Goal: Task Accomplishment & Management: Manage account settings

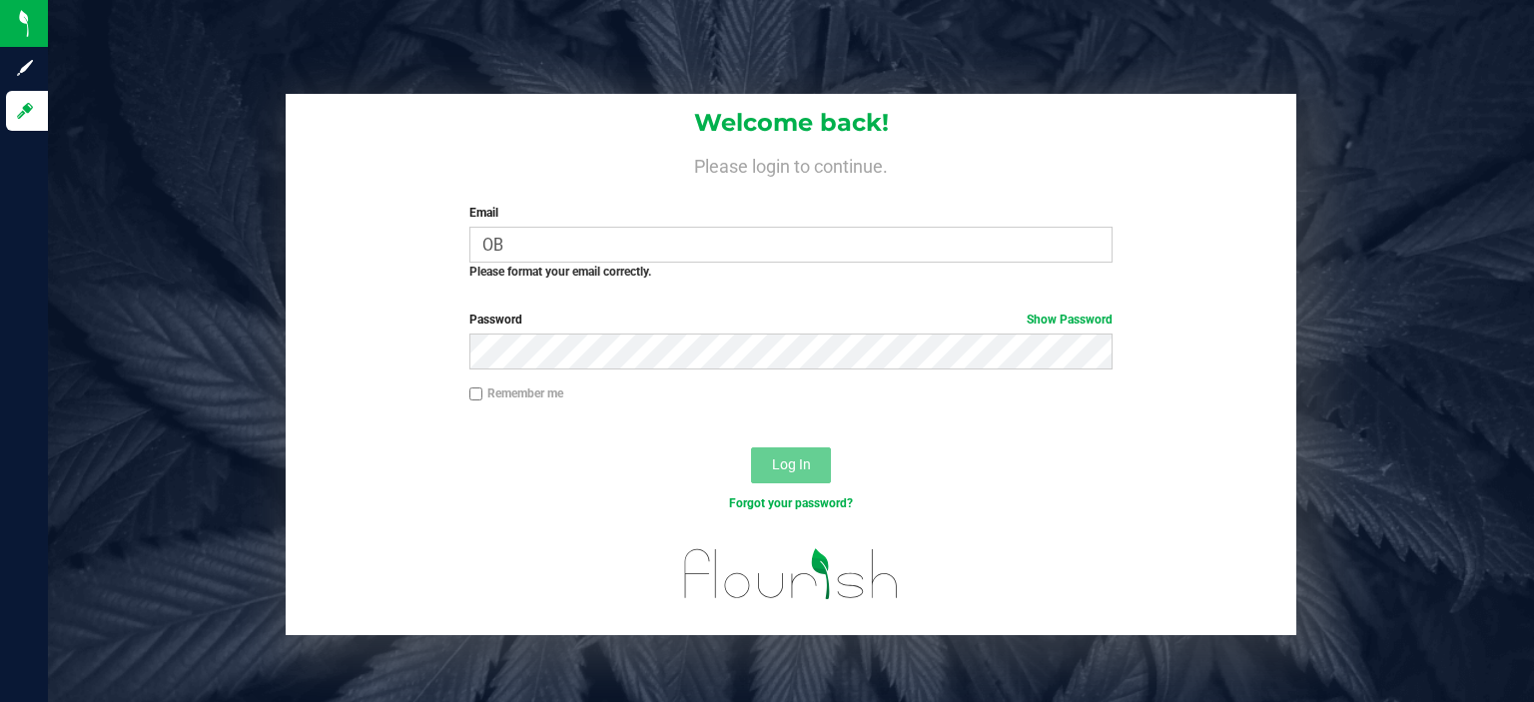
type input "O"
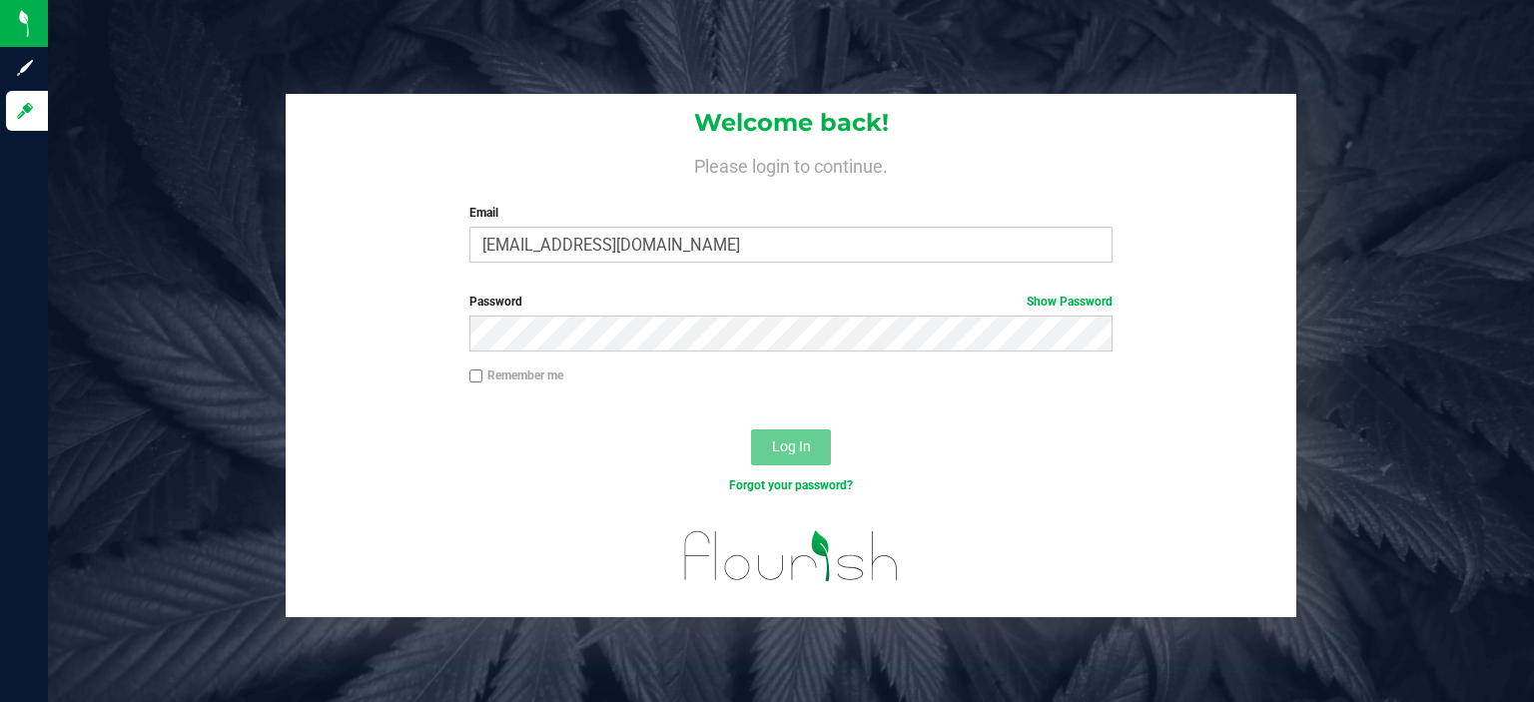
type input "[EMAIL_ADDRESS][DOMAIN_NAME]"
click at [751, 429] on button "Log In" at bounding box center [791, 447] width 80 height 36
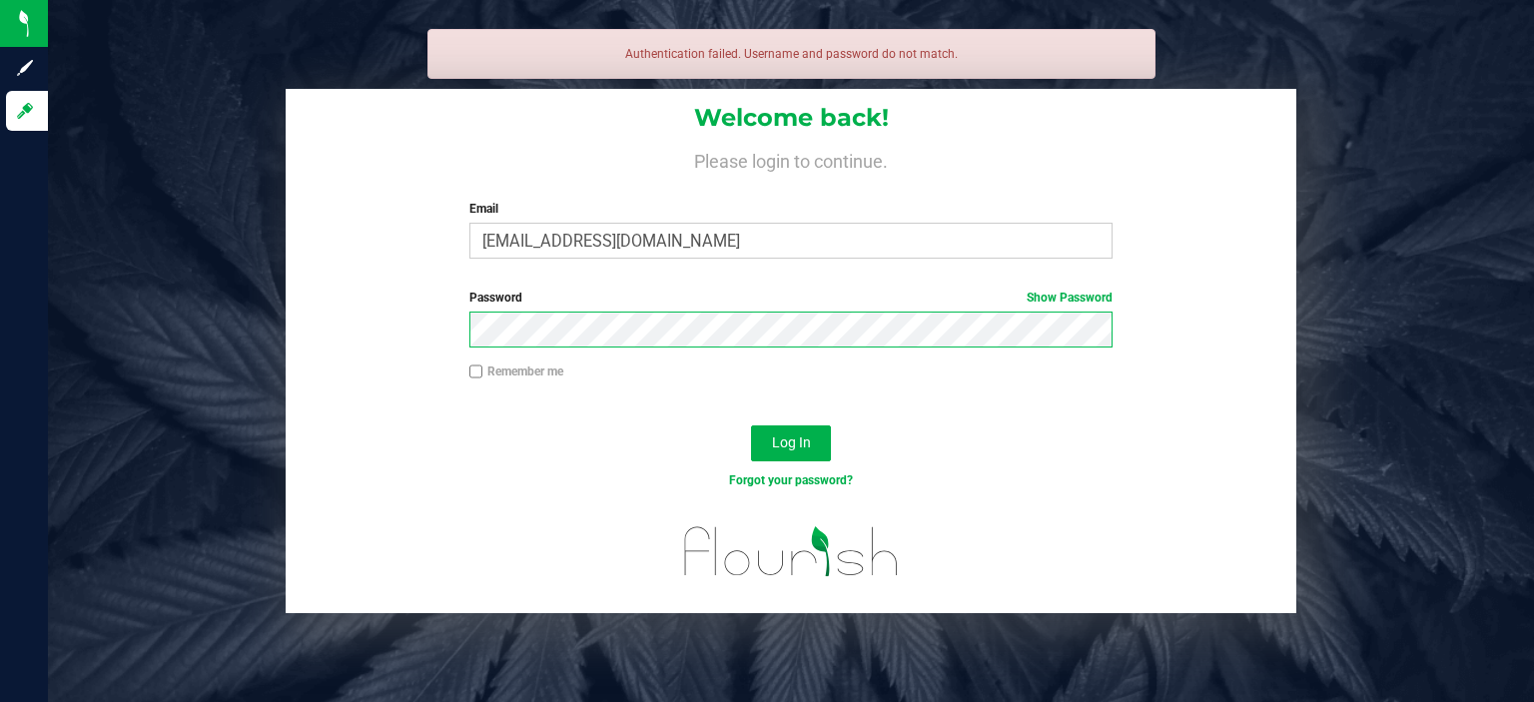
click at [751, 425] on button "Log In" at bounding box center [791, 443] width 80 height 36
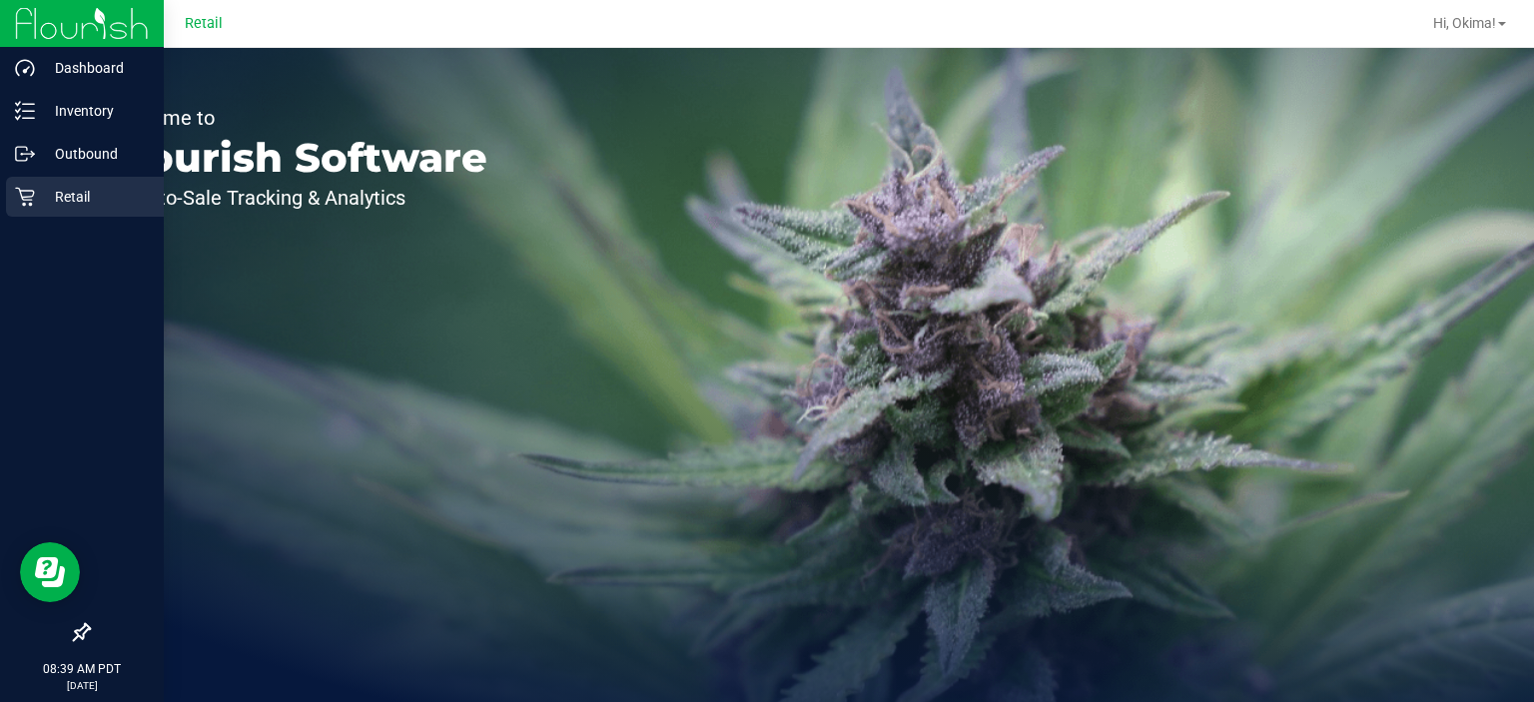
click at [4, 193] on link "Retail" at bounding box center [82, 198] width 164 height 43
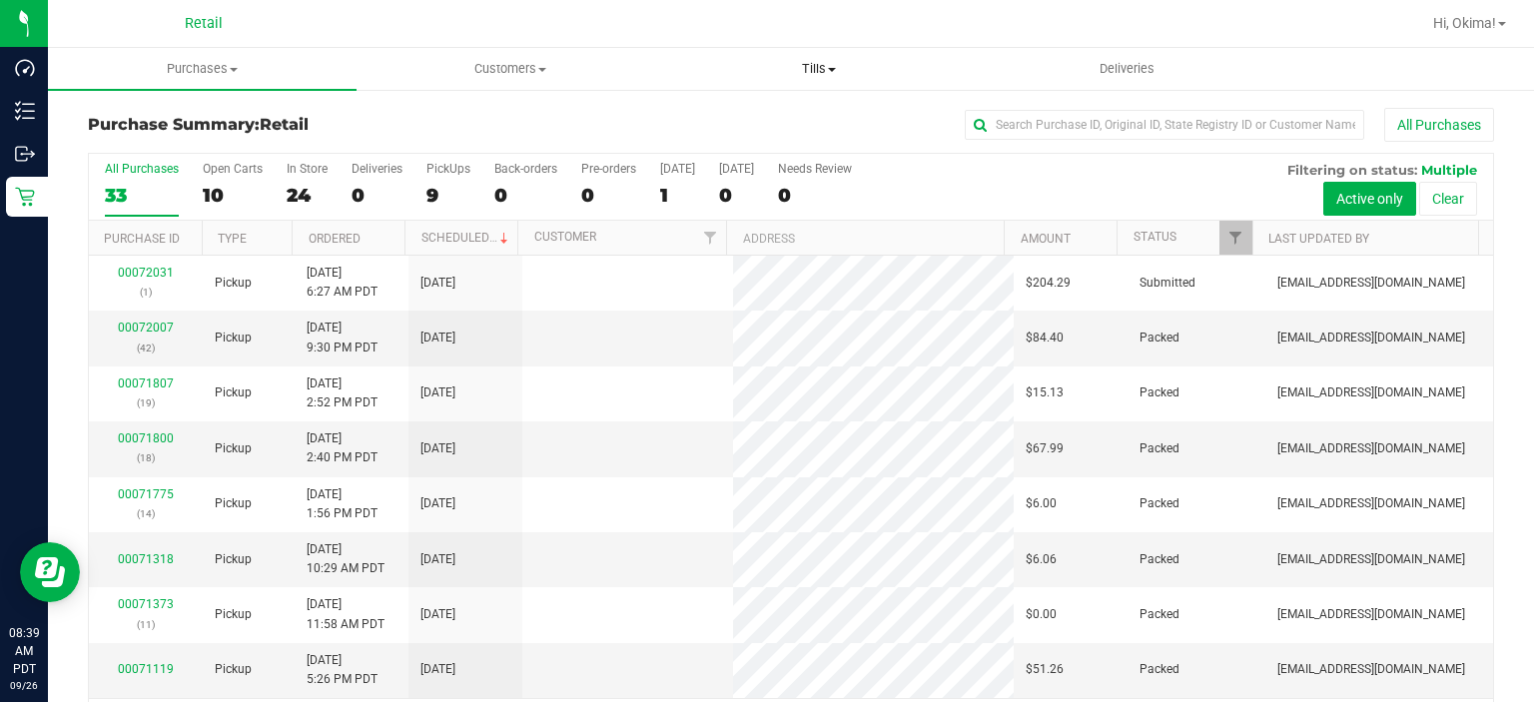
click at [812, 76] on span "Tills" at bounding box center [818, 69] width 307 height 18
click at [779, 115] on span "Manage tills" at bounding box center [731, 120] width 135 height 17
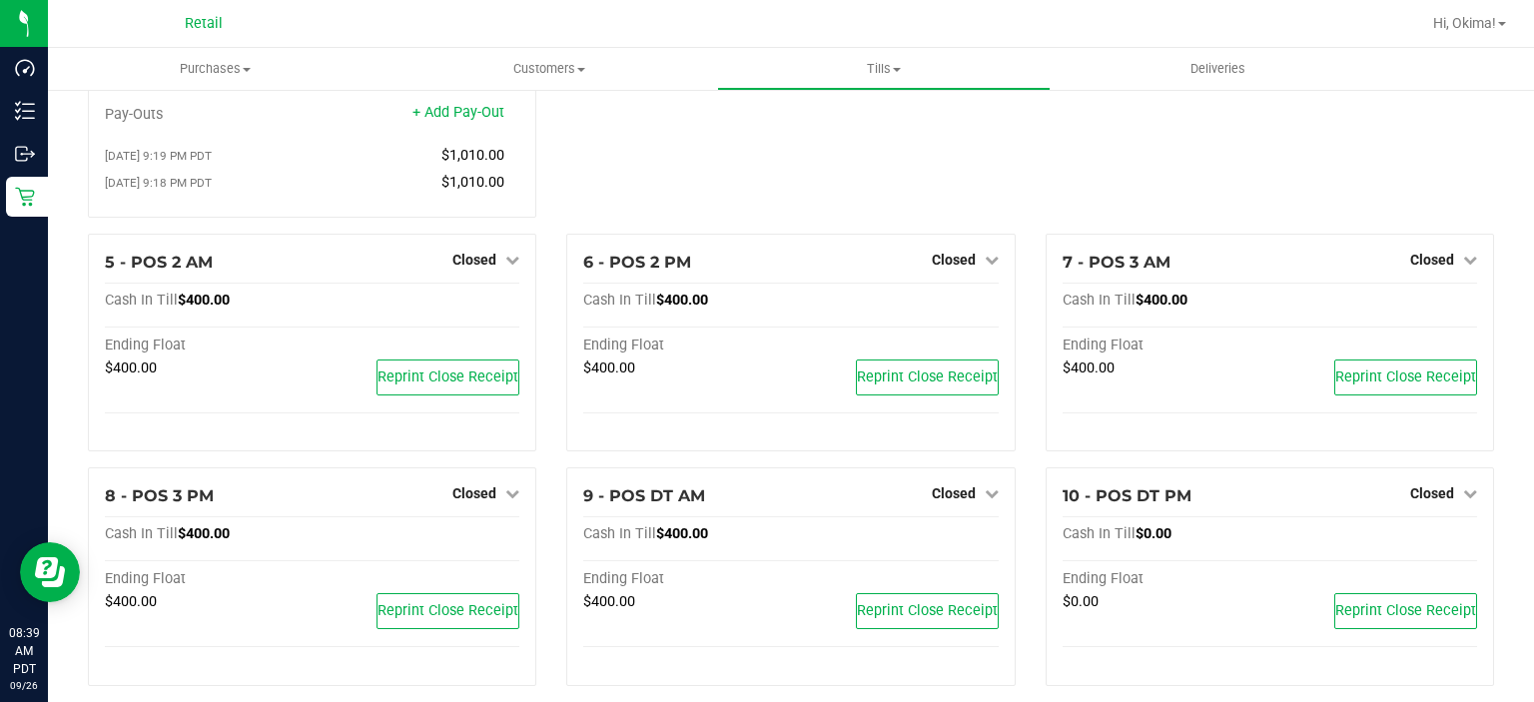
scroll to position [352, 0]
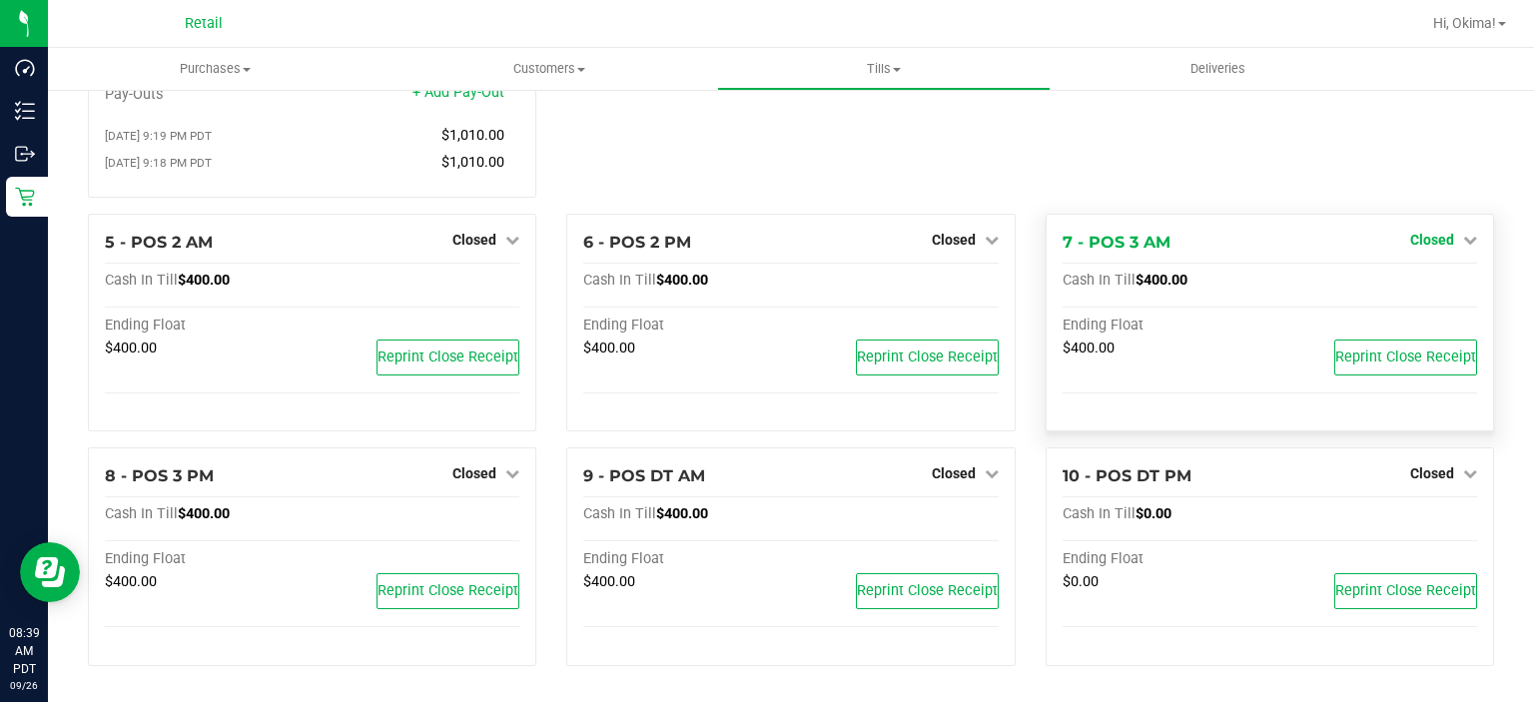
click at [1463, 236] on icon at bounding box center [1470, 240] width 14 height 14
click at [1438, 284] on link "Open Till" at bounding box center [1431, 281] width 53 height 16
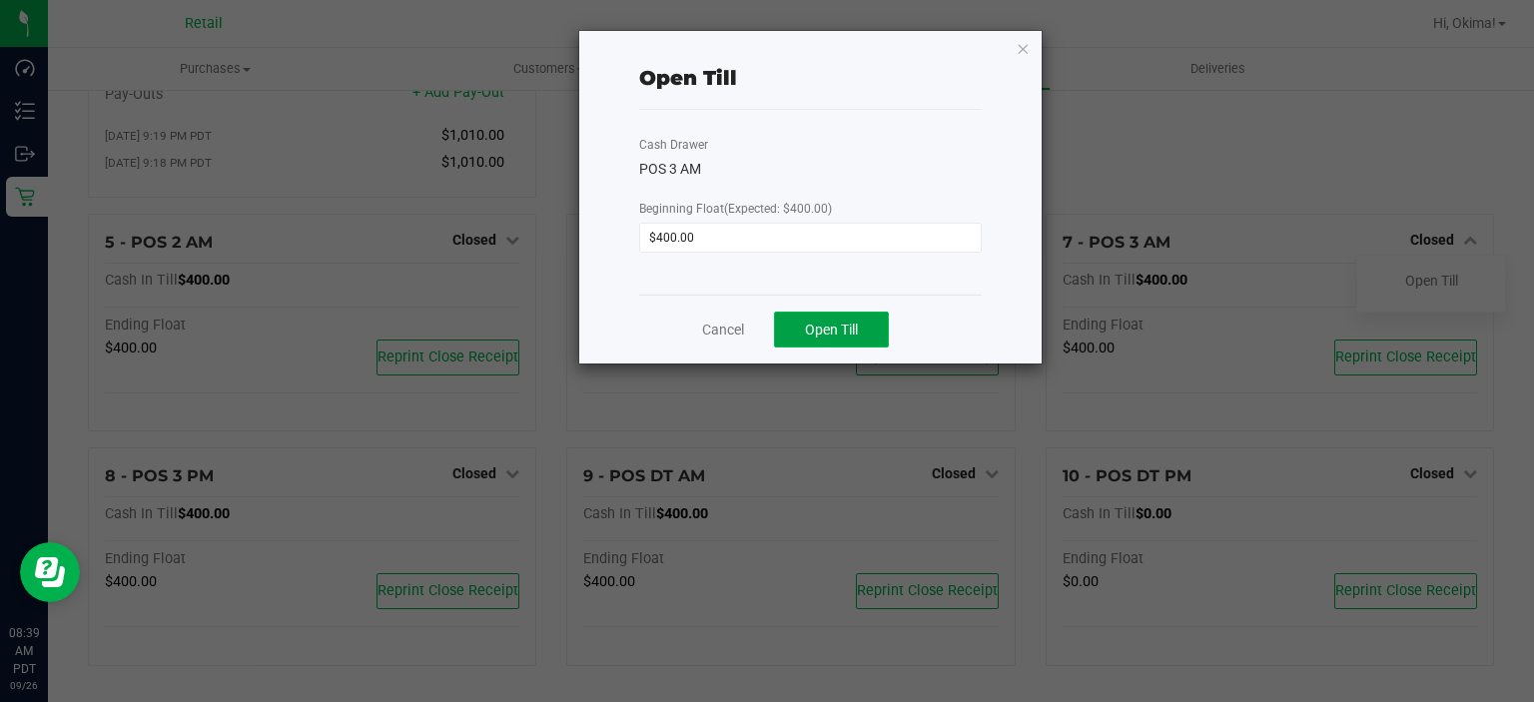
click at [855, 314] on button "Open Till" at bounding box center [831, 330] width 115 height 36
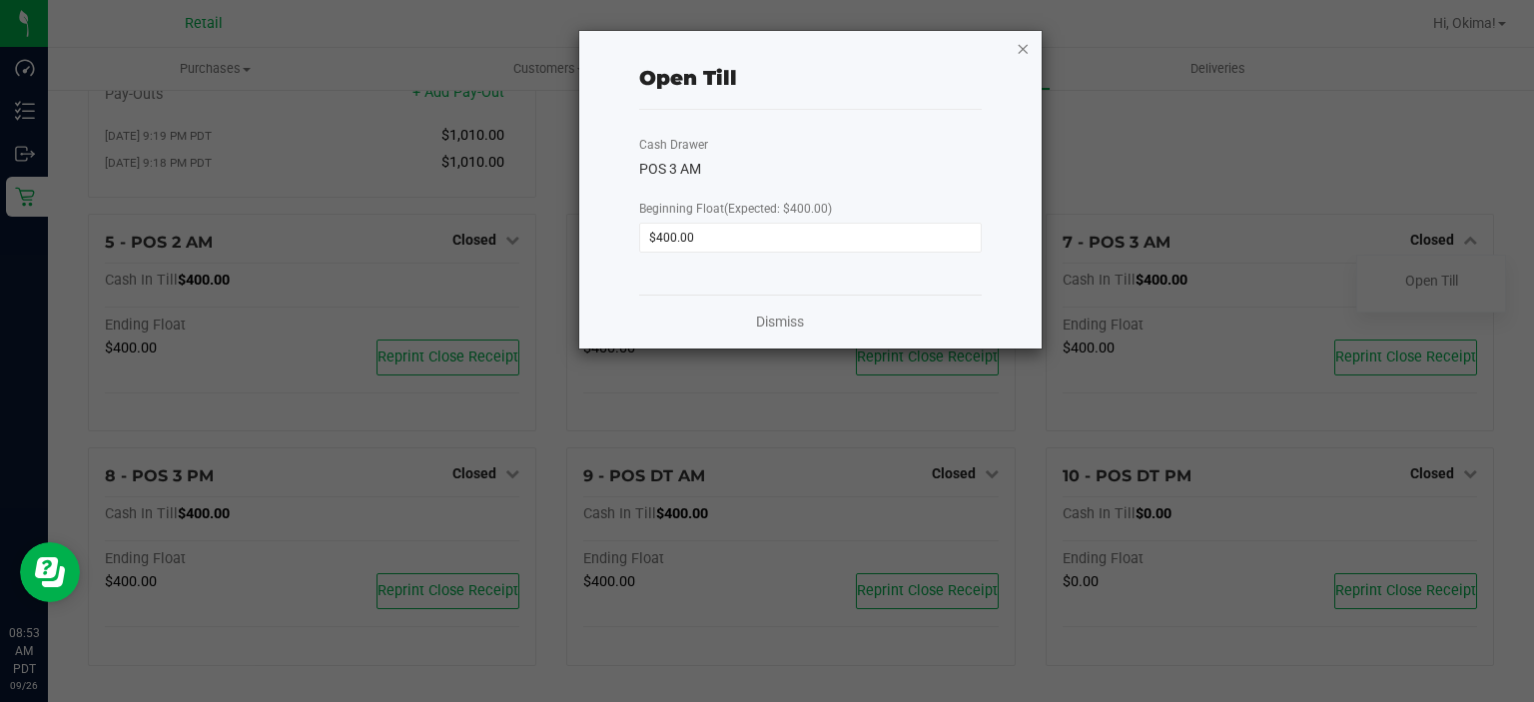
click at [1019, 52] on icon "button" at bounding box center [1024, 48] width 14 height 24
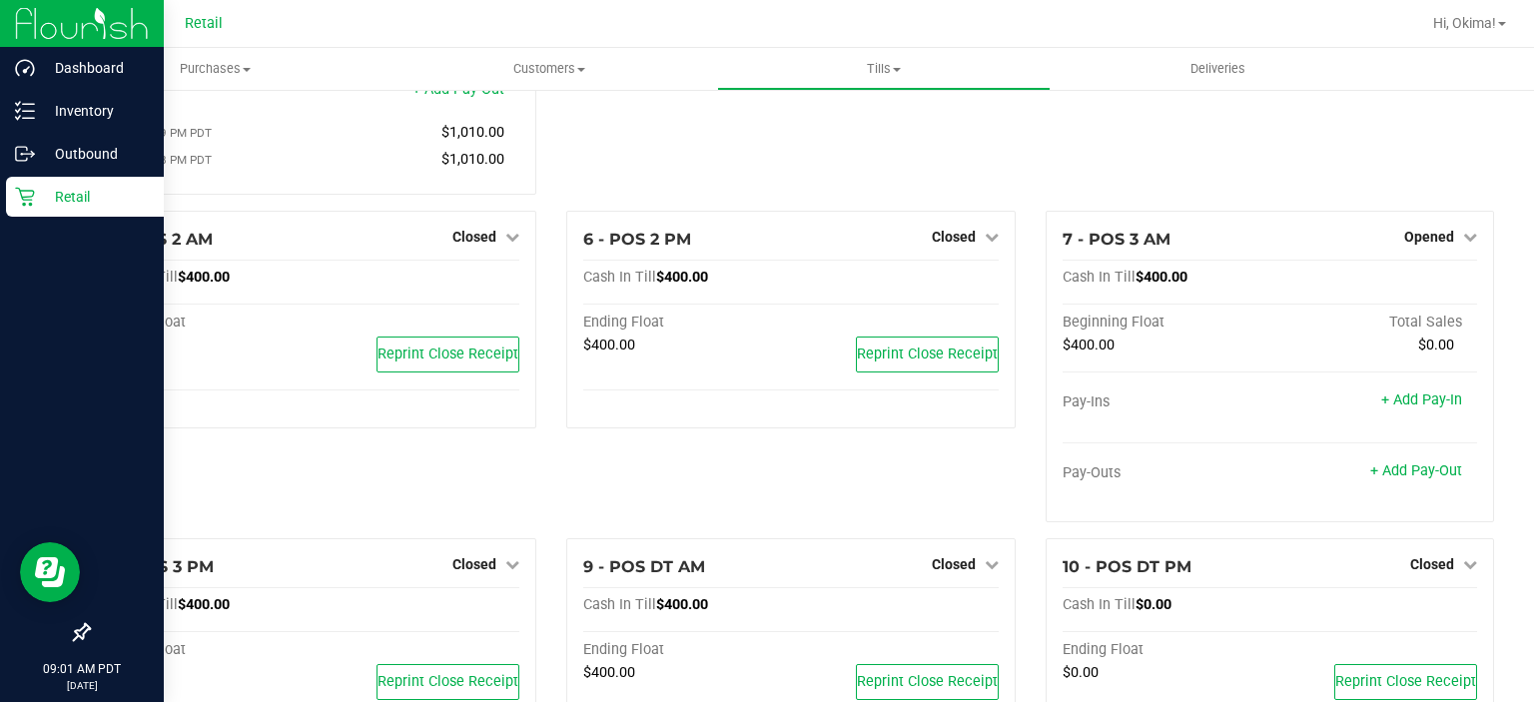
click at [24, 202] on icon at bounding box center [25, 197] width 20 height 20
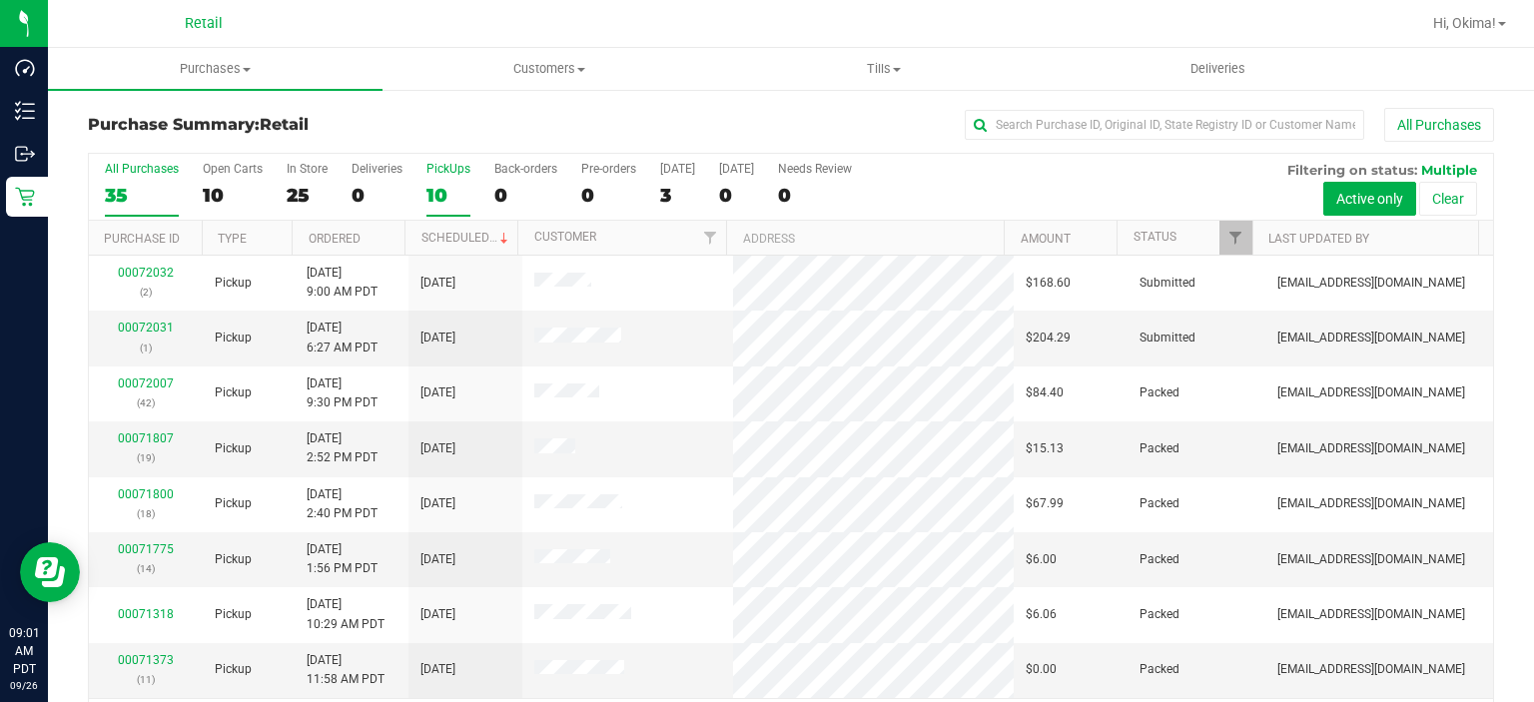
click at [448, 189] on div "10" at bounding box center [448, 195] width 44 height 23
click at [0, 0] on input "PickUps 10" at bounding box center [0, 0] width 0 height 0
click at [340, 236] on link "Ordered" at bounding box center [335, 239] width 52 height 14
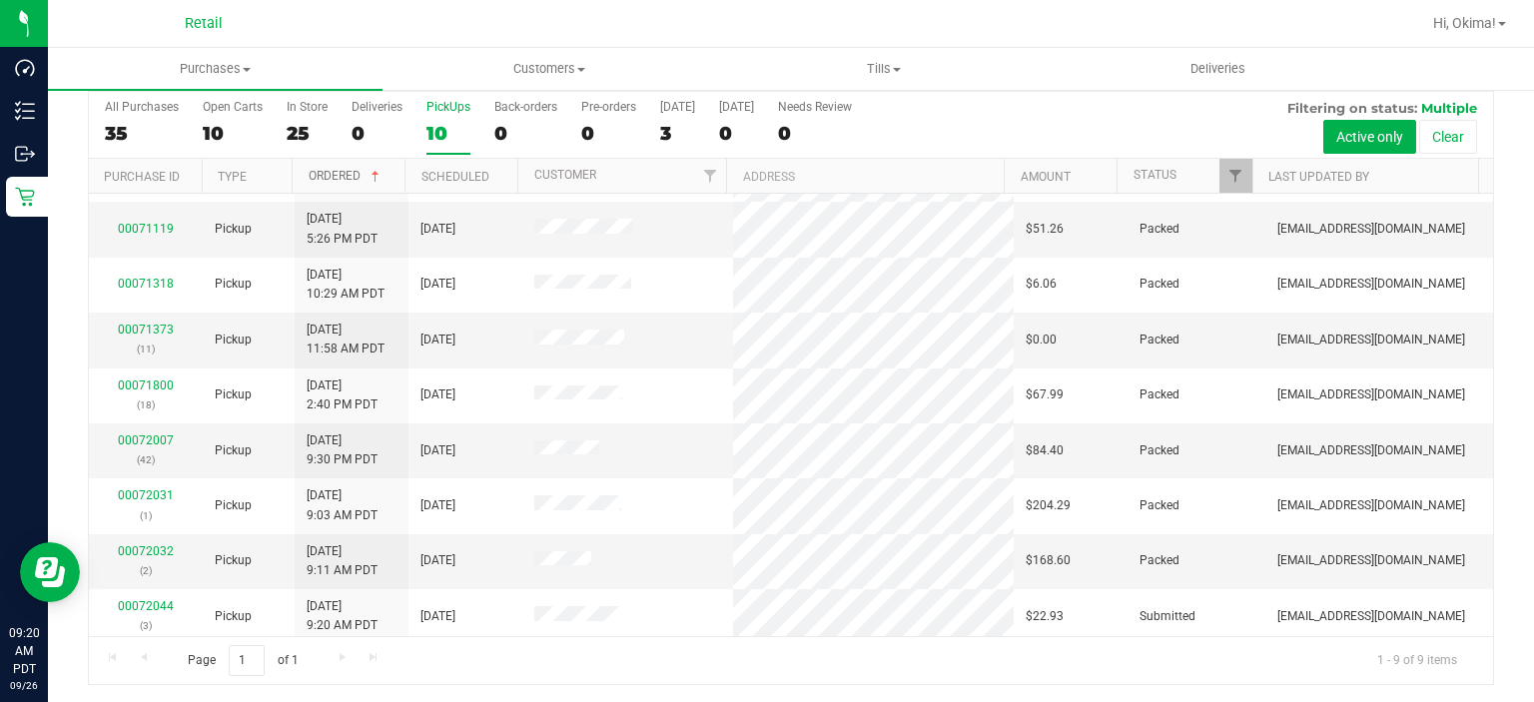
scroll to position [52, 0]
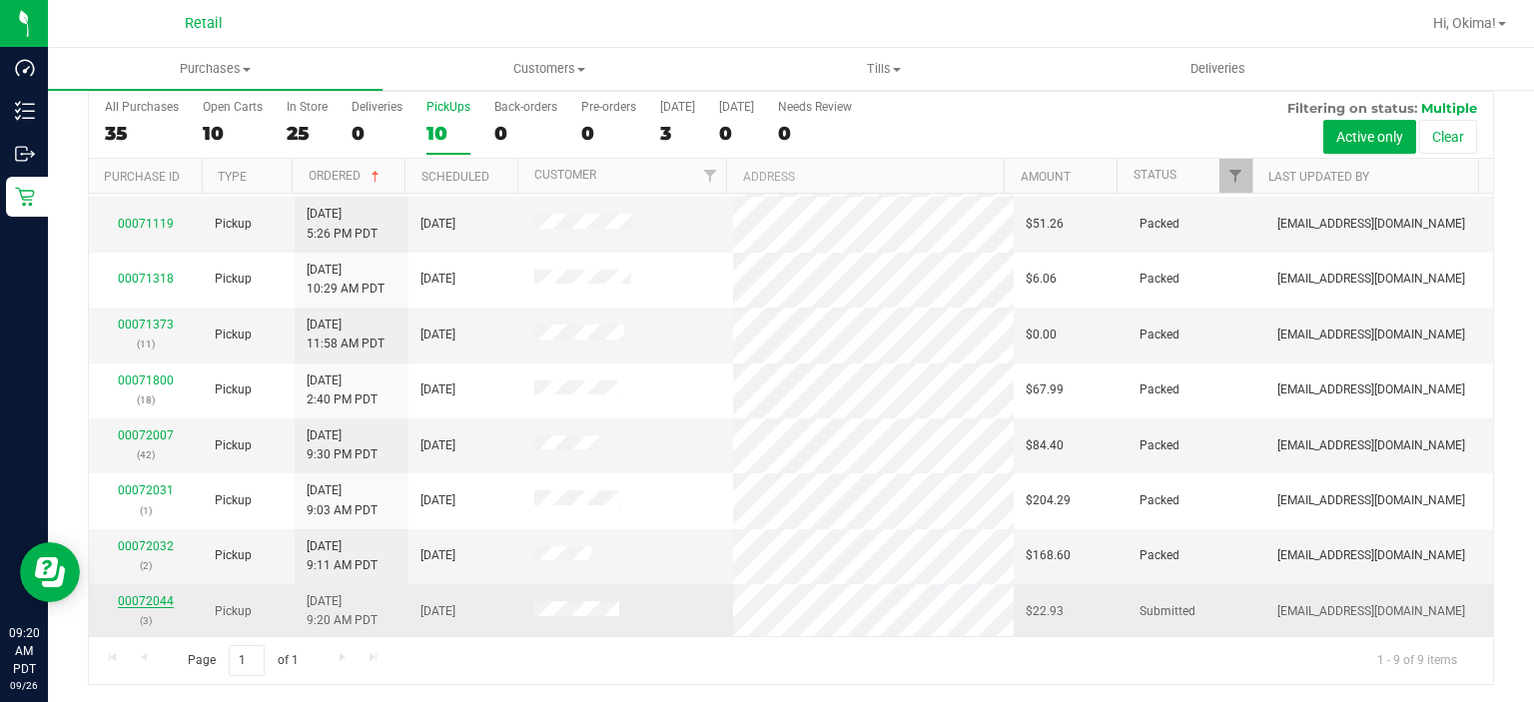
click at [138, 603] on link "00072044" at bounding box center [146, 601] width 56 height 14
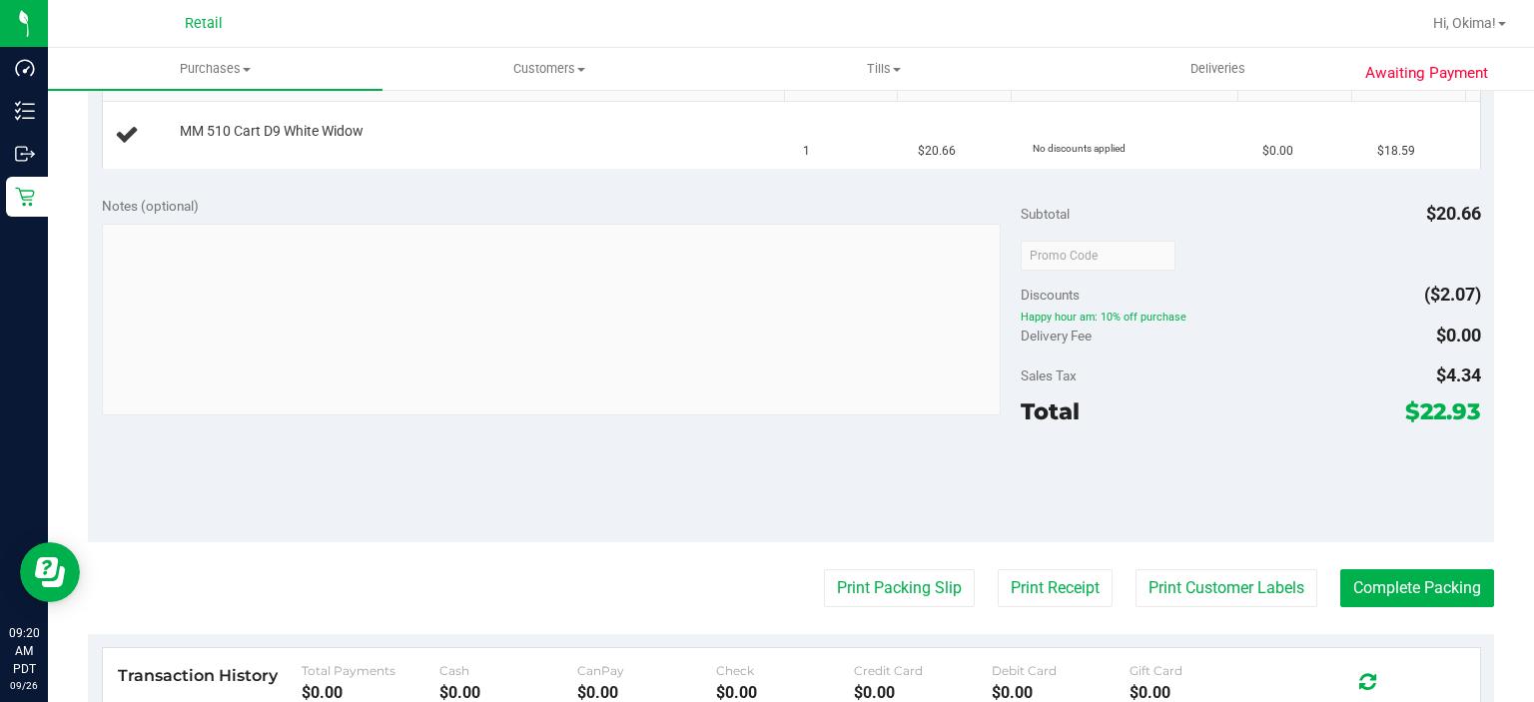
scroll to position [563, 0]
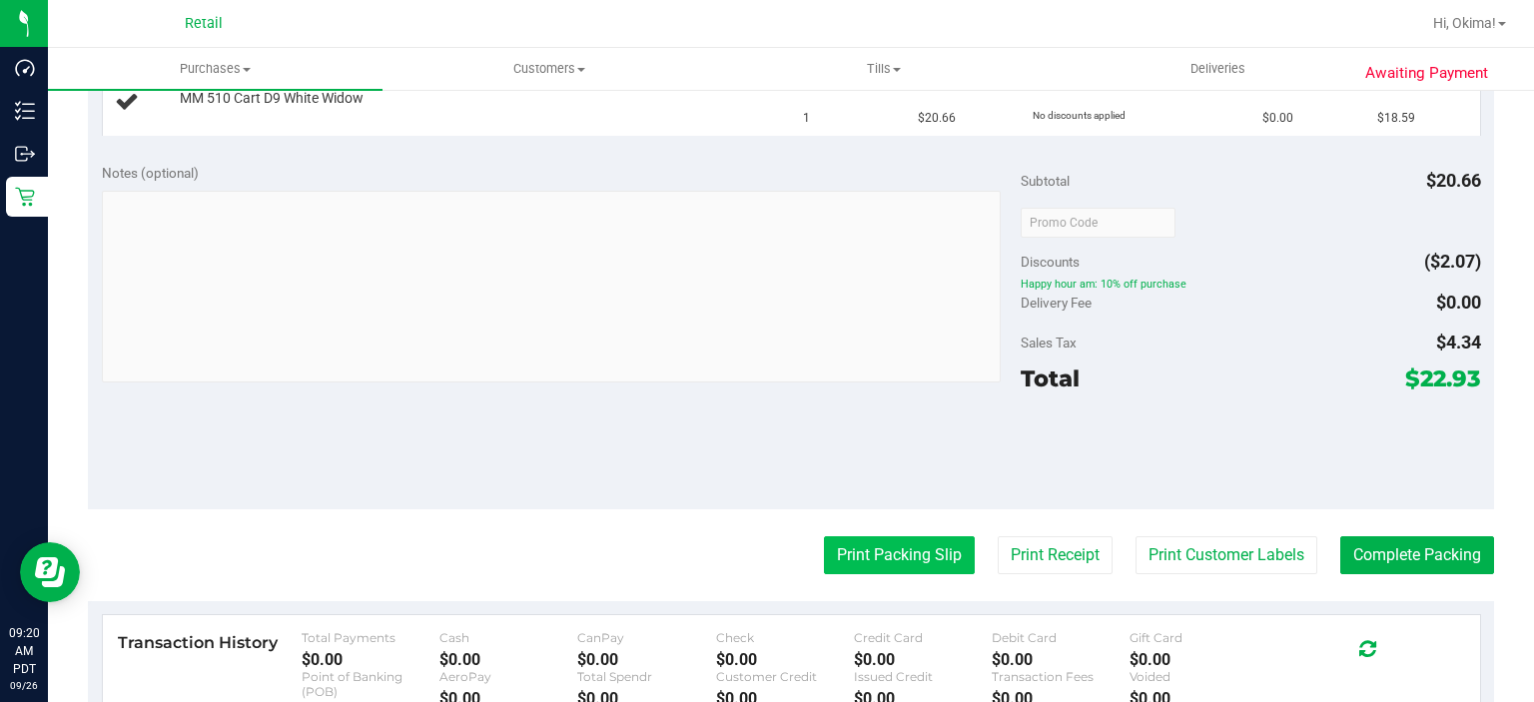
click at [846, 552] on button "Print Packing Slip" at bounding box center [899, 555] width 151 height 38
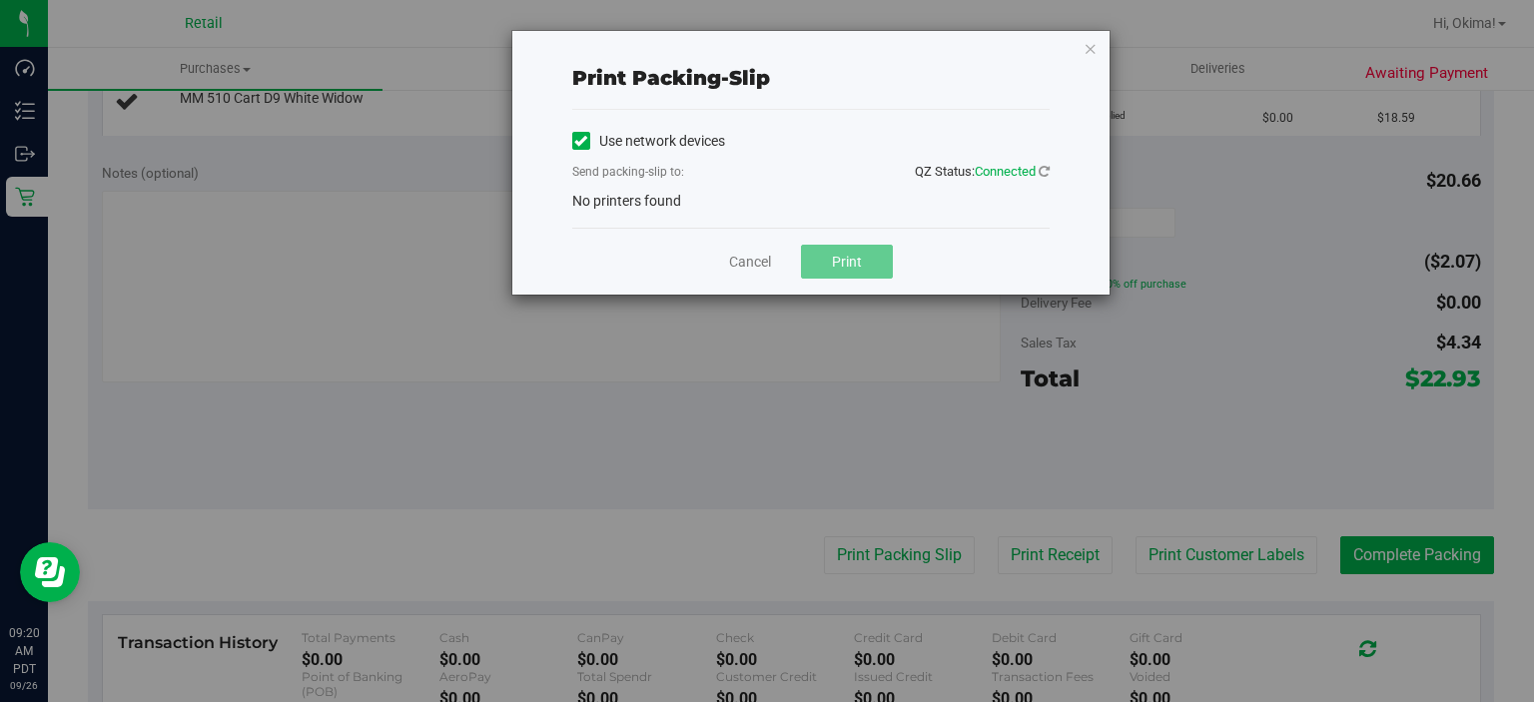
click at [593, 144] on label "Use network devices" at bounding box center [648, 141] width 153 height 21
click at [0, 0] on input "Use network devices" at bounding box center [0, 0] width 0 height 0
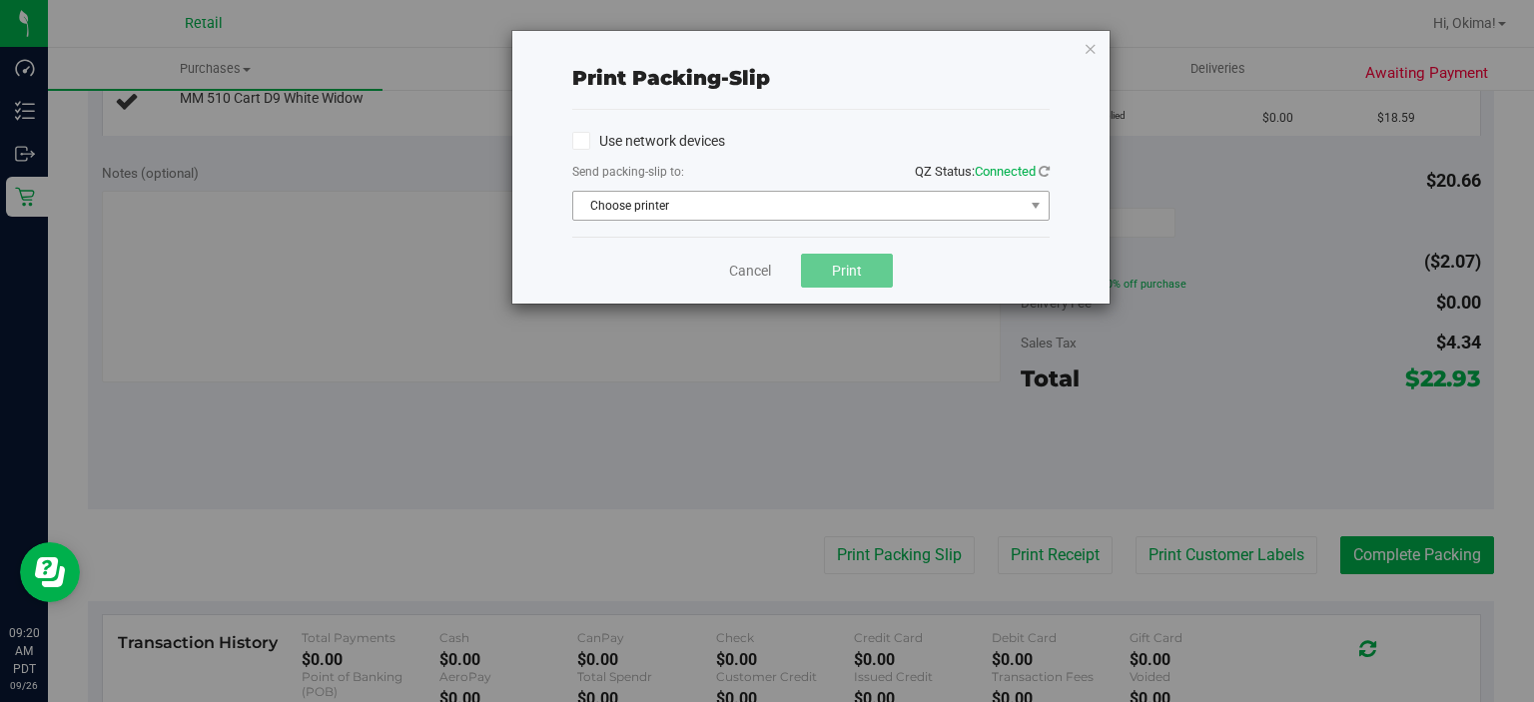
click at [600, 212] on span "Choose printer" at bounding box center [798, 206] width 450 height 28
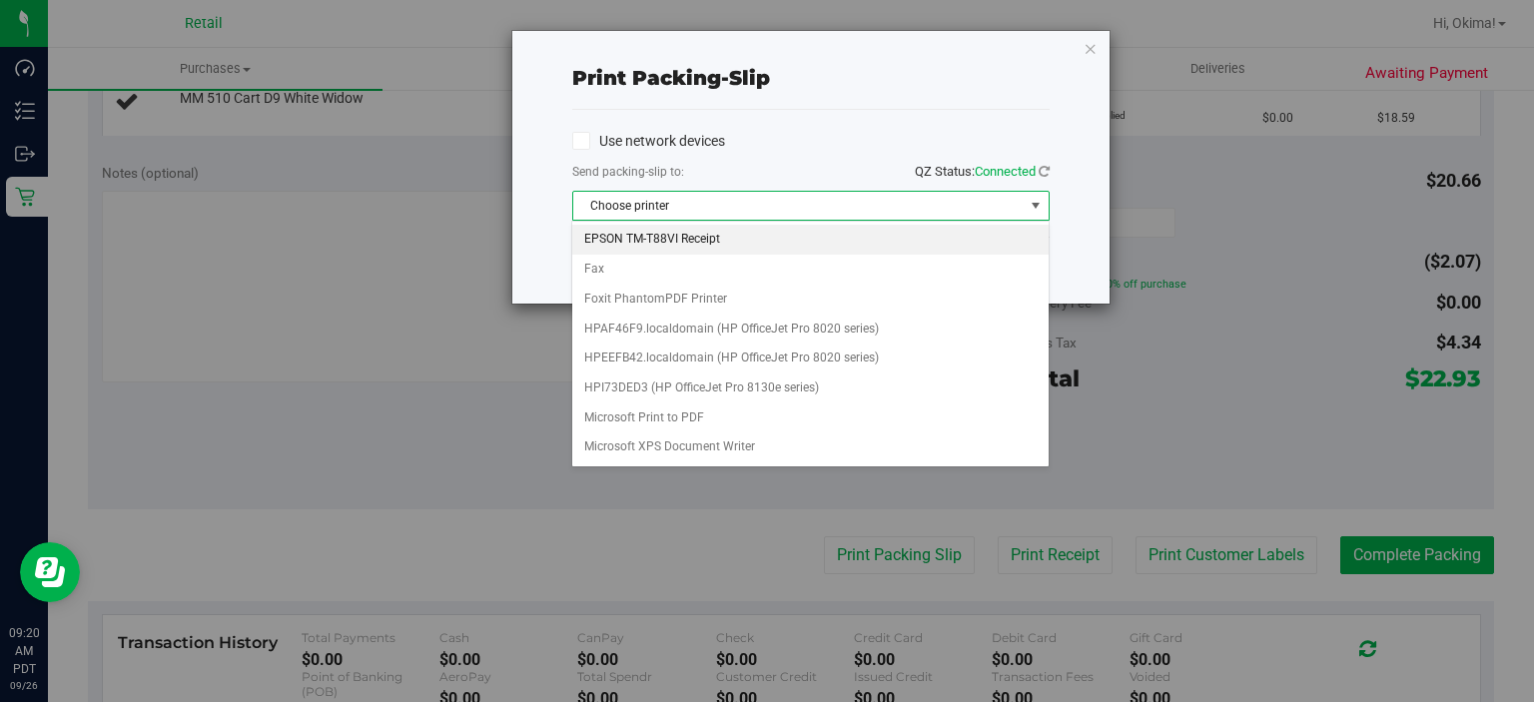
click at [575, 239] on li "EPSON TM-T88VI Receipt" at bounding box center [809, 240] width 475 height 30
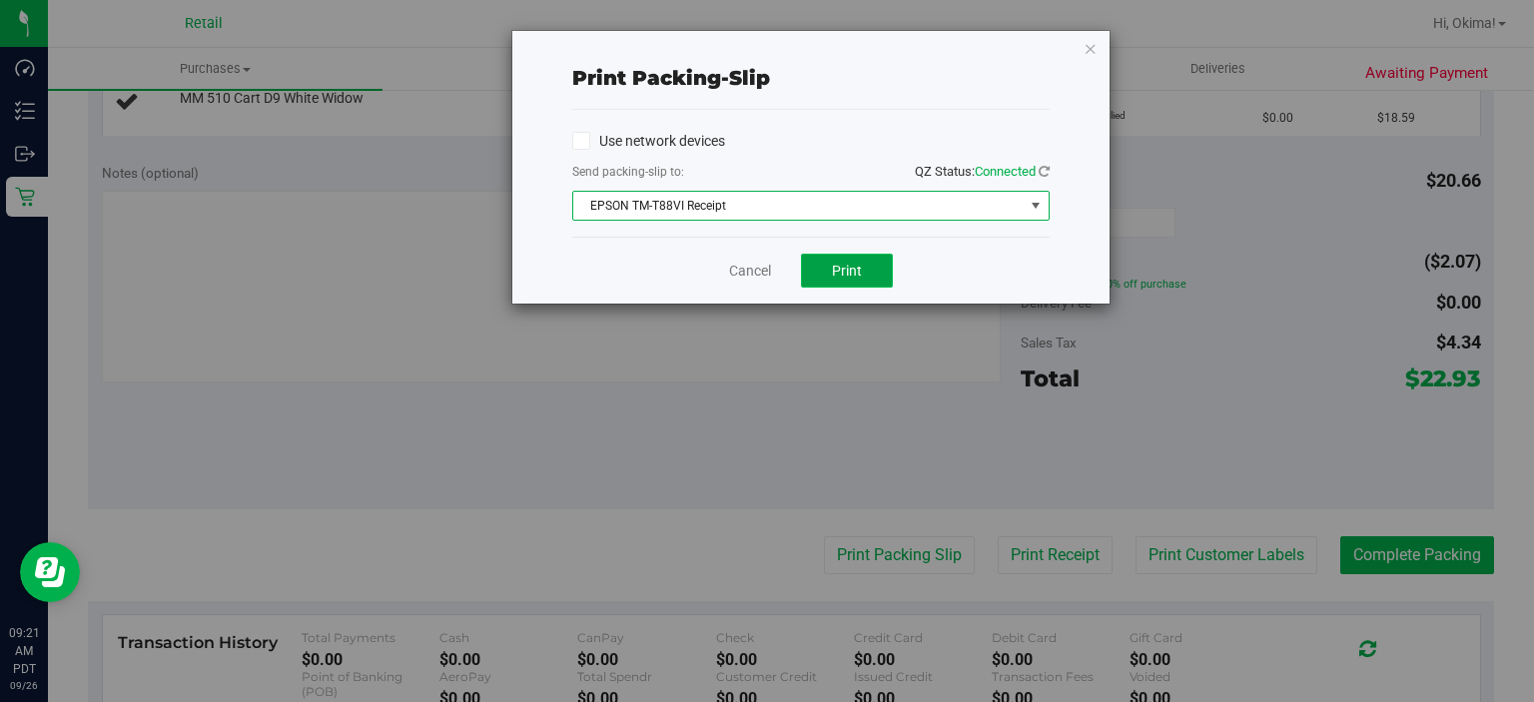
click at [847, 275] on span "Print" at bounding box center [847, 271] width 30 height 16
click at [742, 266] on link "Cancel" at bounding box center [750, 271] width 42 height 21
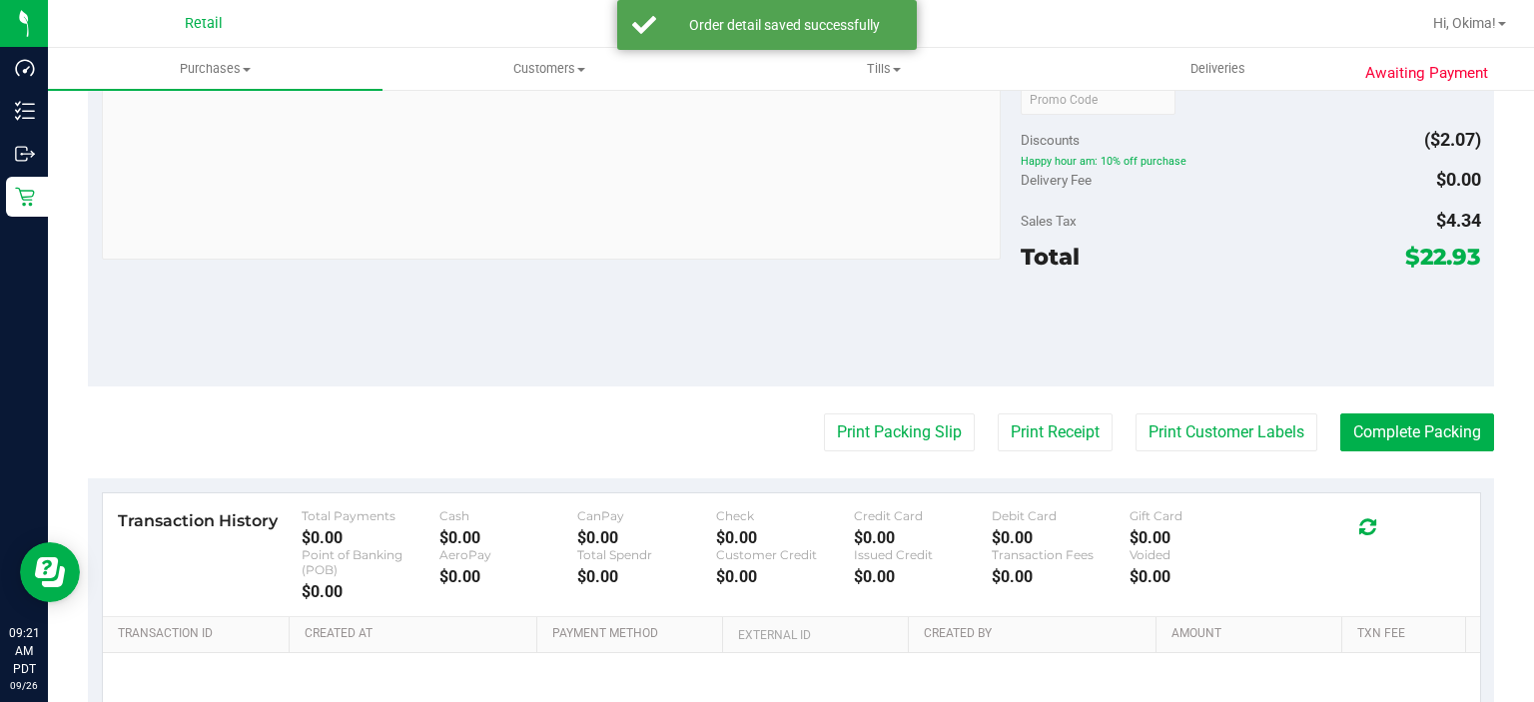
scroll to position [807, 0]
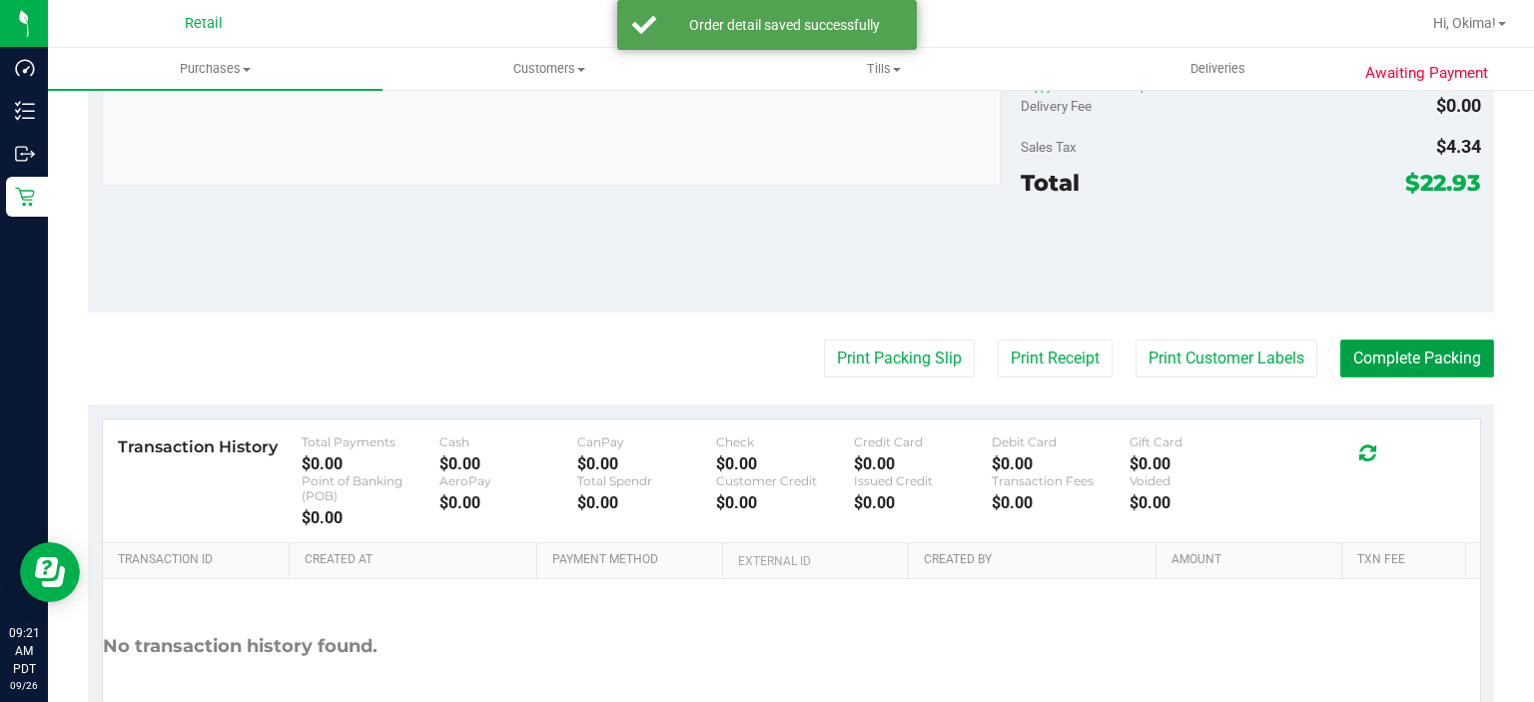
click at [1421, 355] on button "Complete Packing" at bounding box center [1417, 359] width 154 height 38
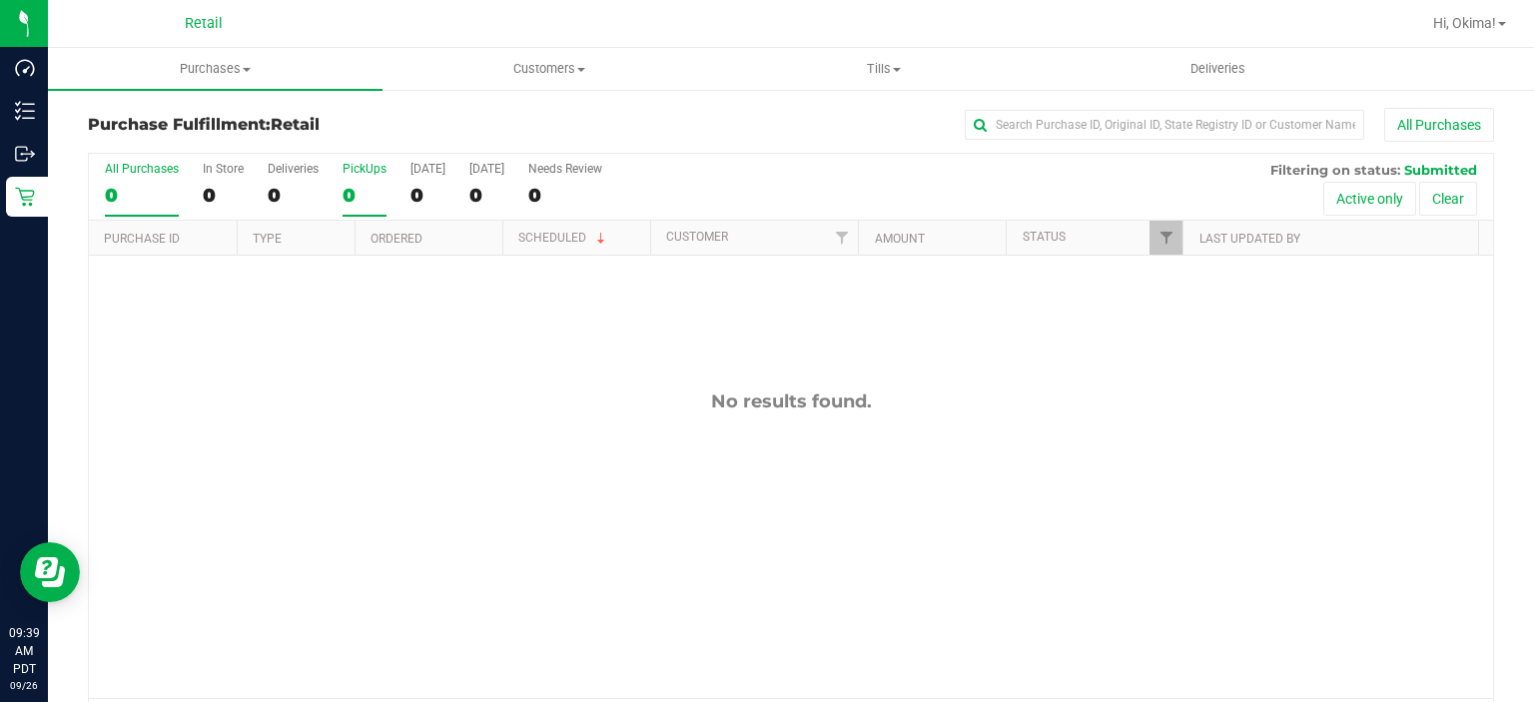
click at [354, 184] on div "0" at bounding box center [365, 195] width 44 height 23
click at [0, 0] on input "PickUps 0" at bounding box center [0, 0] width 0 height 0
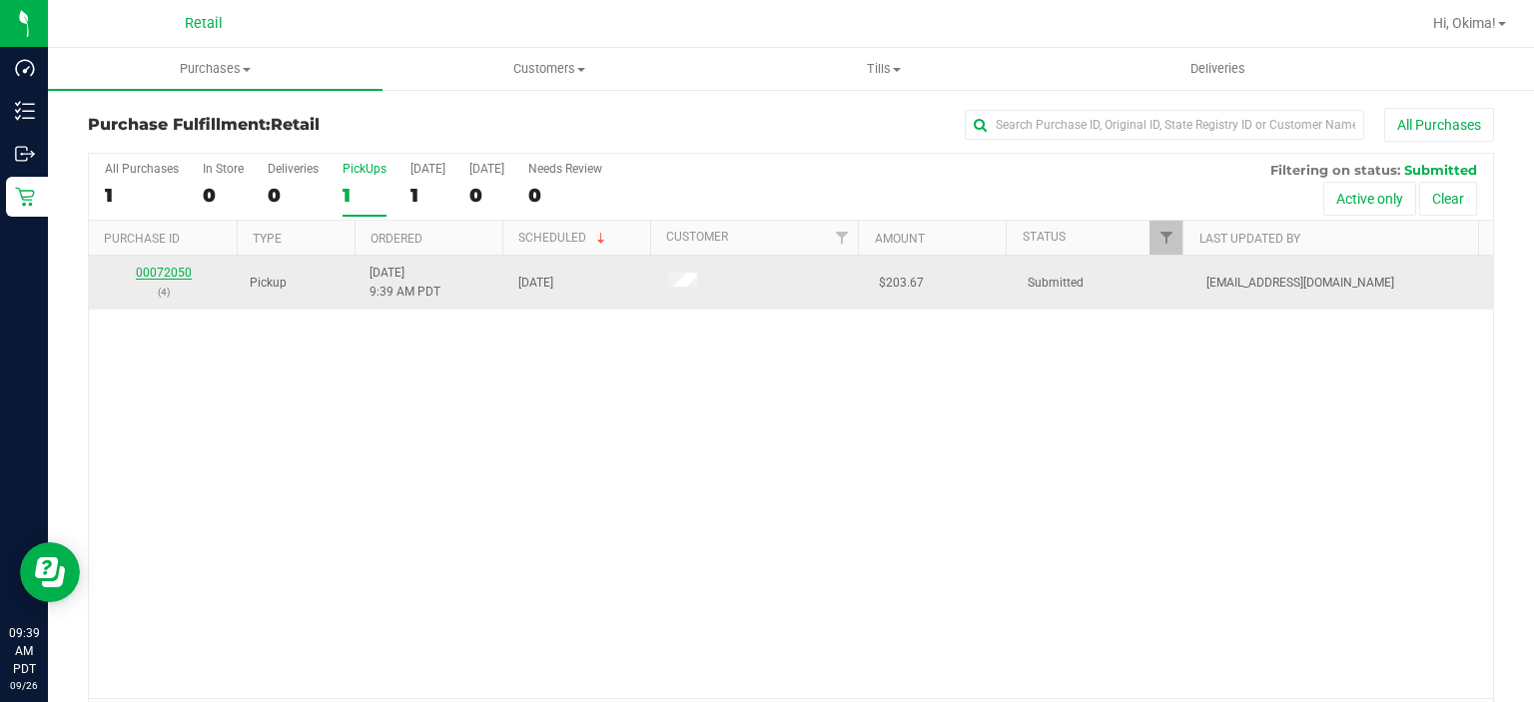
click at [164, 272] on link "00072050" at bounding box center [164, 273] width 56 height 14
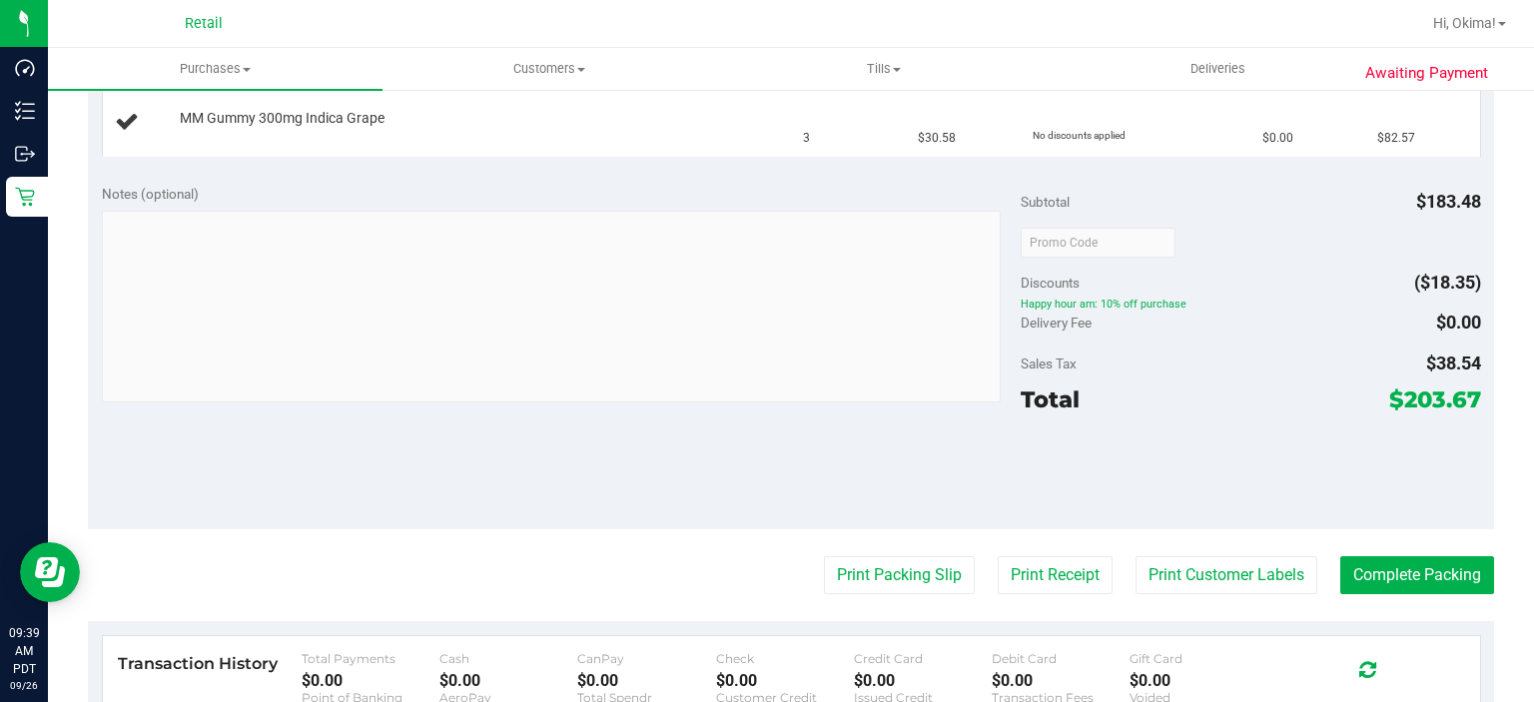
scroll to position [626, 0]
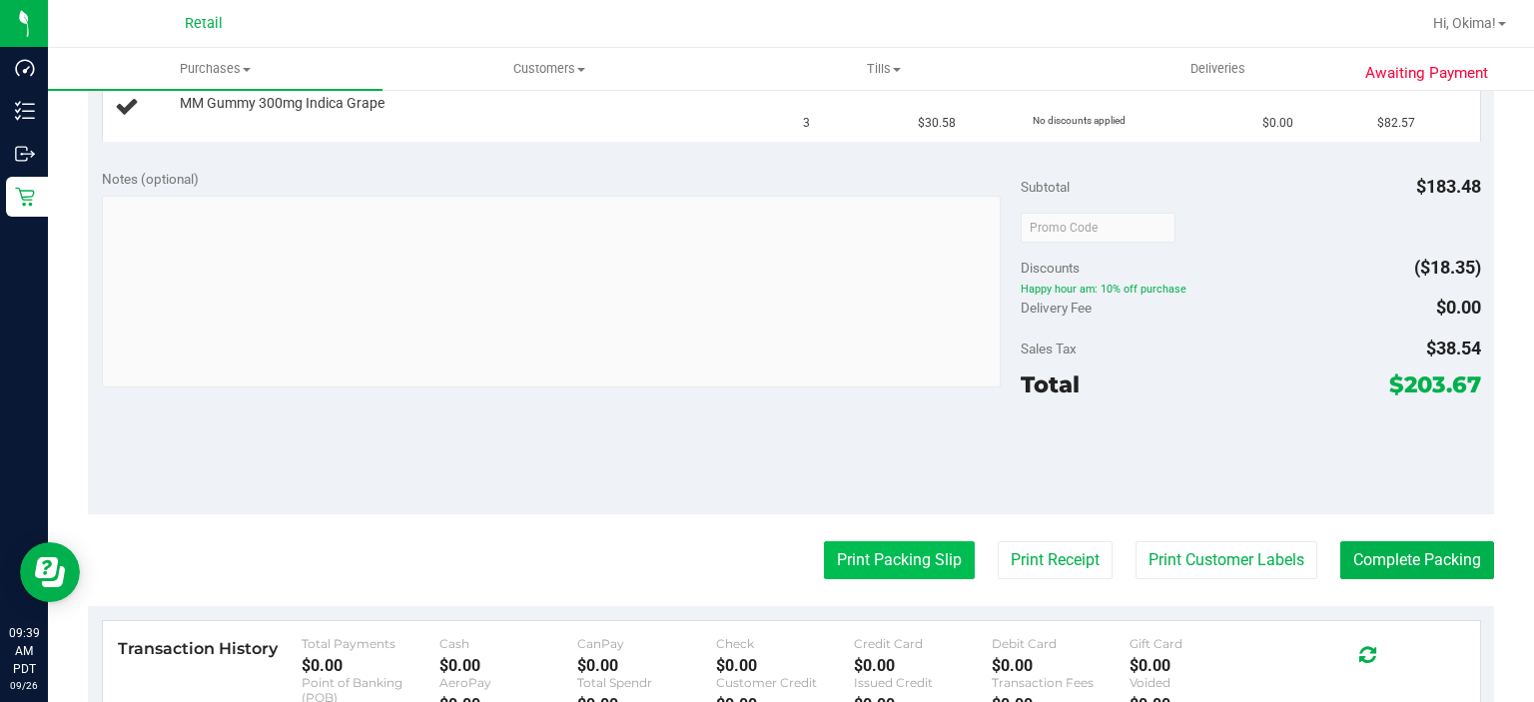
click at [859, 558] on button "Print Packing Slip" at bounding box center [899, 560] width 151 height 38
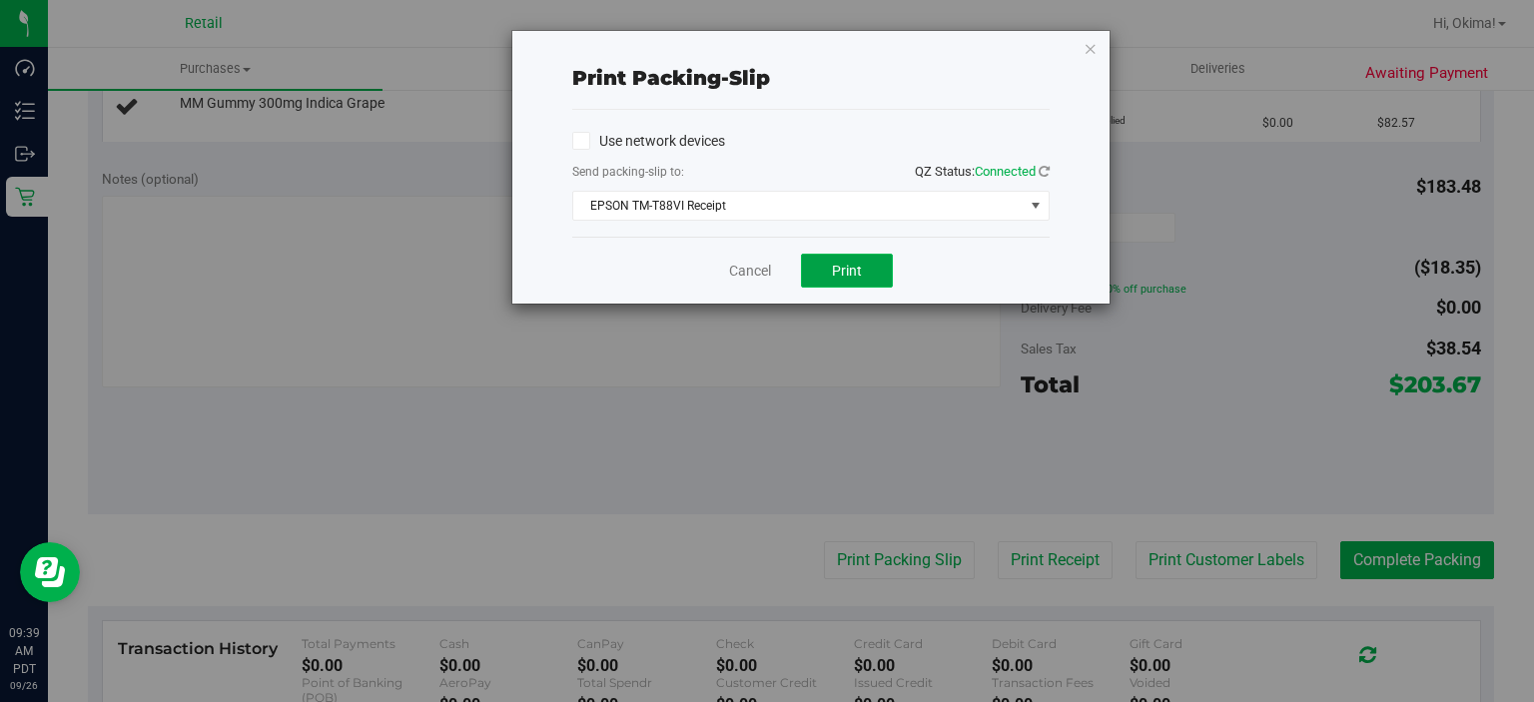
click at [826, 285] on button "Print" at bounding box center [847, 271] width 92 height 34
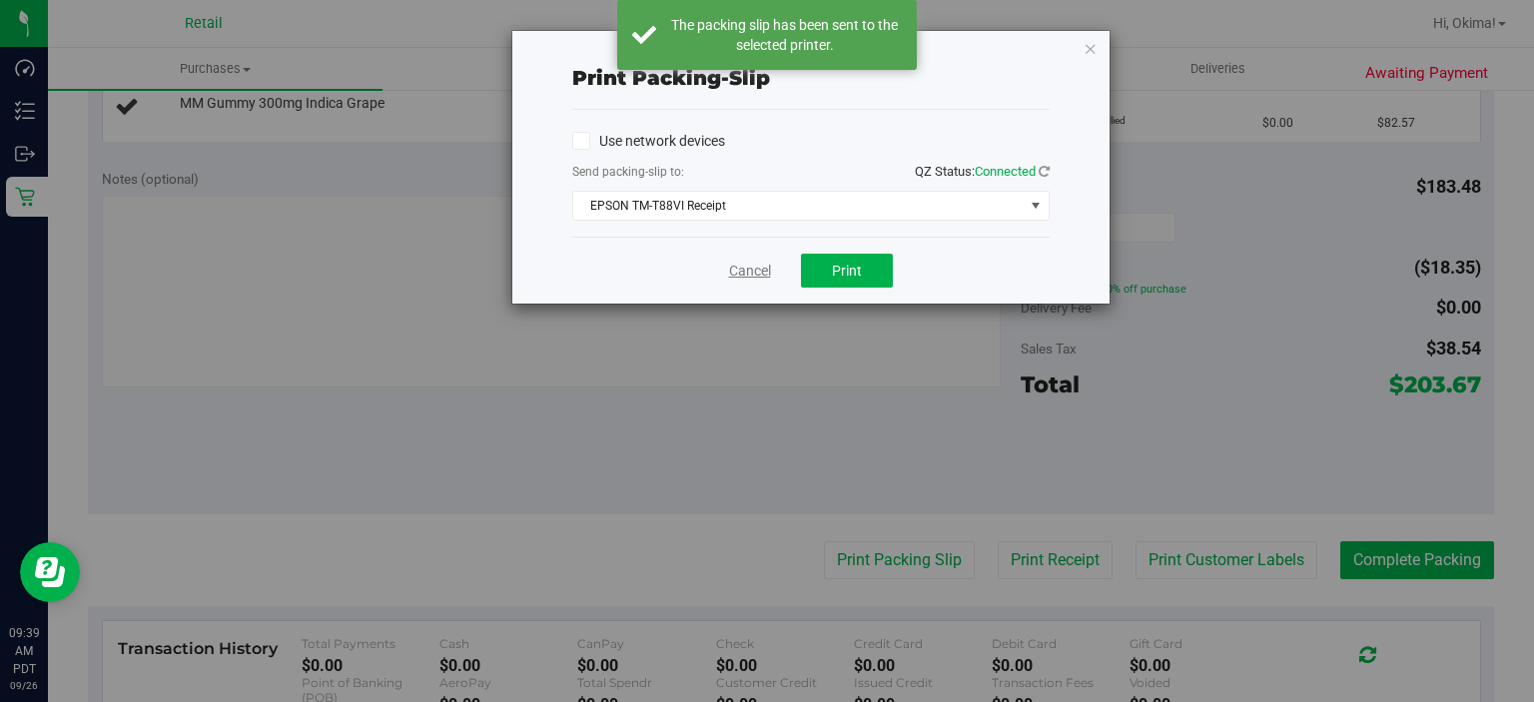
click at [743, 264] on link "Cancel" at bounding box center [750, 271] width 42 height 21
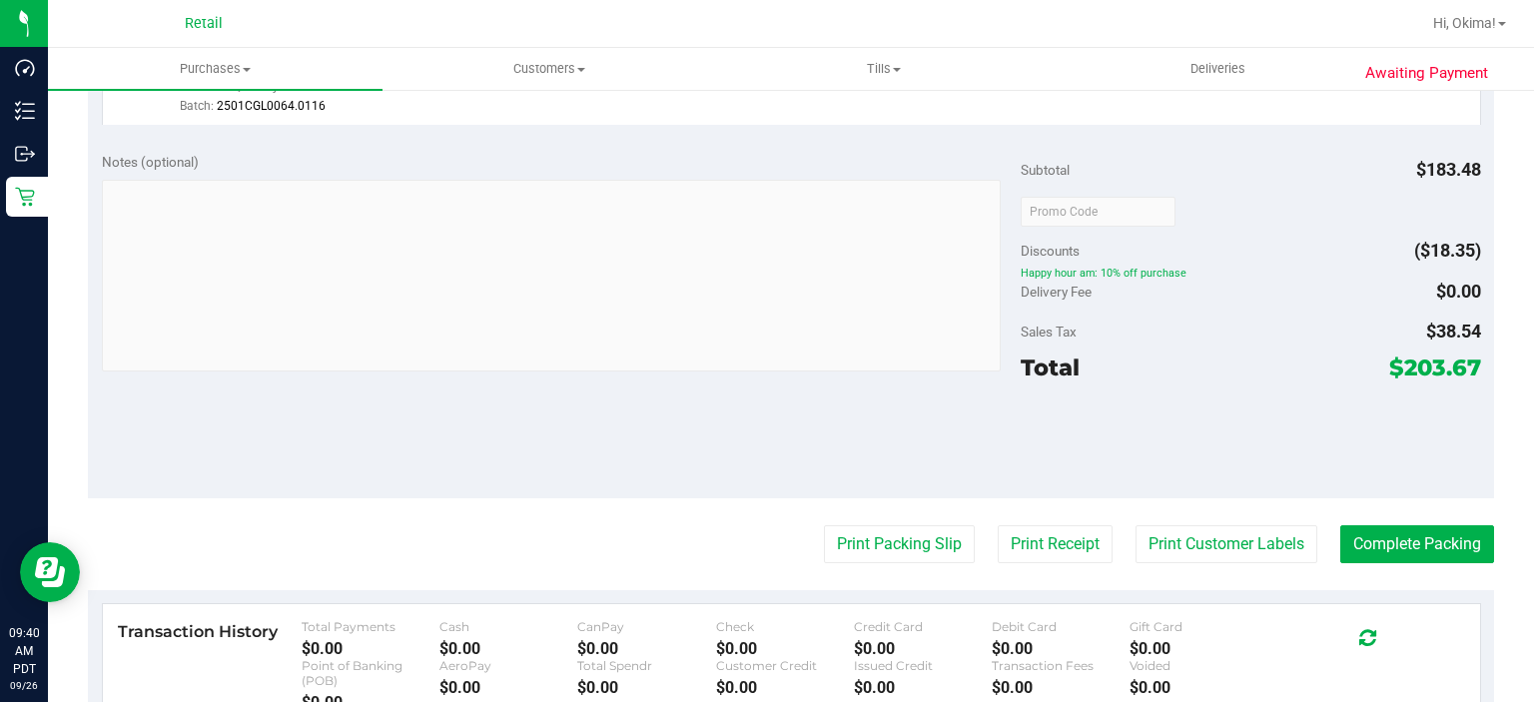
scroll to position [743, 0]
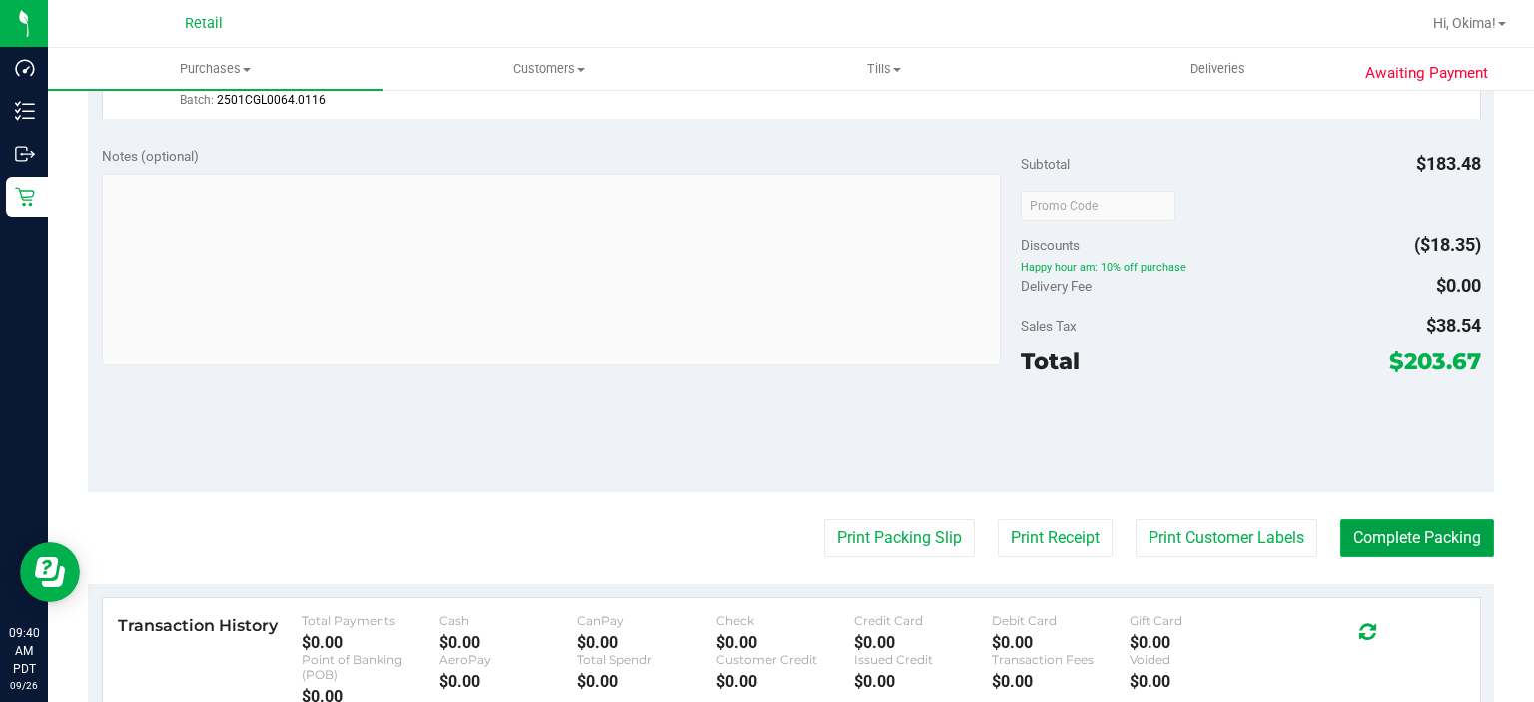
click at [1427, 537] on button "Complete Packing" at bounding box center [1417, 538] width 154 height 38
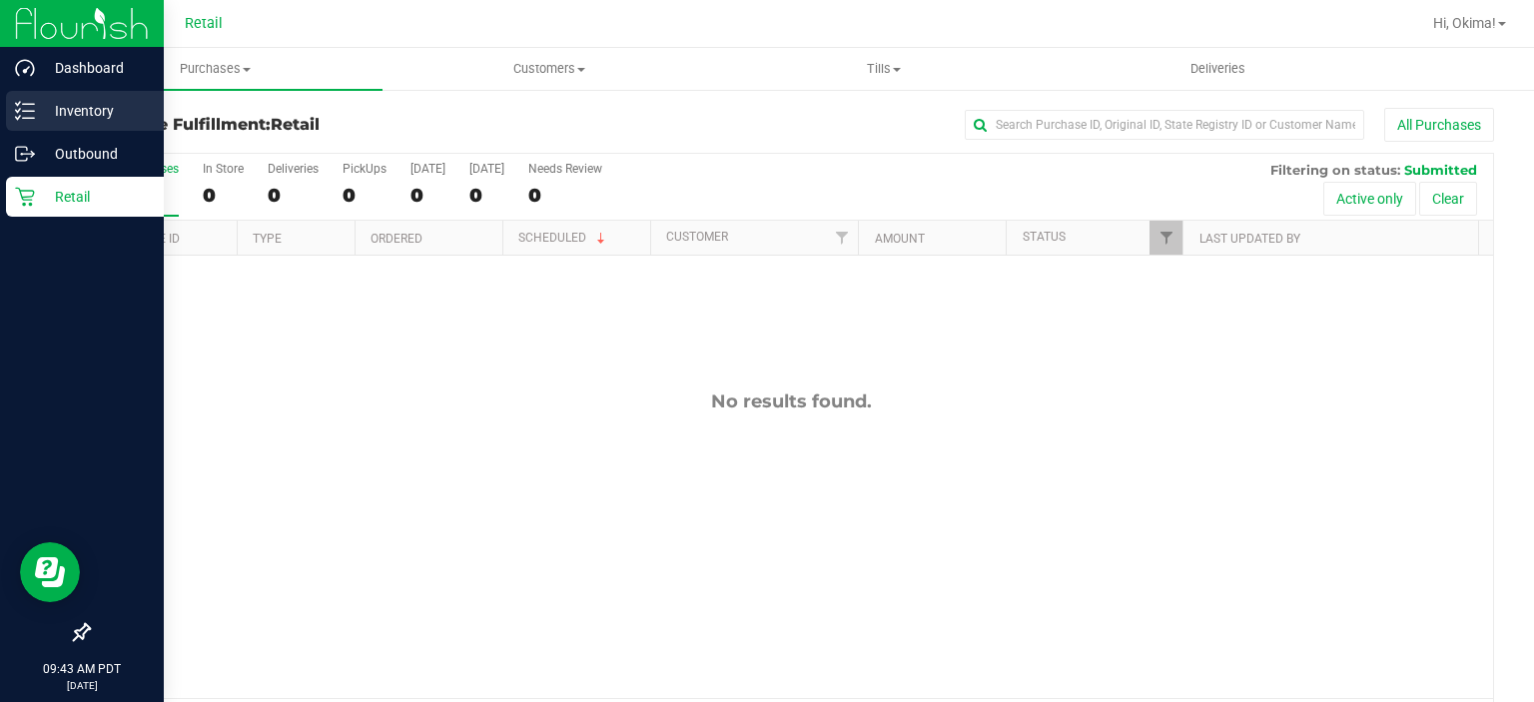
click at [17, 102] on icon at bounding box center [25, 111] width 20 height 20
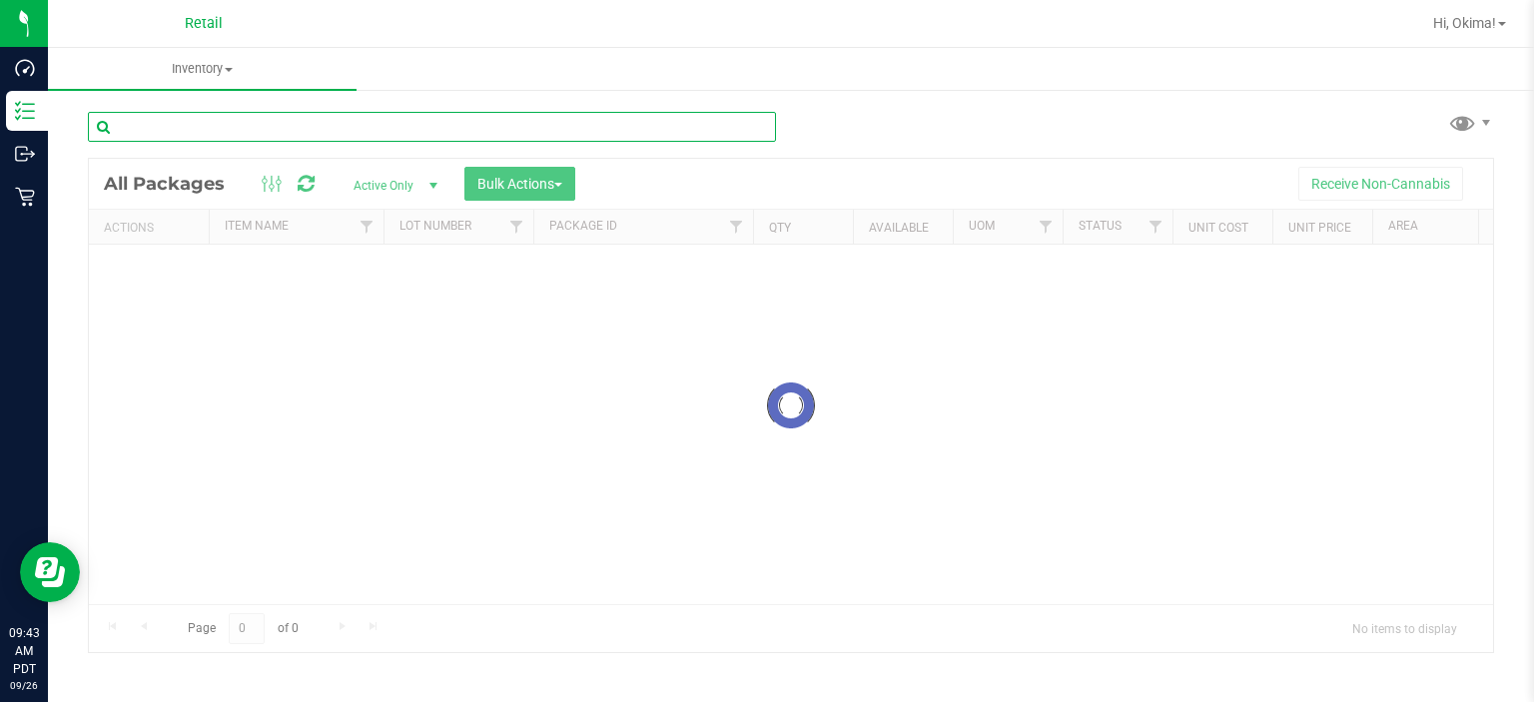
click at [280, 132] on input "text" at bounding box center [432, 127] width 688 height 30
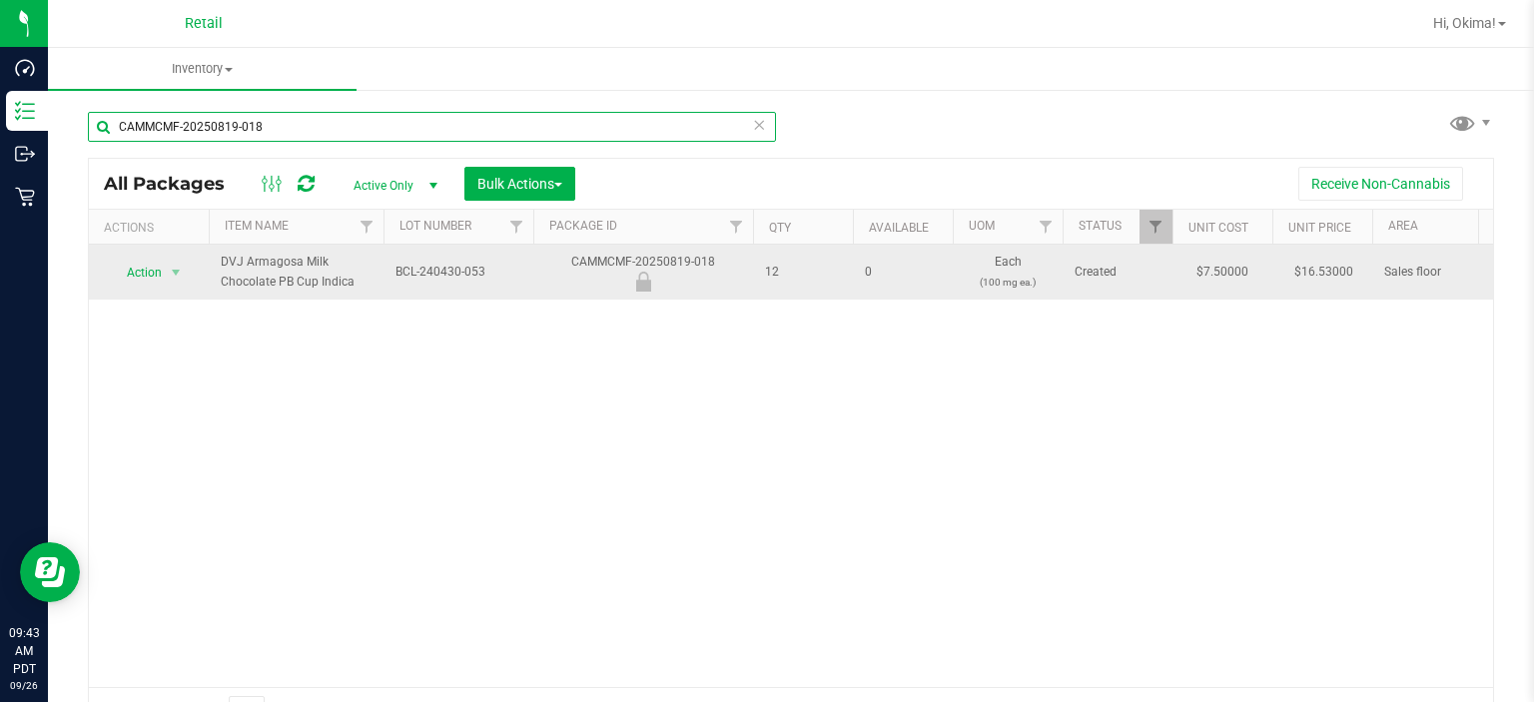
type input "CAMMCMF-20250819-018"
click at [151, 277] on span "Action" at bounding box center [136, 273] width 54 height 28
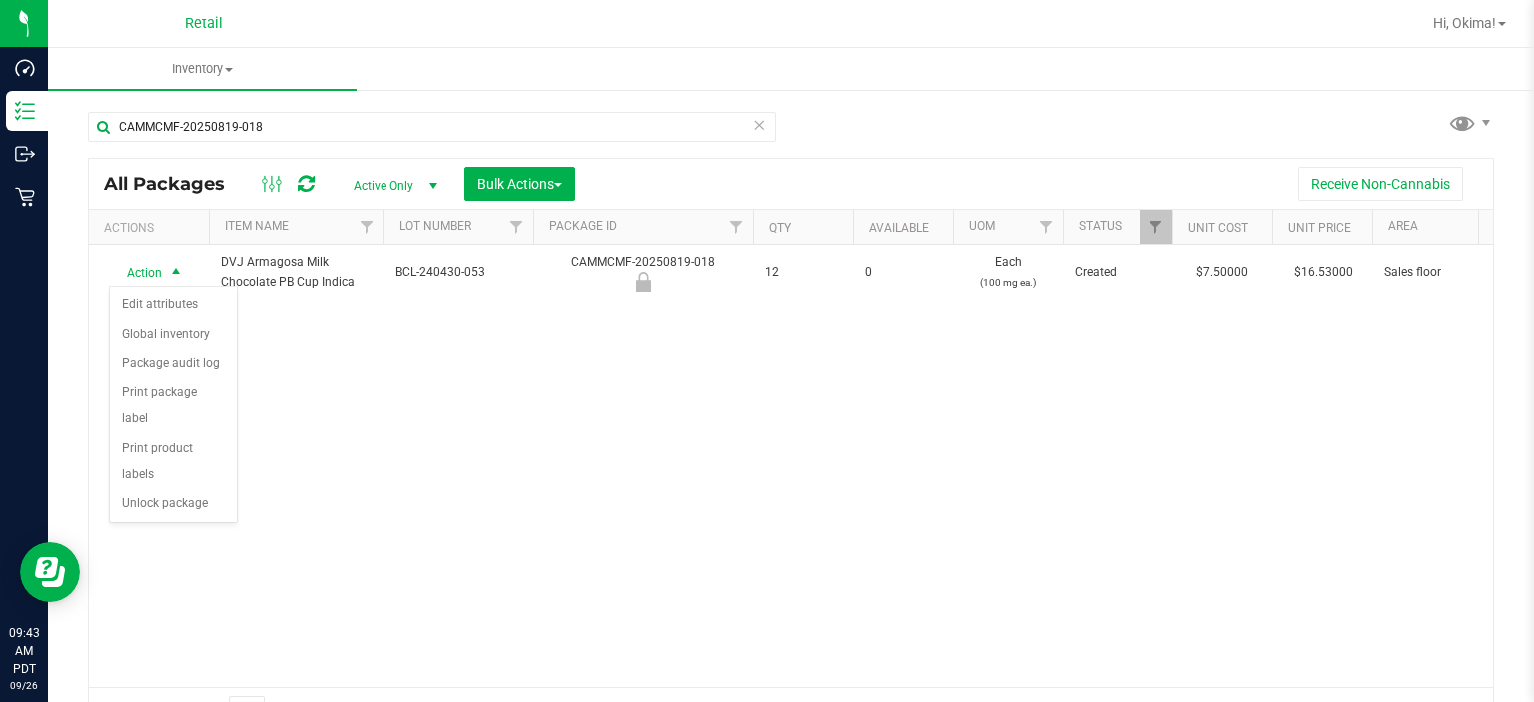
click at [204, 494] on div "Action Edit attributes Global inventory Package audit log Print package label P…" at bounding box center [173, 405] width 129 height 239
click at [187, 489] on li "Unlock package" at bounding box center [173, 504] width 127 height 30
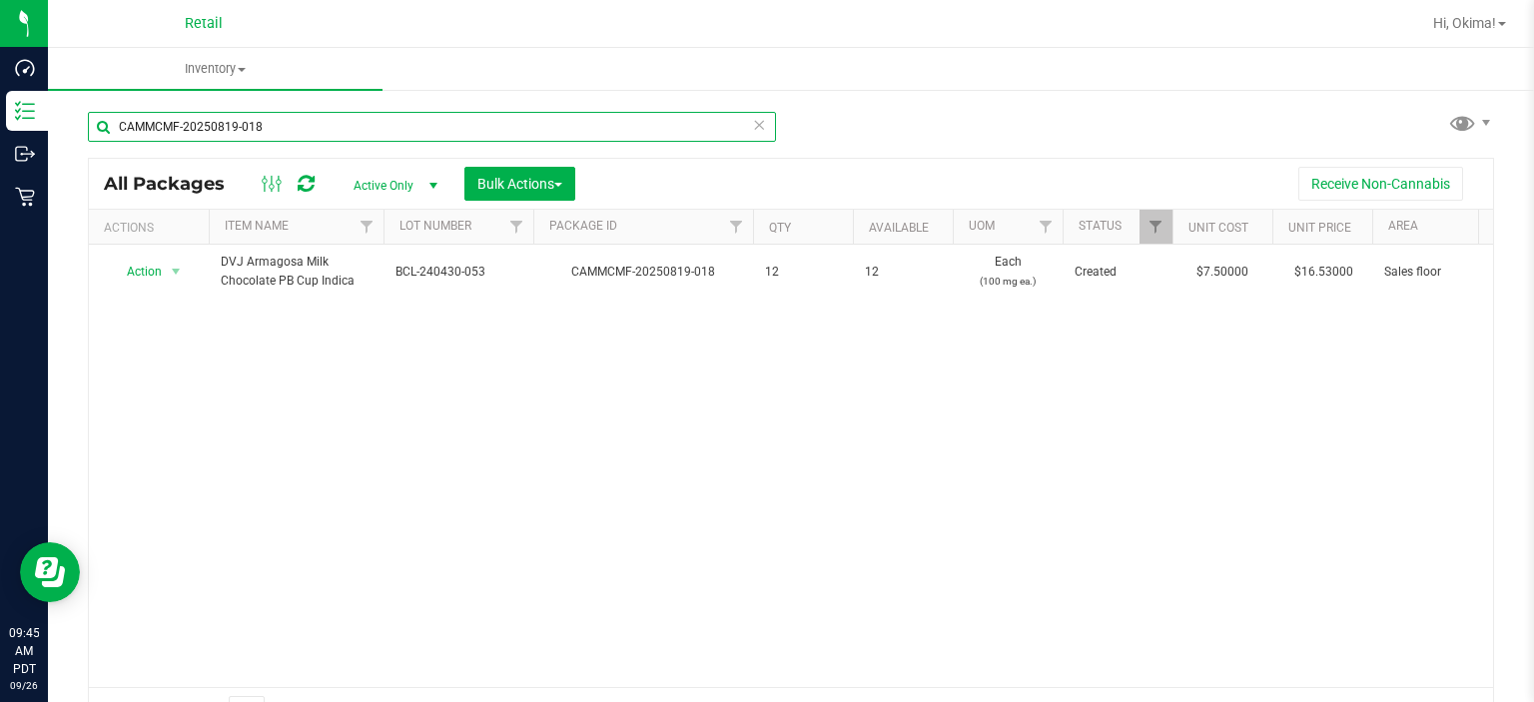
click at [739, 127] on input "CAMMCMF-20250819-018" at bounding box center [432, 127] width 688 height 30
click at [743, 124] on input "CAMMCMF-20250819-018" at bounding box center [432, 127] width 688 height 30
click at [755, 129] on icon at bounding box center [759, 124] width 14 height 24
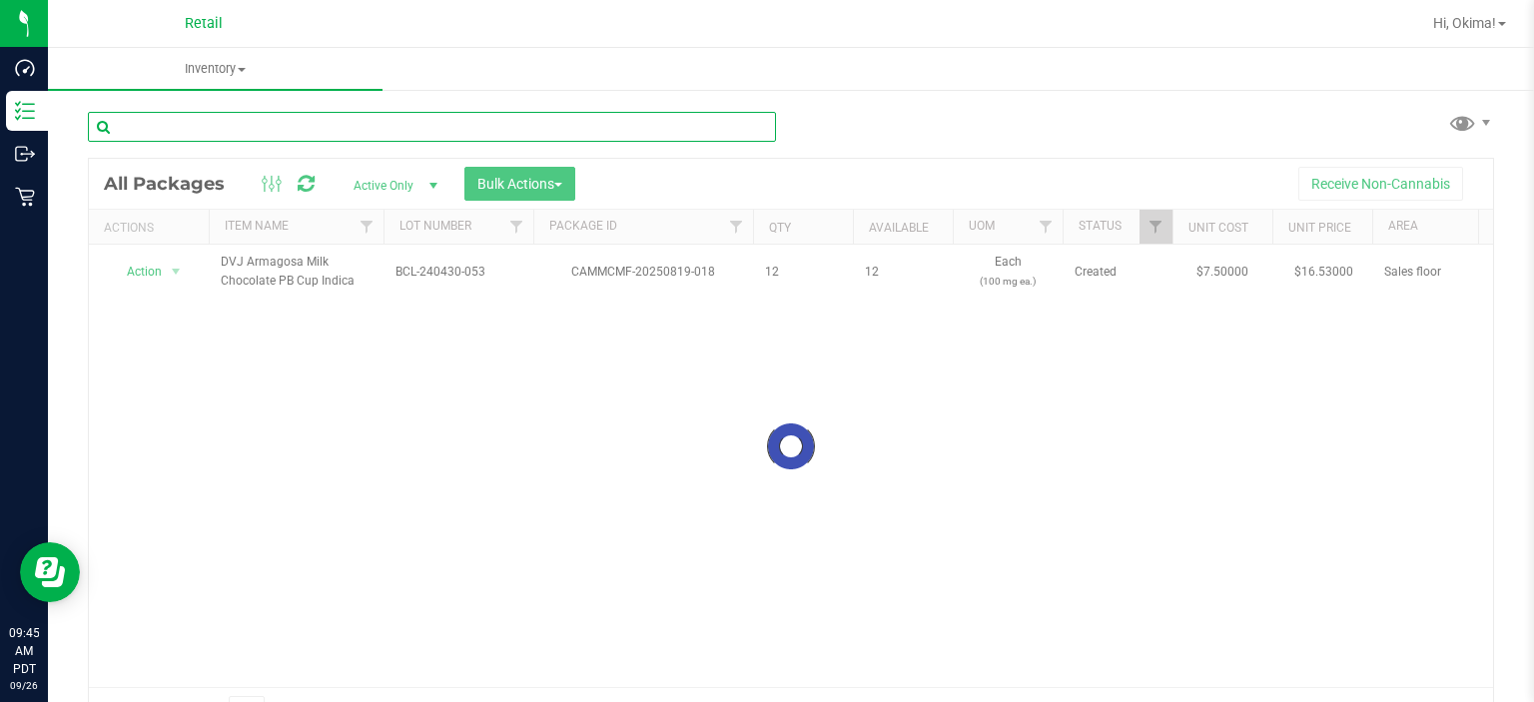
click at [287, 126] on input "text" at bounding box center [432, 127] width 688 height 30
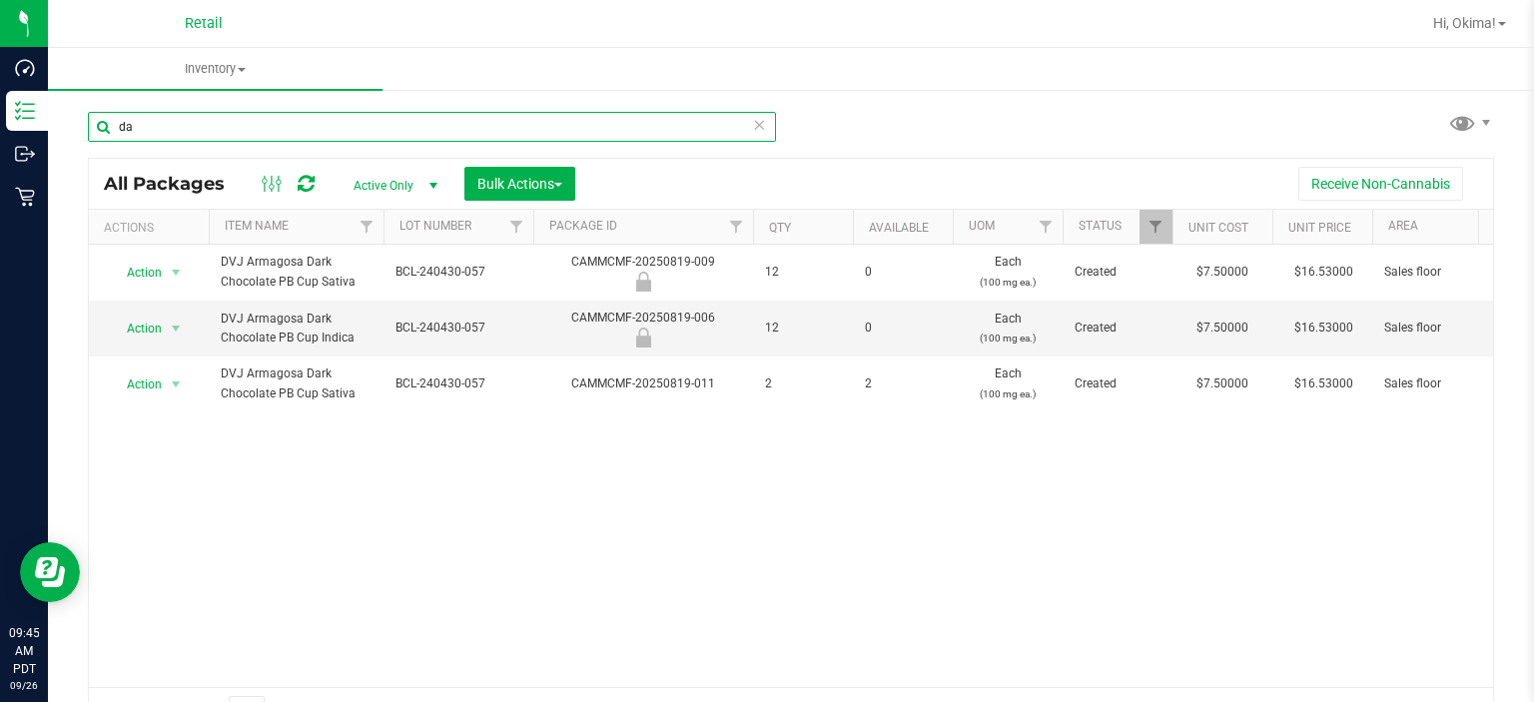
type input "d"
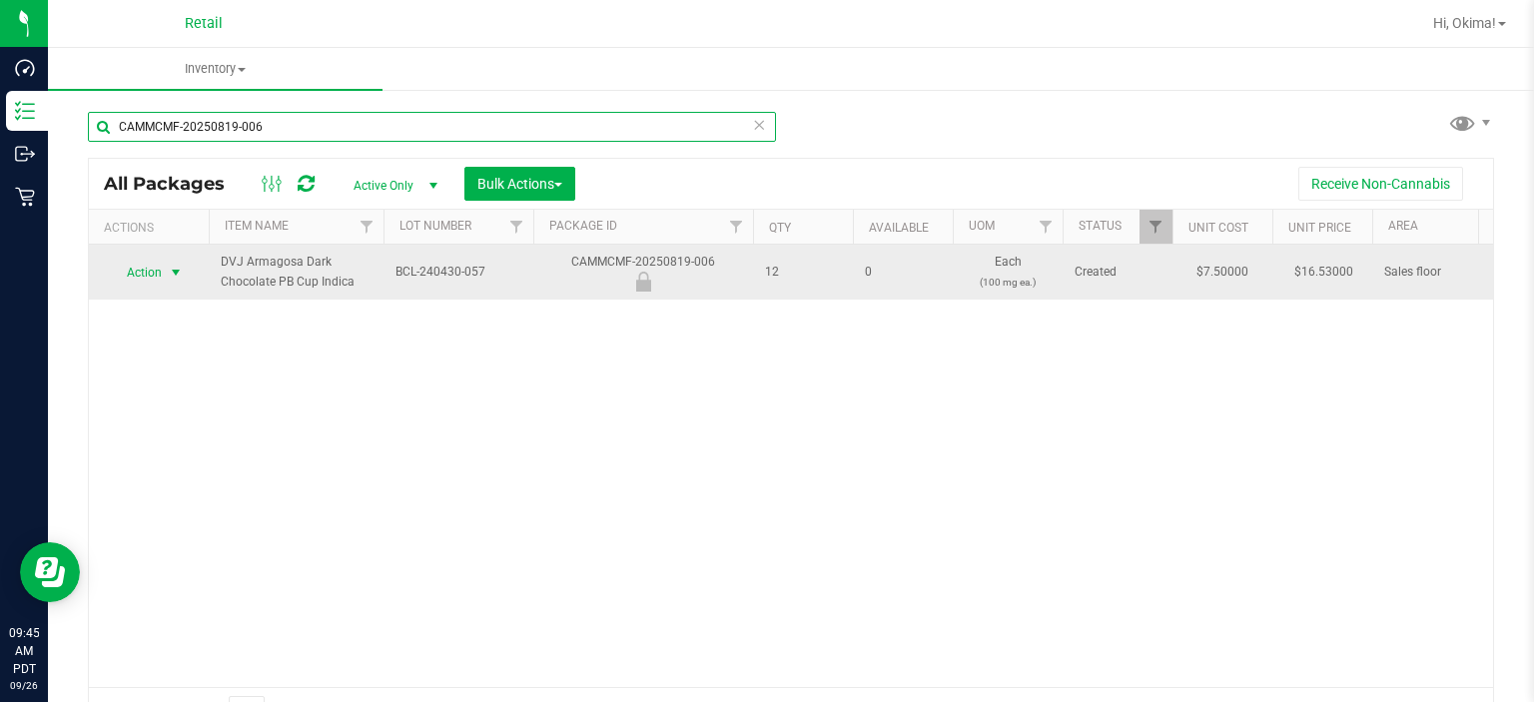
type input "CAMMCMF-20250819-006"
click at [171, 276] on span "select" at bounding box center [176, 273] width 16 height 16
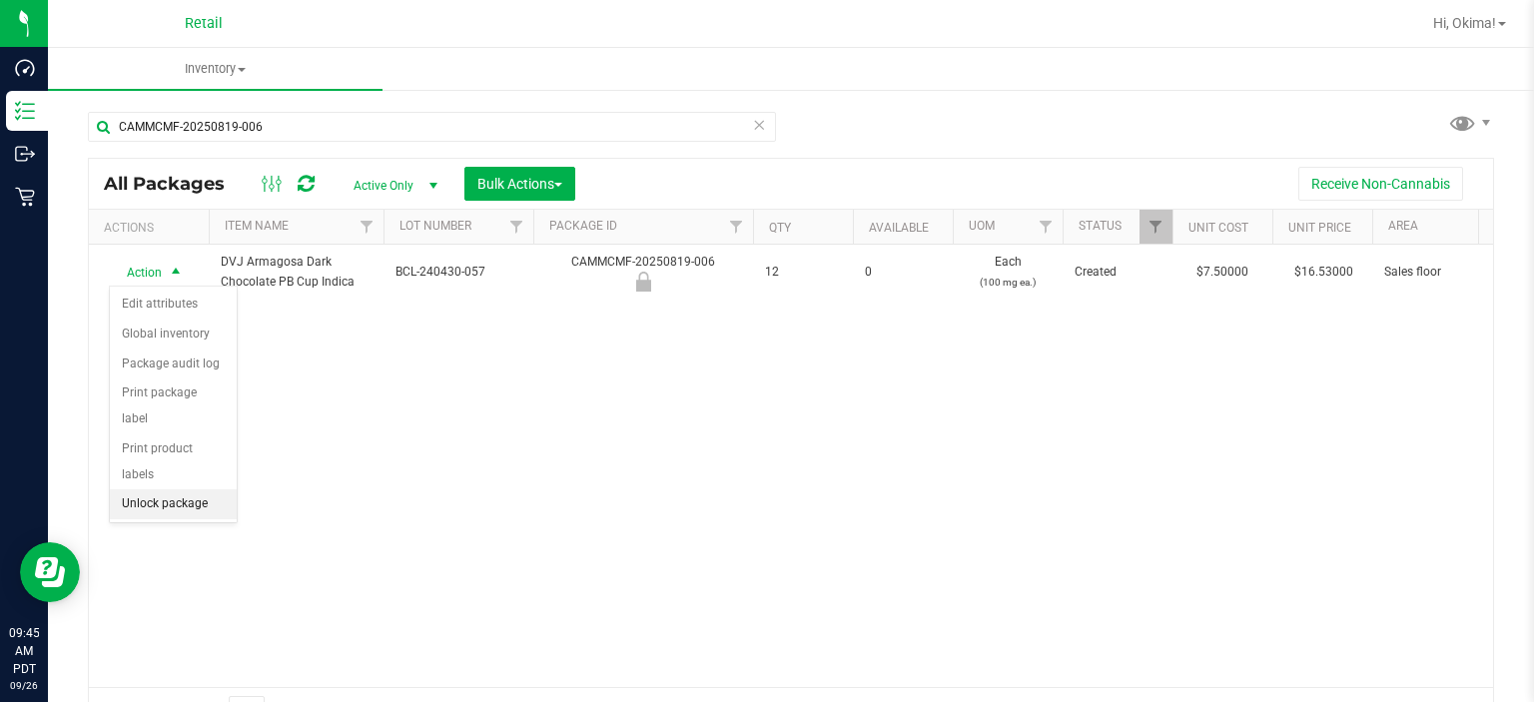
click at [197, 489] on li "Unlock package" at bounding box center [173, 504] width 127 height 30
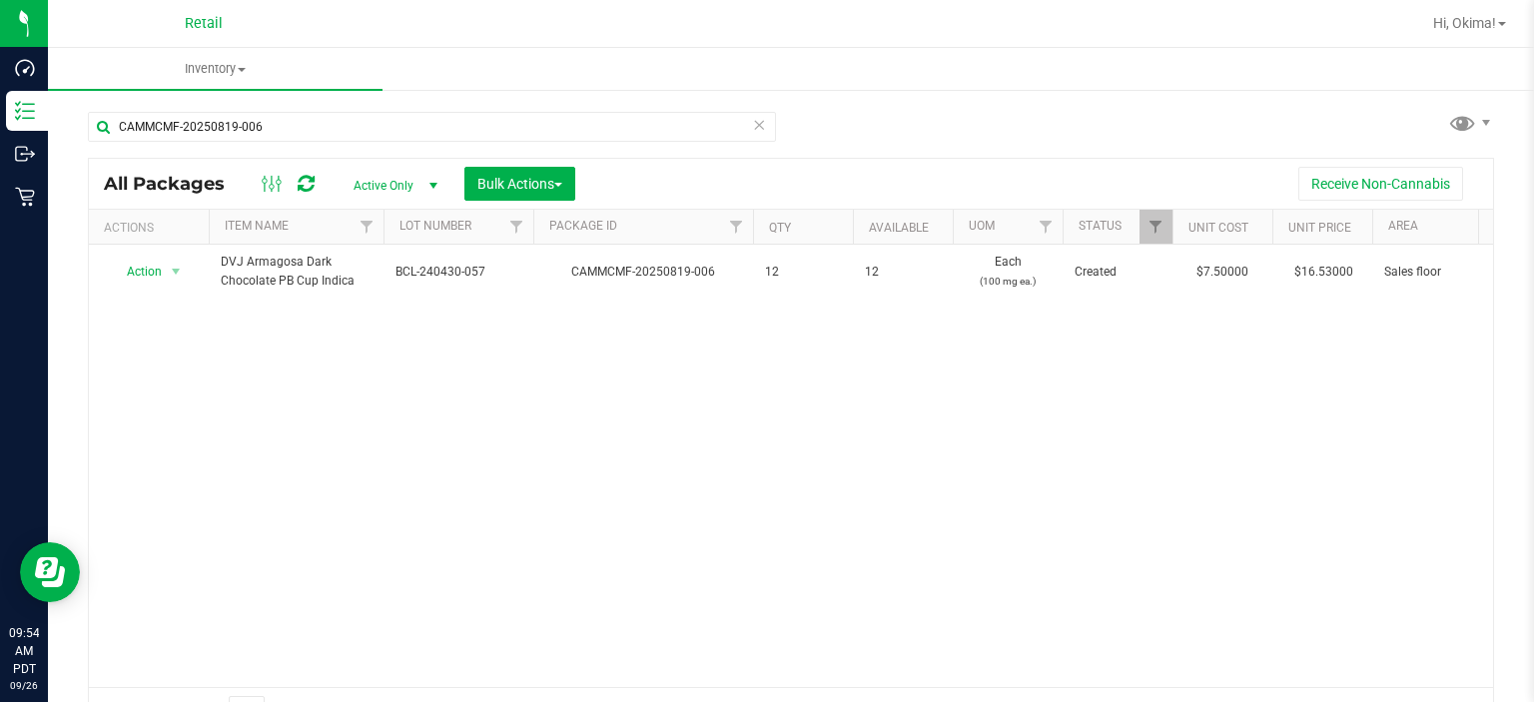
click at [755, 131] on icon at bounding box center [759, 124] width 14 height 24
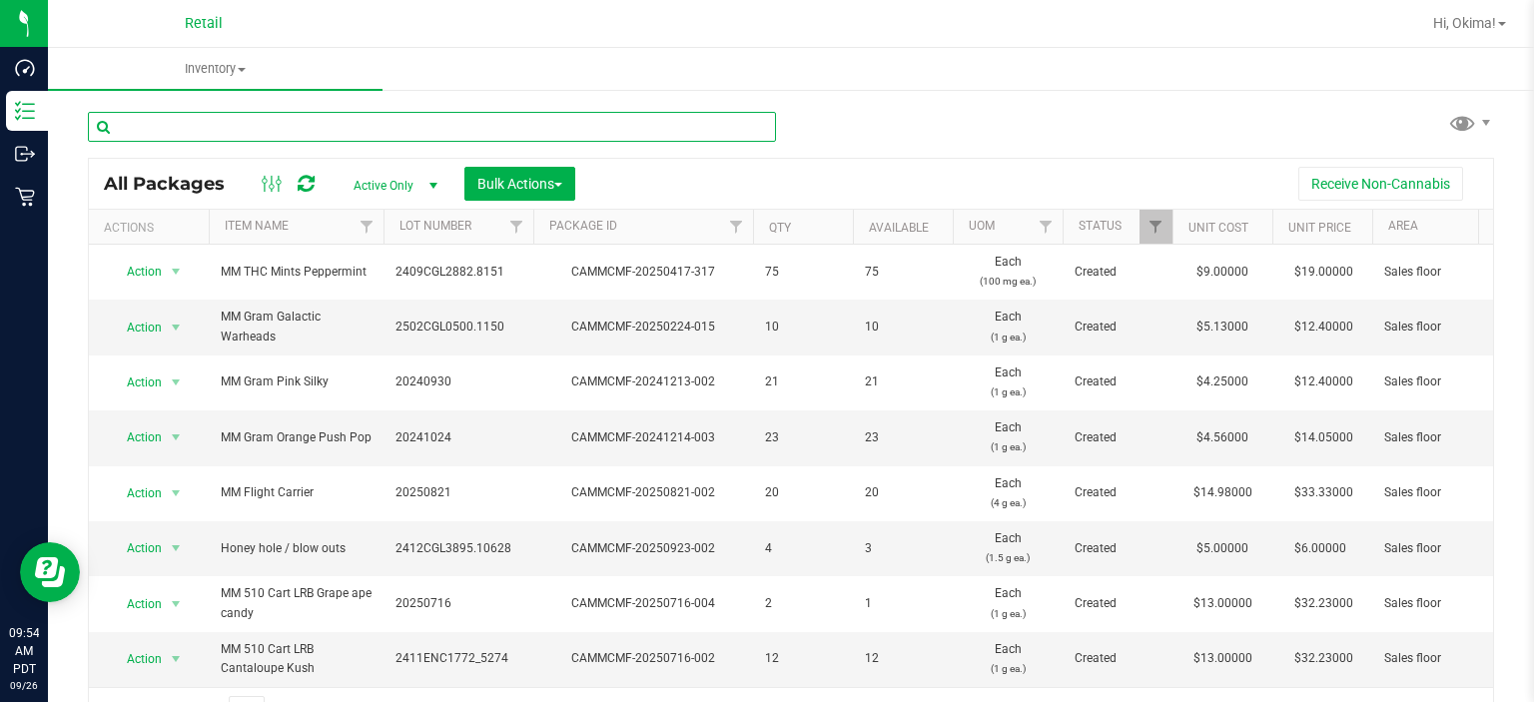
click at [180, 122] on input "text" at bounding box center [432, 127] width 688 height 30
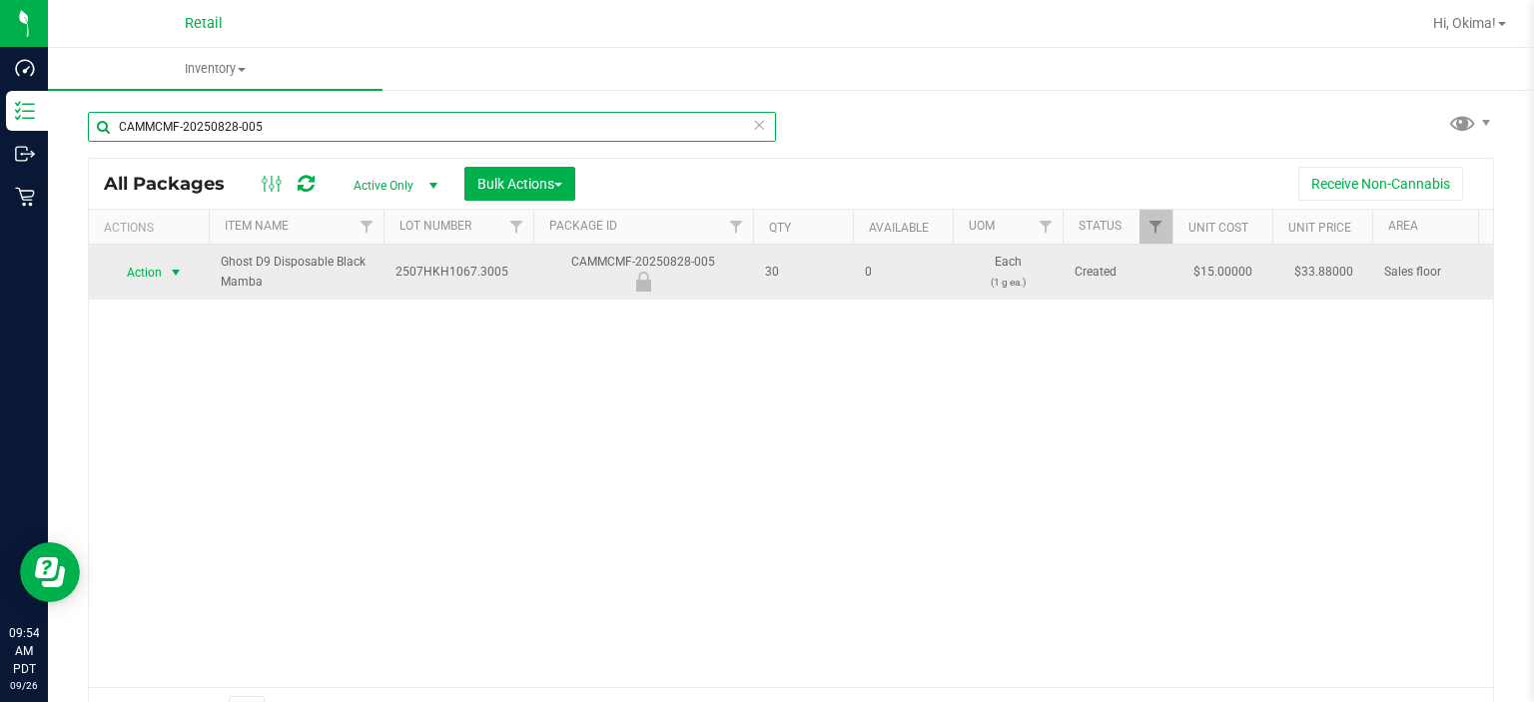
type input "CAMMCMF-20250828-005"
click at [169, 271] on span "select" at bounding box center [176, 273] width 16 height 16
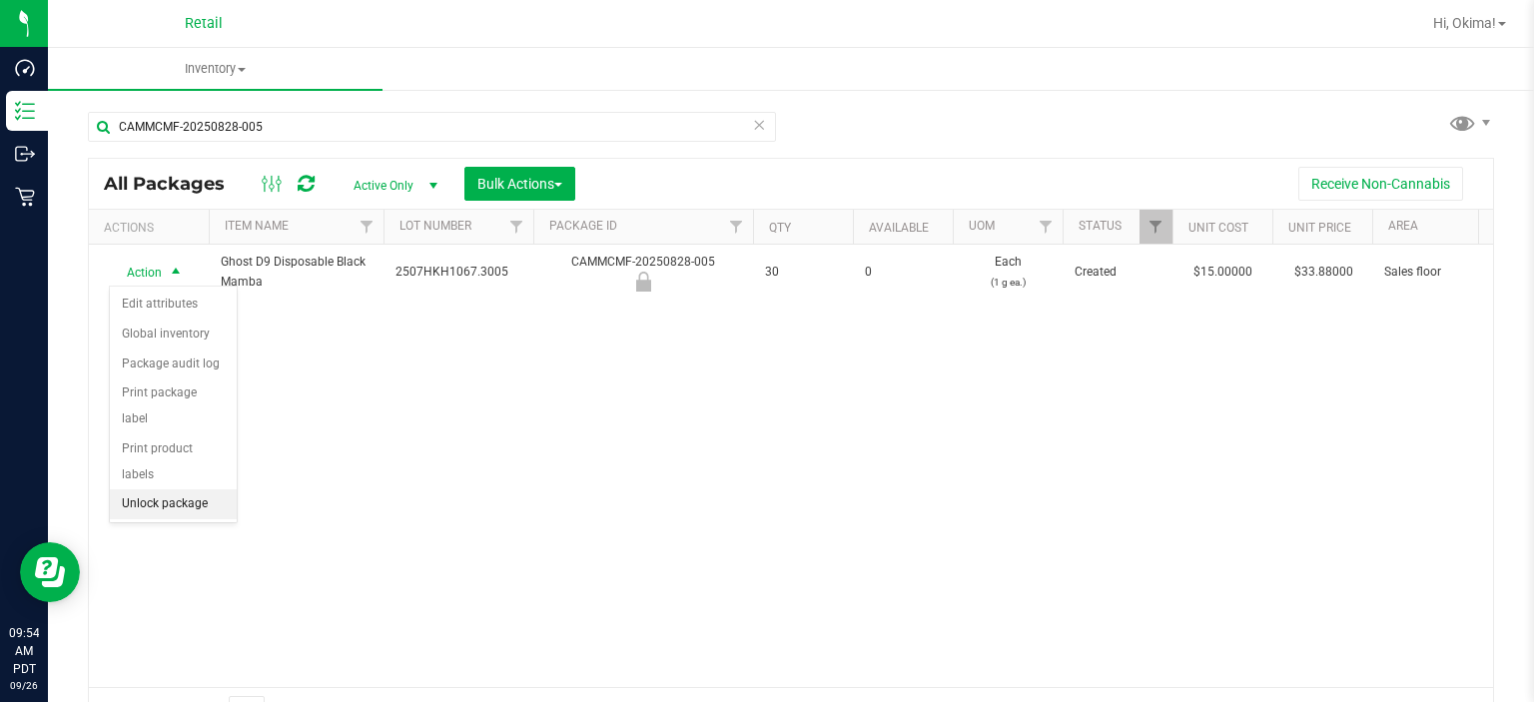
click at [205, 489] on li "Unlock package" at bounding box center [173, 504] width 127 height 30
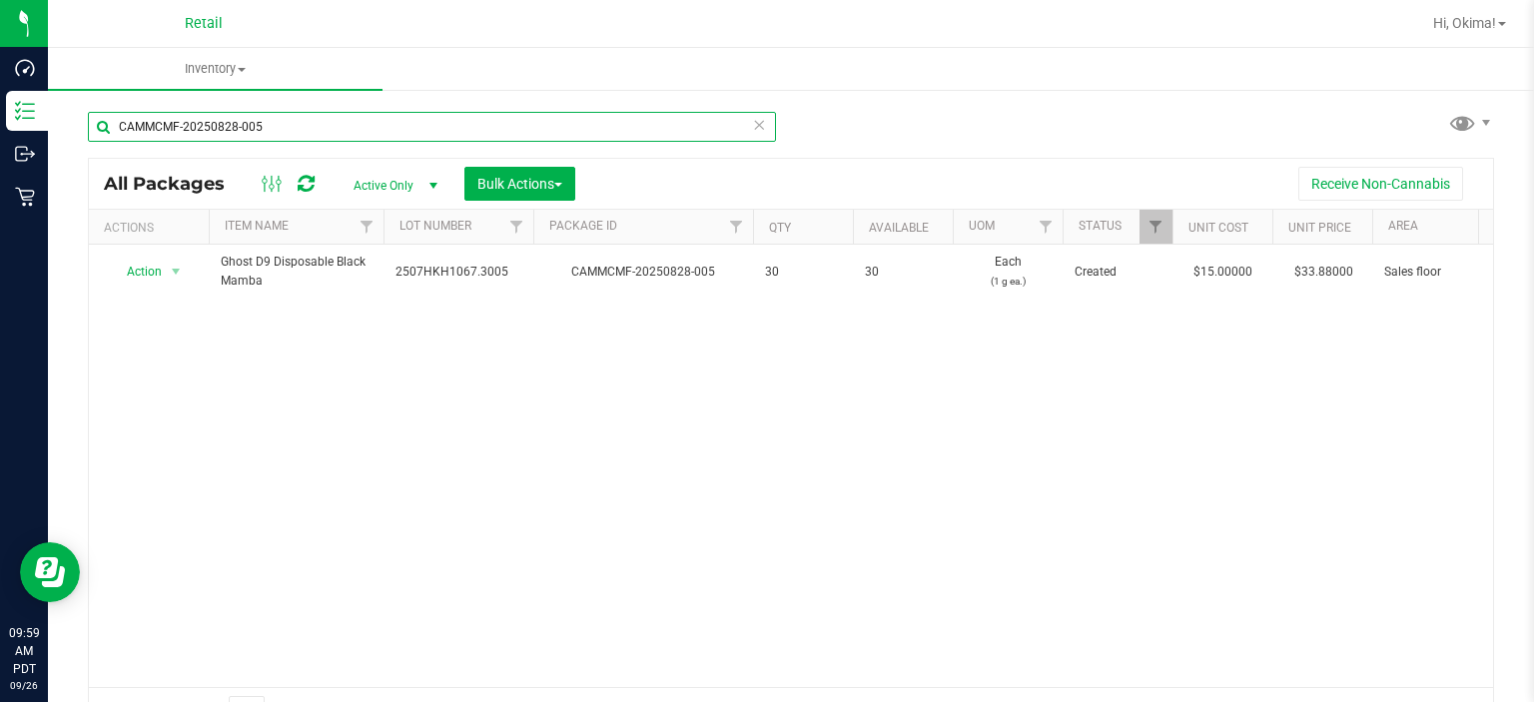
click at [742, 120] on input "CAMMCMF-20250828-005" at bounding box center [432, 127] width 688 height 30
click at [755, 123] on icon at bounding box center [759, 124] width 14 height 24
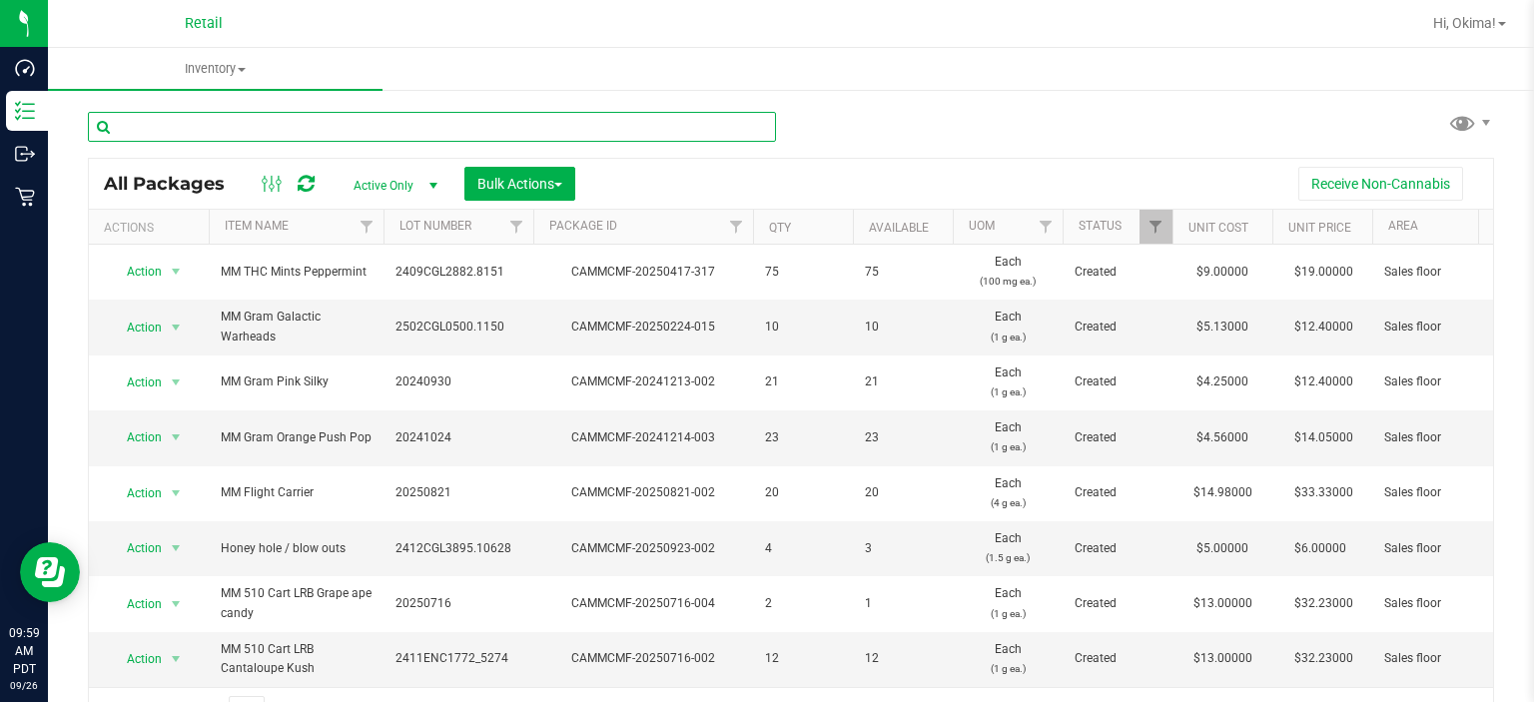
click at [214, 124] on input "text" at bounding box center [432, 127] width 688 height 30
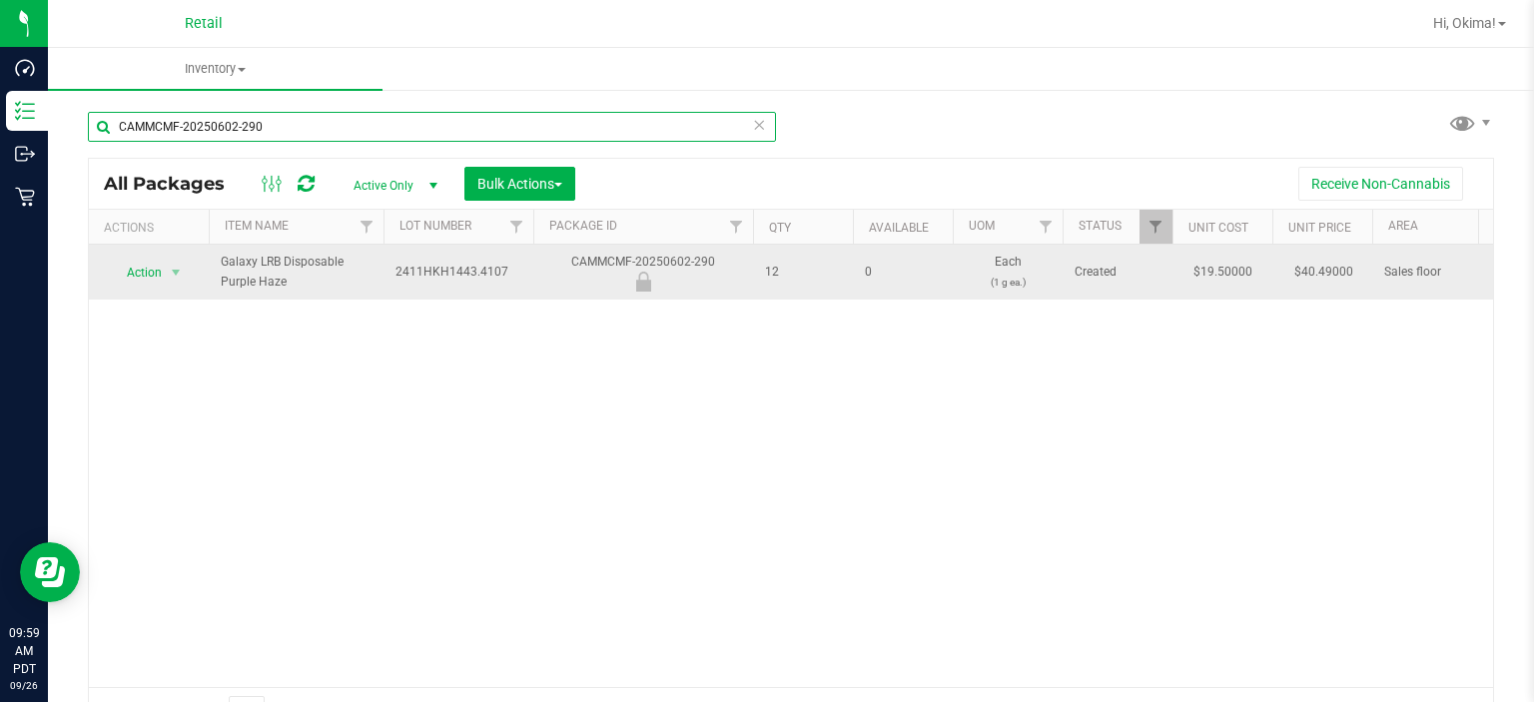
type input "CAMMCMF-20250602-290"
click at [146, 272] on span "Action" at bounding box center [136, 273] width 54 height 28
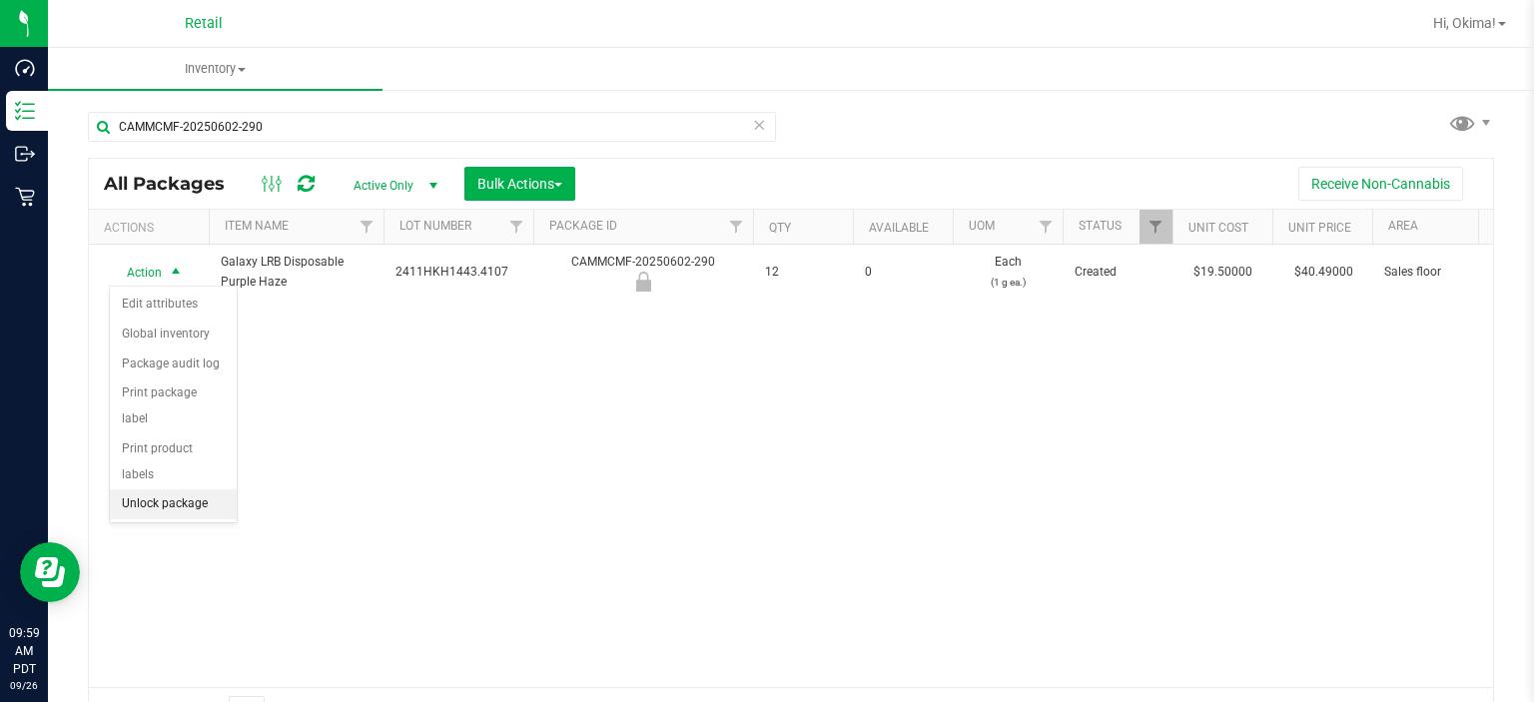
click at [211, 489] on li "Unlock package" at bounding box center [173, 504] width 127 height 30
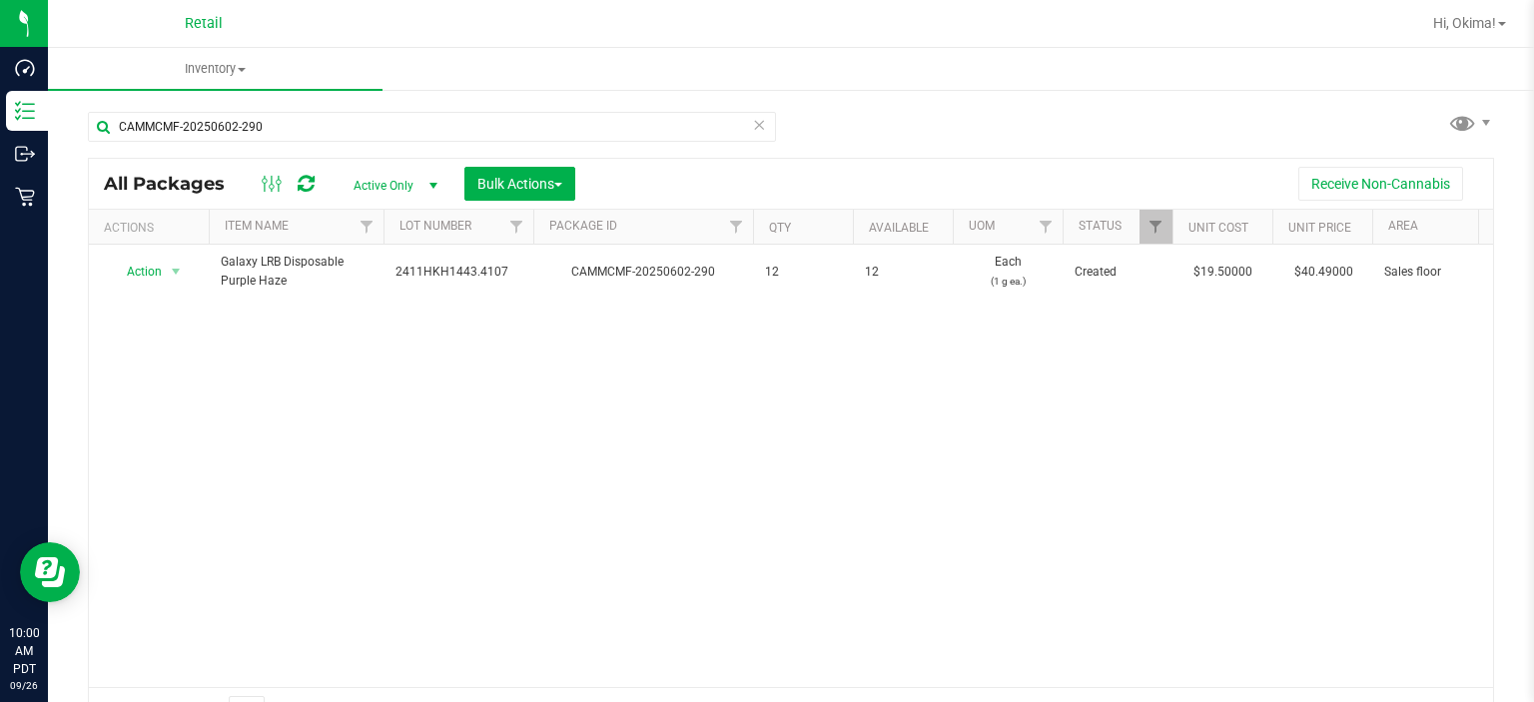
click at [757, 122] on icon at bounding box center [759, 124] width 14 height 24
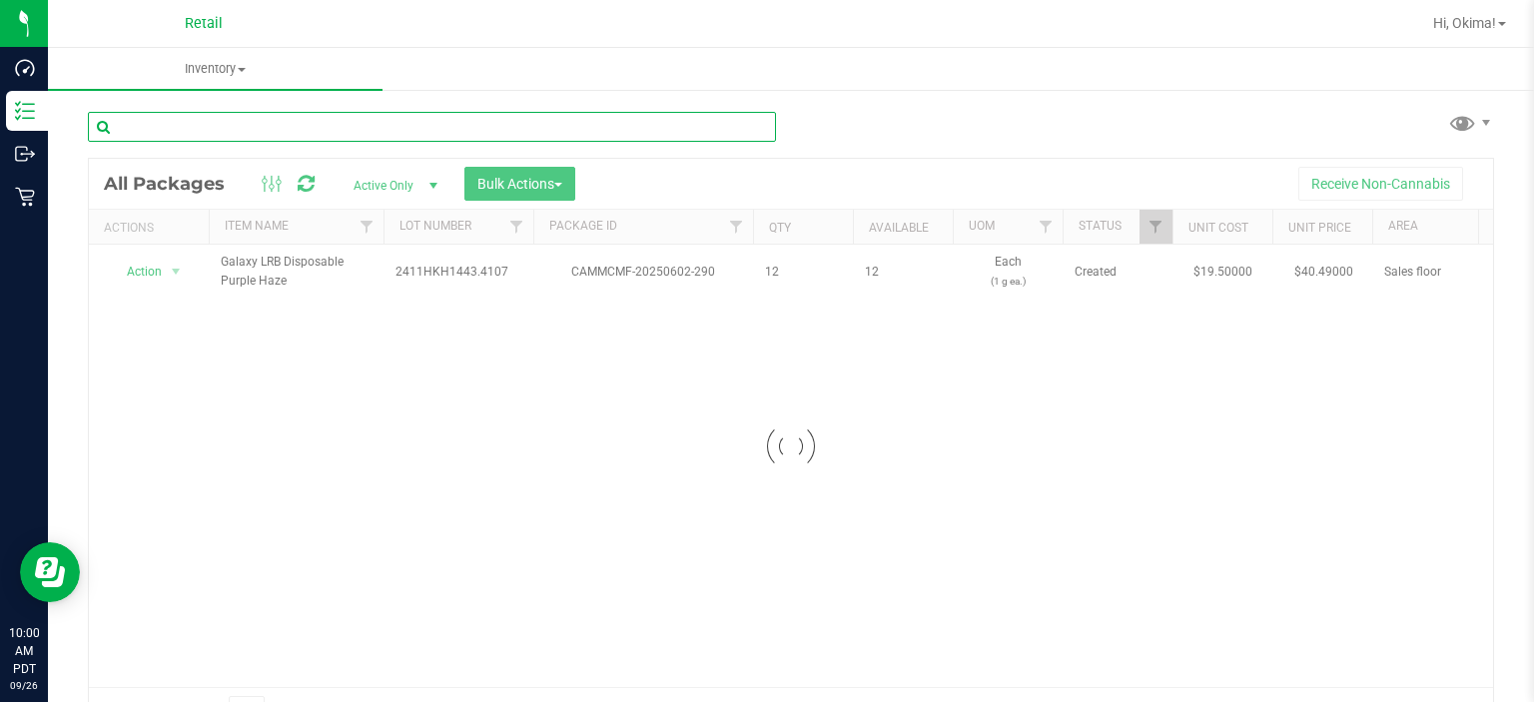
click at [236, 133] on input "text" at bounding box center [432, 127] width 688 height 30
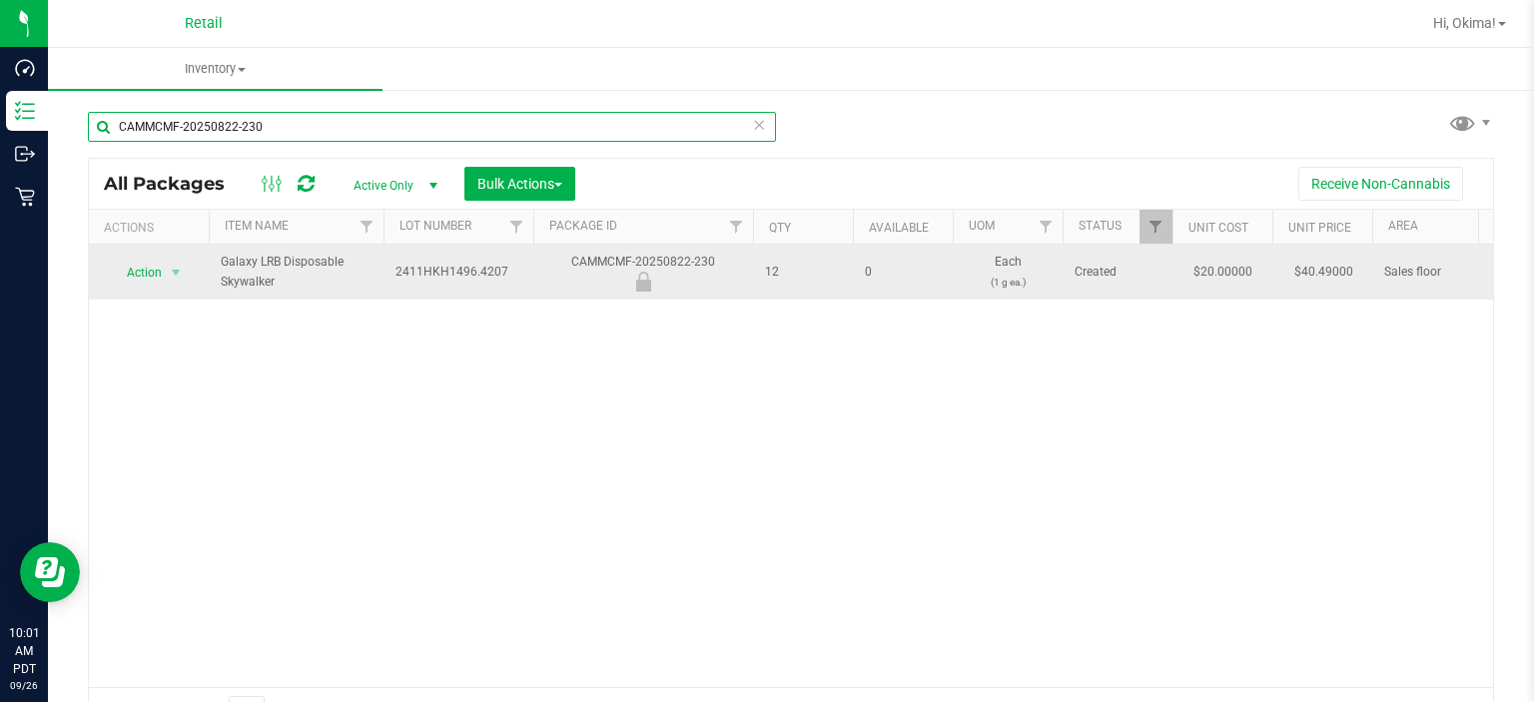
type input "CAMMCMF-20250822-230"
click at [139, 264] on span "Action" at bounding box center [136, 273] width 54 height 28
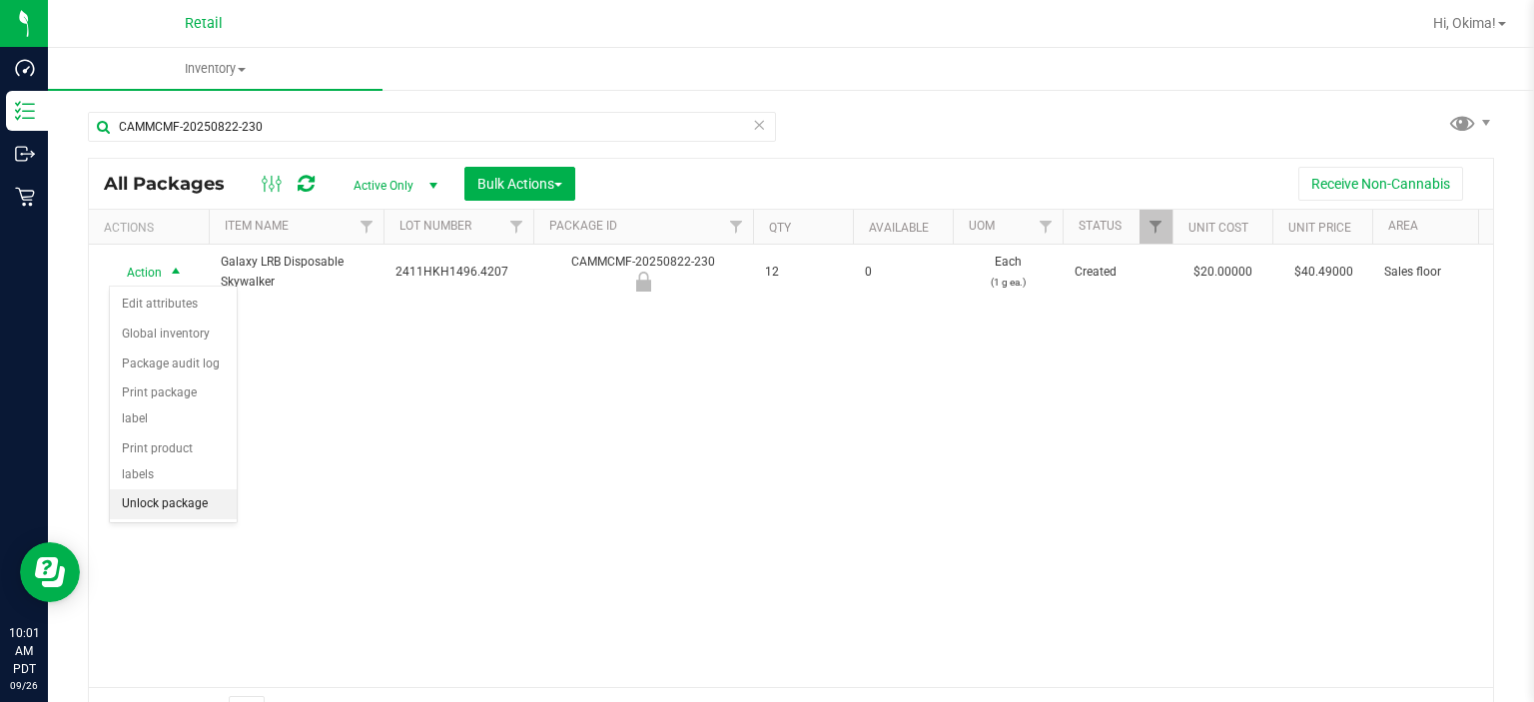
click at [208, 489] on li "Unlock package" at bounding box center [173, 504] width 127 height 30
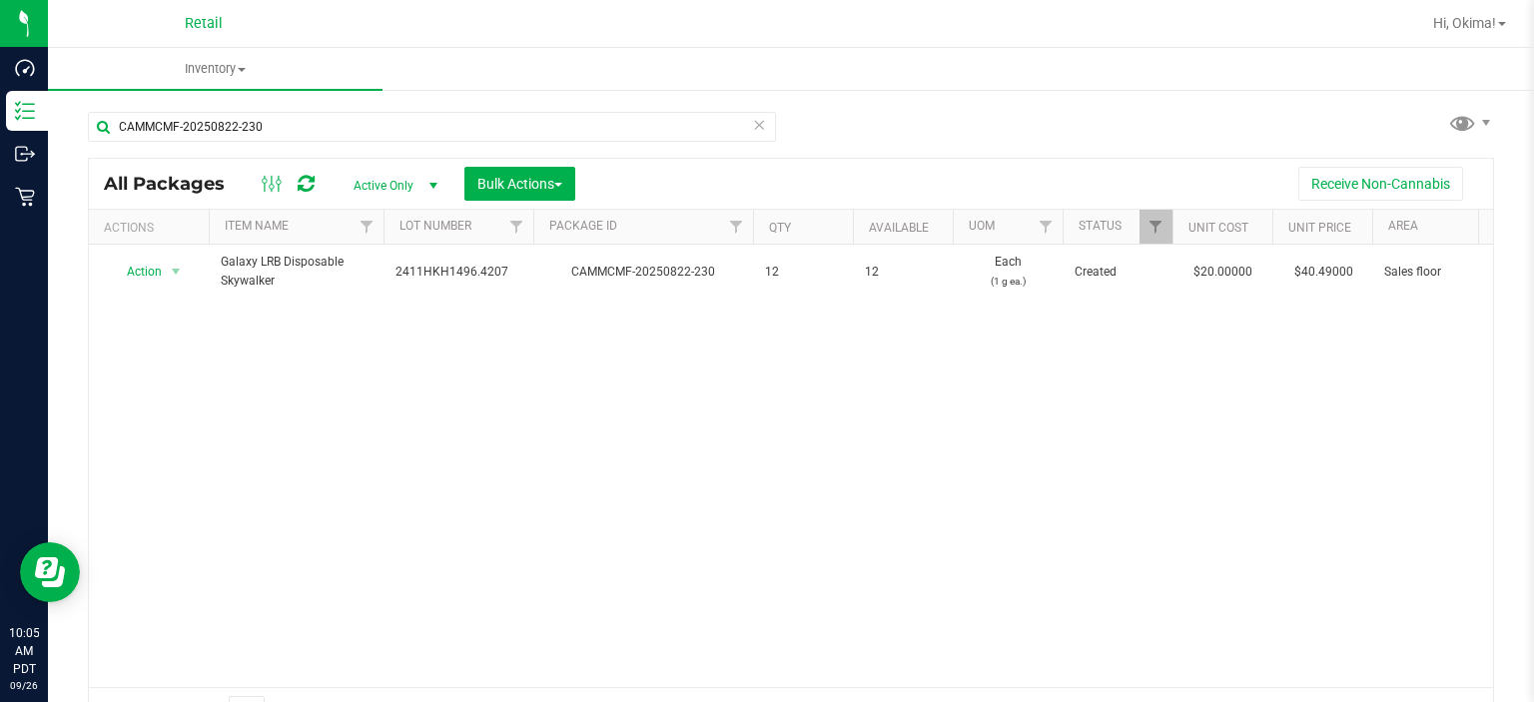
click at [755, 114] on icon at bounding box center [759, 124] width 14 height 24
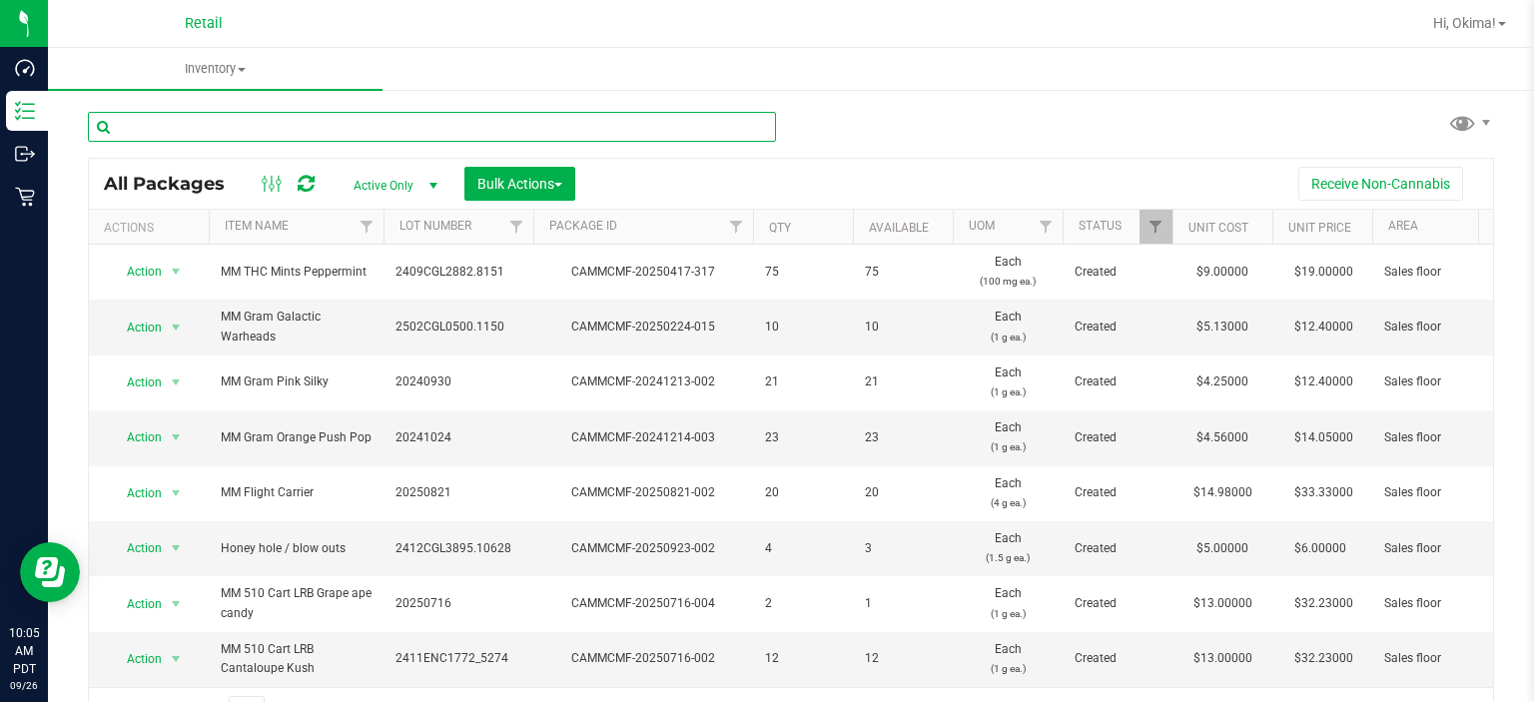
click at [232, 128] on input "text" at bounding box center [432, 127] width 688 height 30
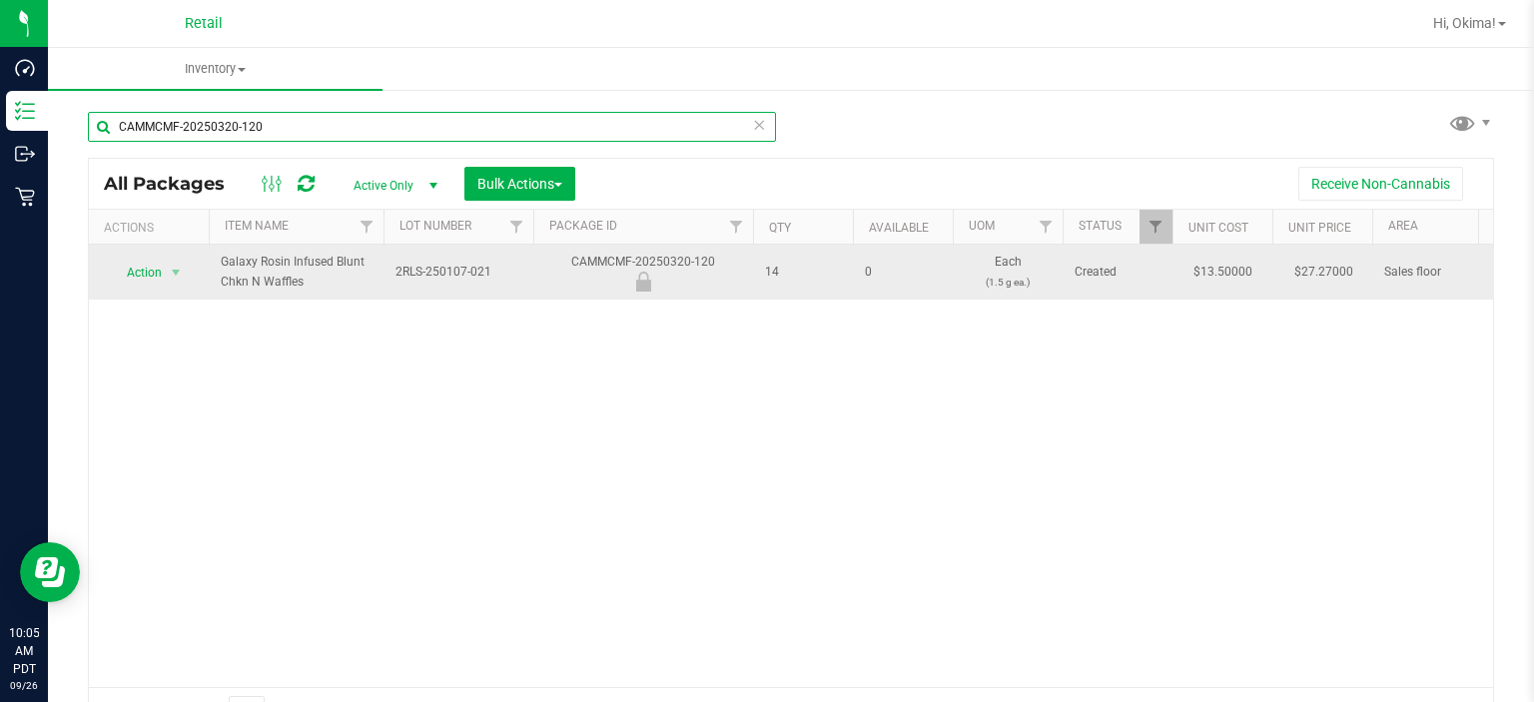
type input "CAMMCMF-20250320-120"
click at [152, 271] on span "Action" at bounding box center [136, 273] width 54 height 28
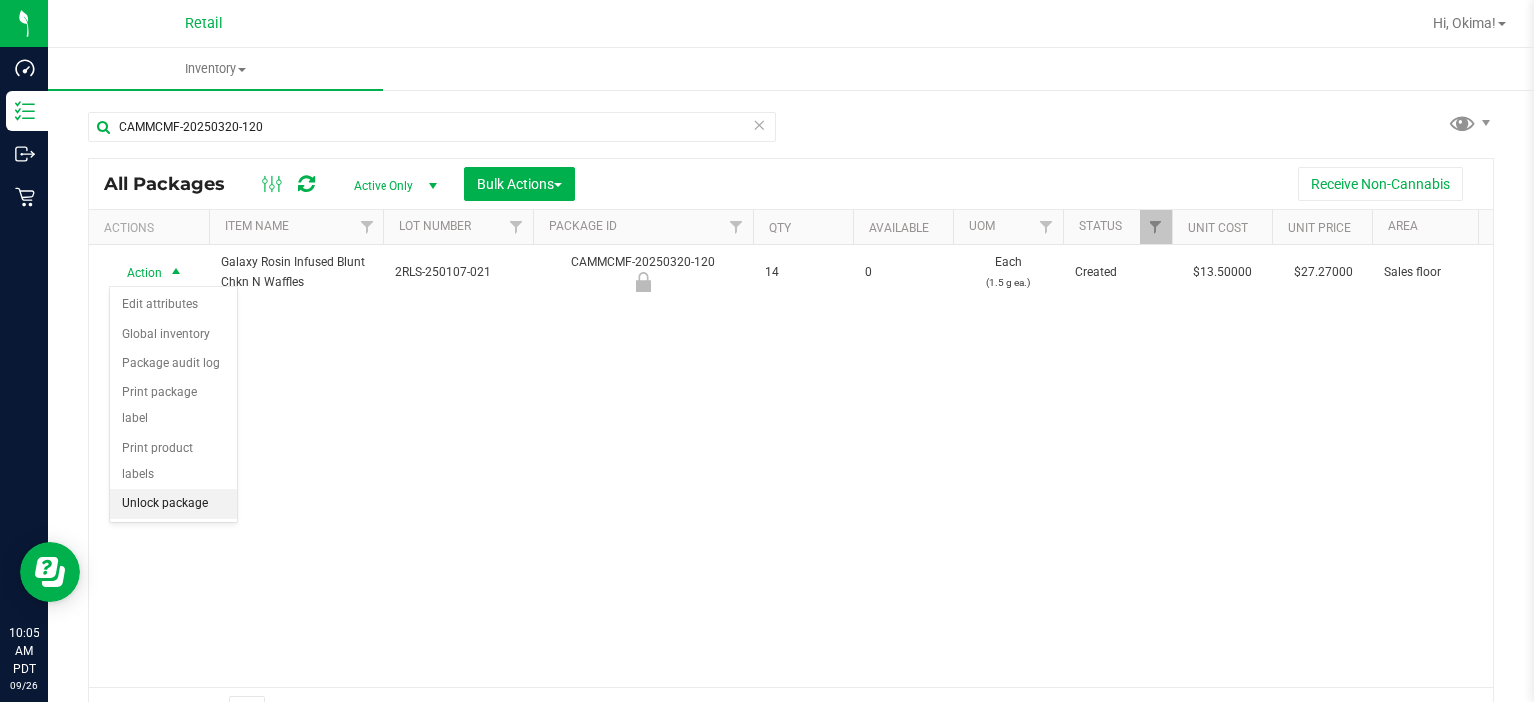
click at [174, 489] on li "Unlock package" at bounding box center [173, 504] width 127 height 30
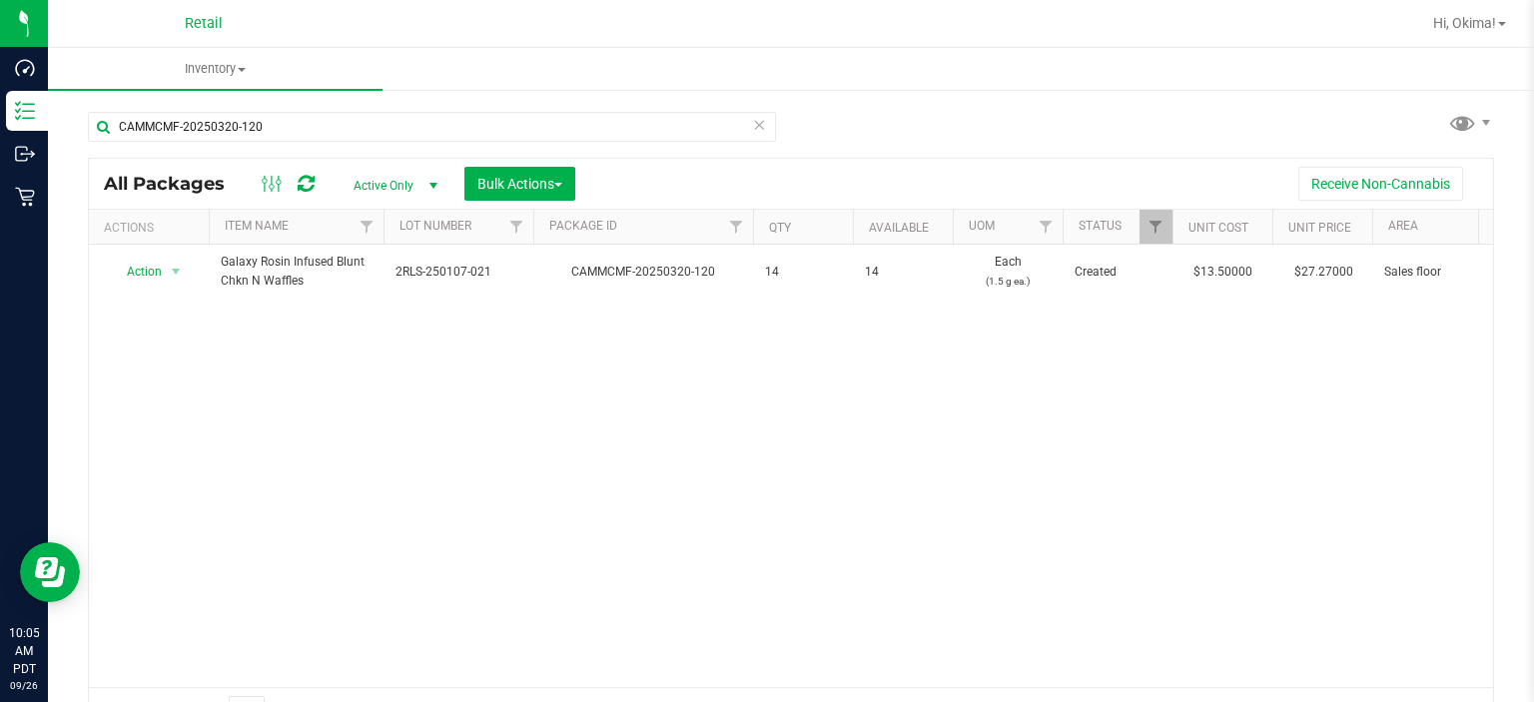
click at [752, 120] on icon at bounding box center [759, 124] width 14 height 24
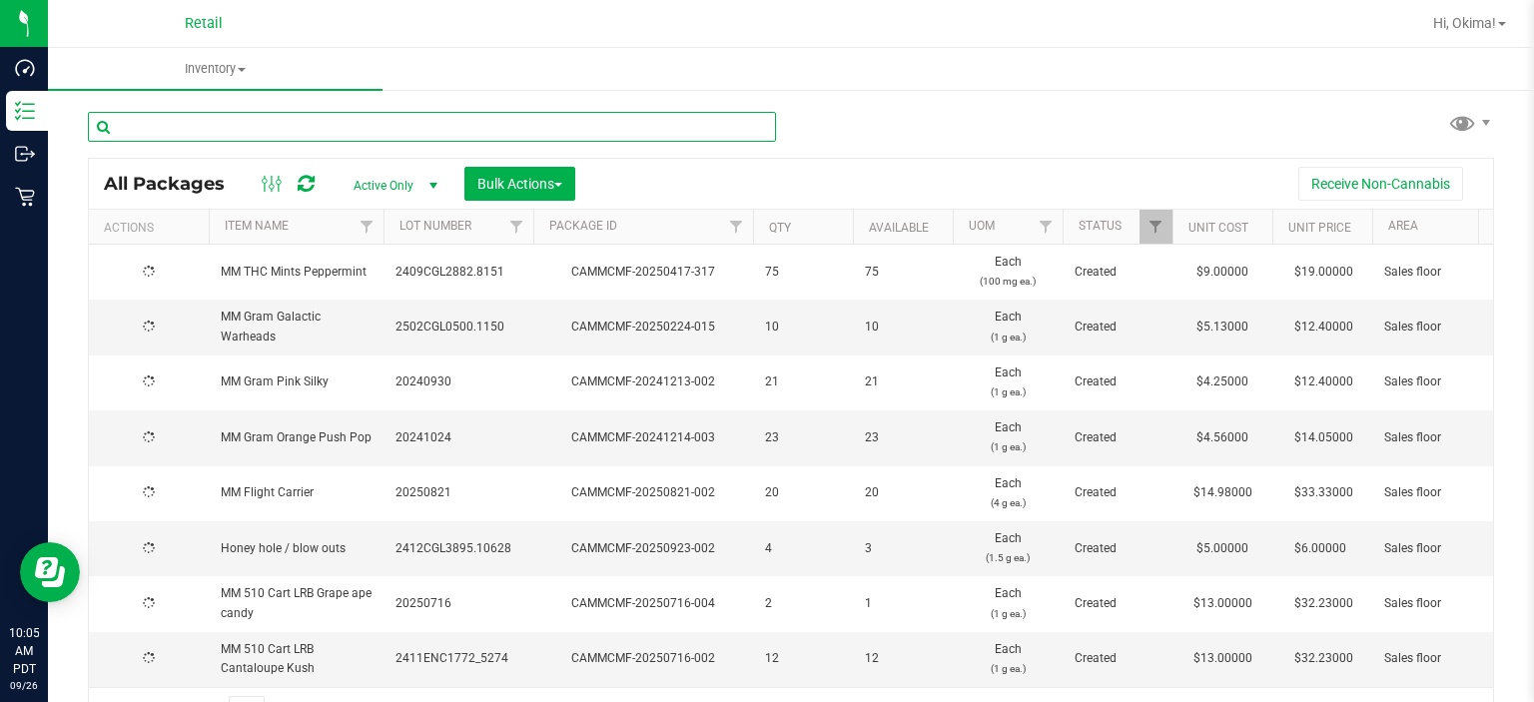
click at [188, 120] on input "text" at bounding box center [432, 127] width 688 height 30
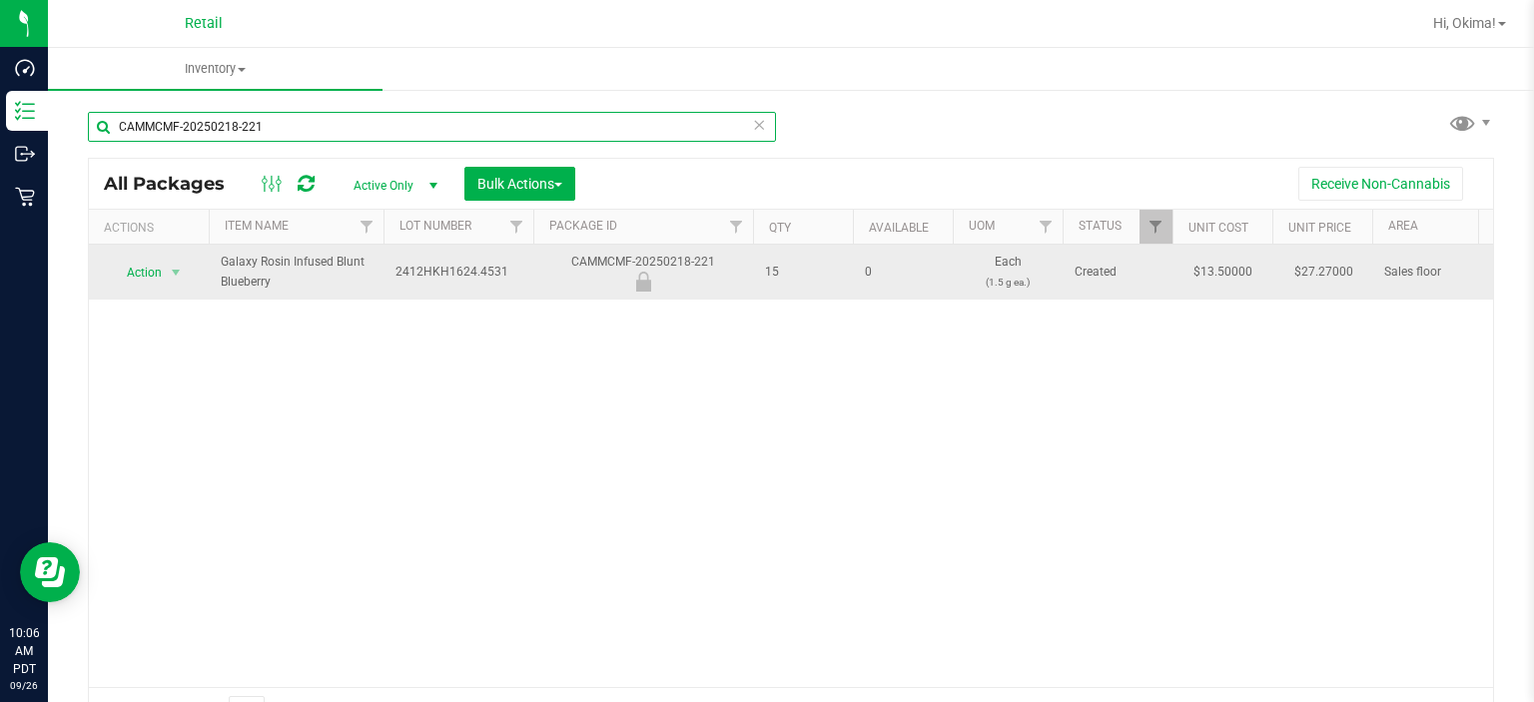
type input "CAMMCMF-20250218-221"
click at [142, 276] on span "Action" at bounding box center [136, 273] width 54 height 28
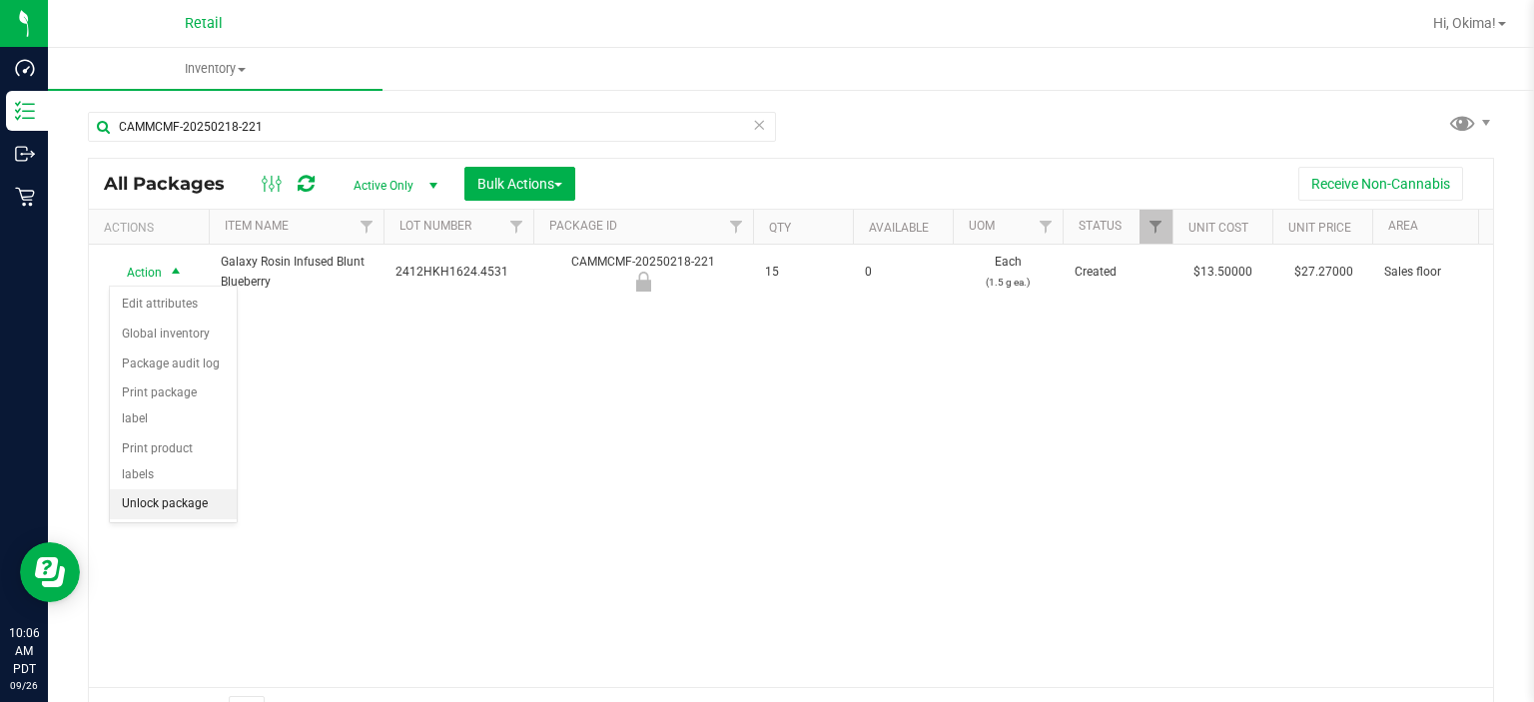
click at [183, 489] on li "Unlock package" at bounding box center [173, 504] width 127 height 30
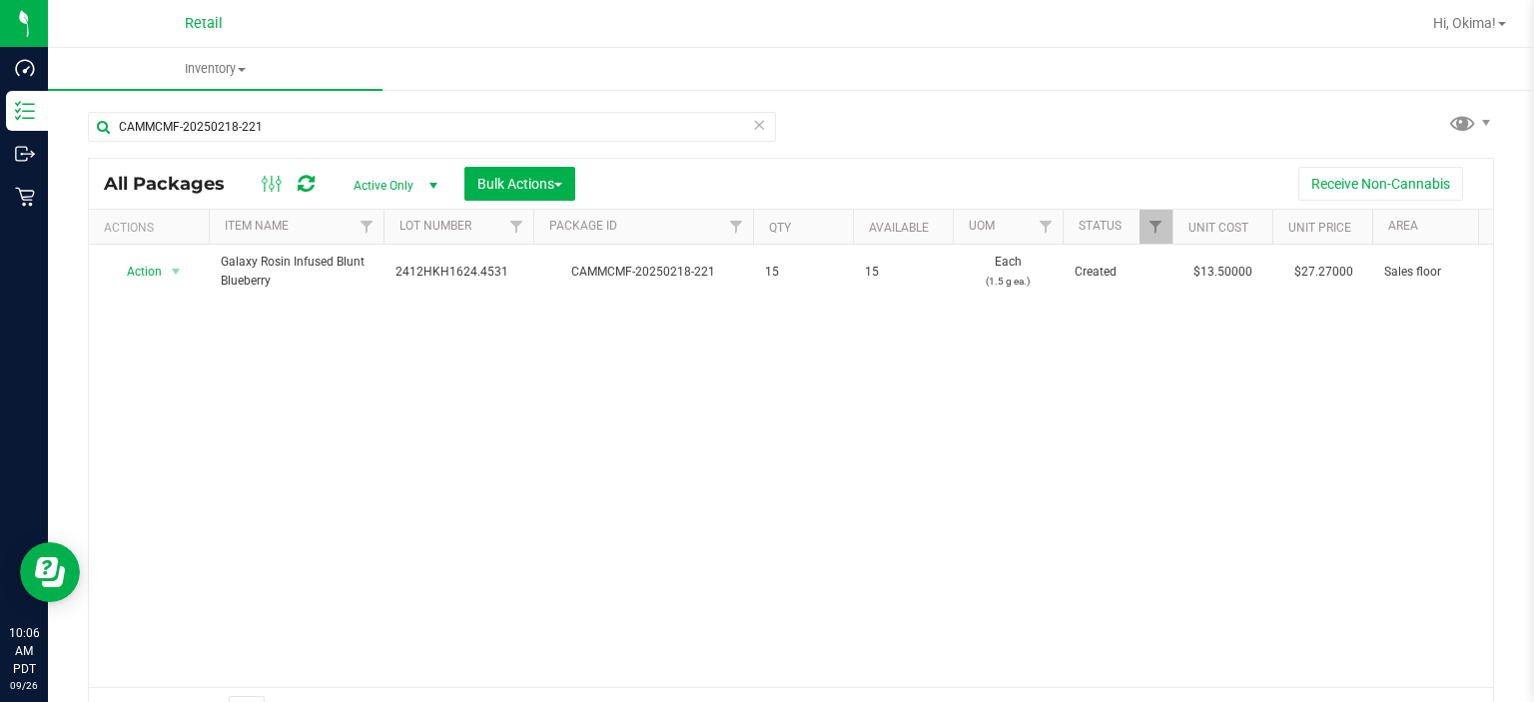
click at [752, 129] on icon at bounding box center [759, 124] width 14 height 24
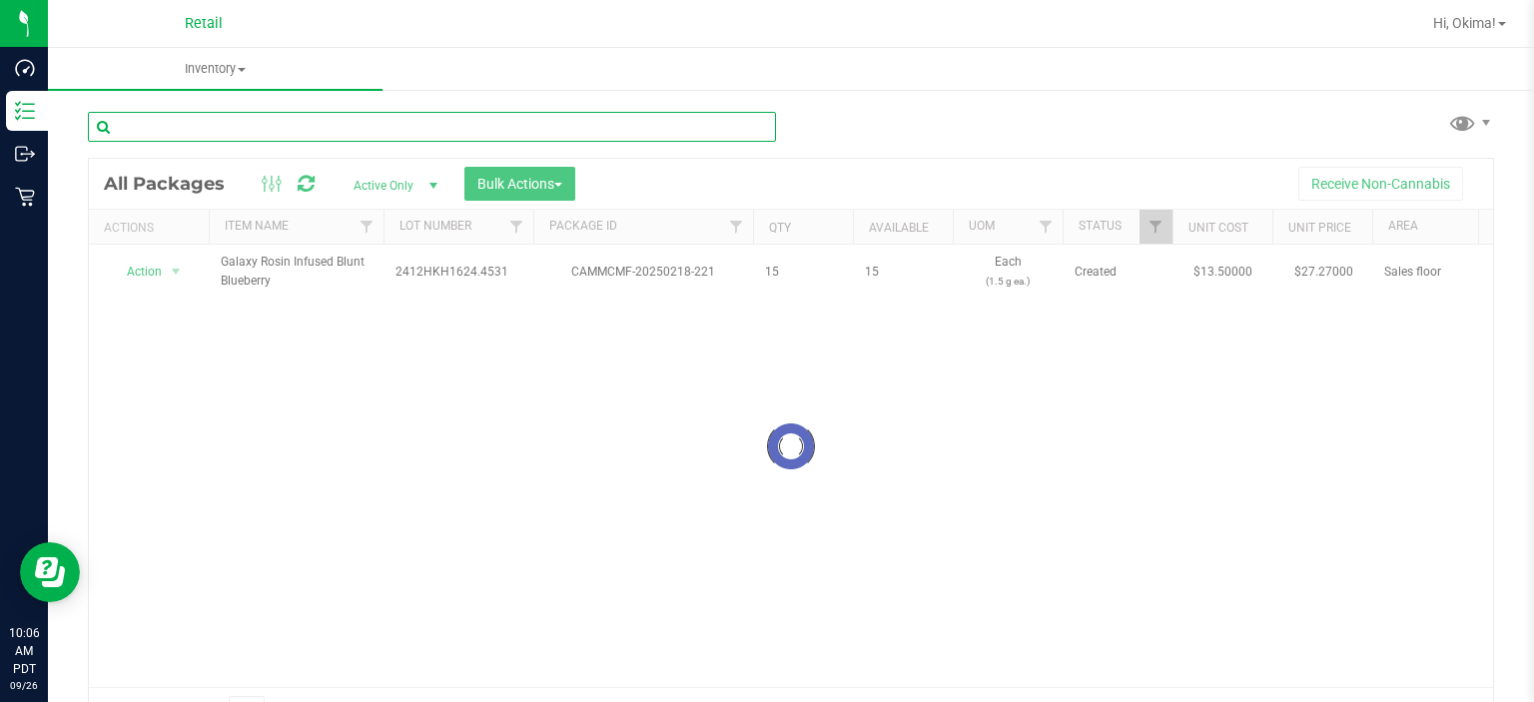
click at [254, 123] on input "text" at bounding box center [432, 127] width 688 height 30
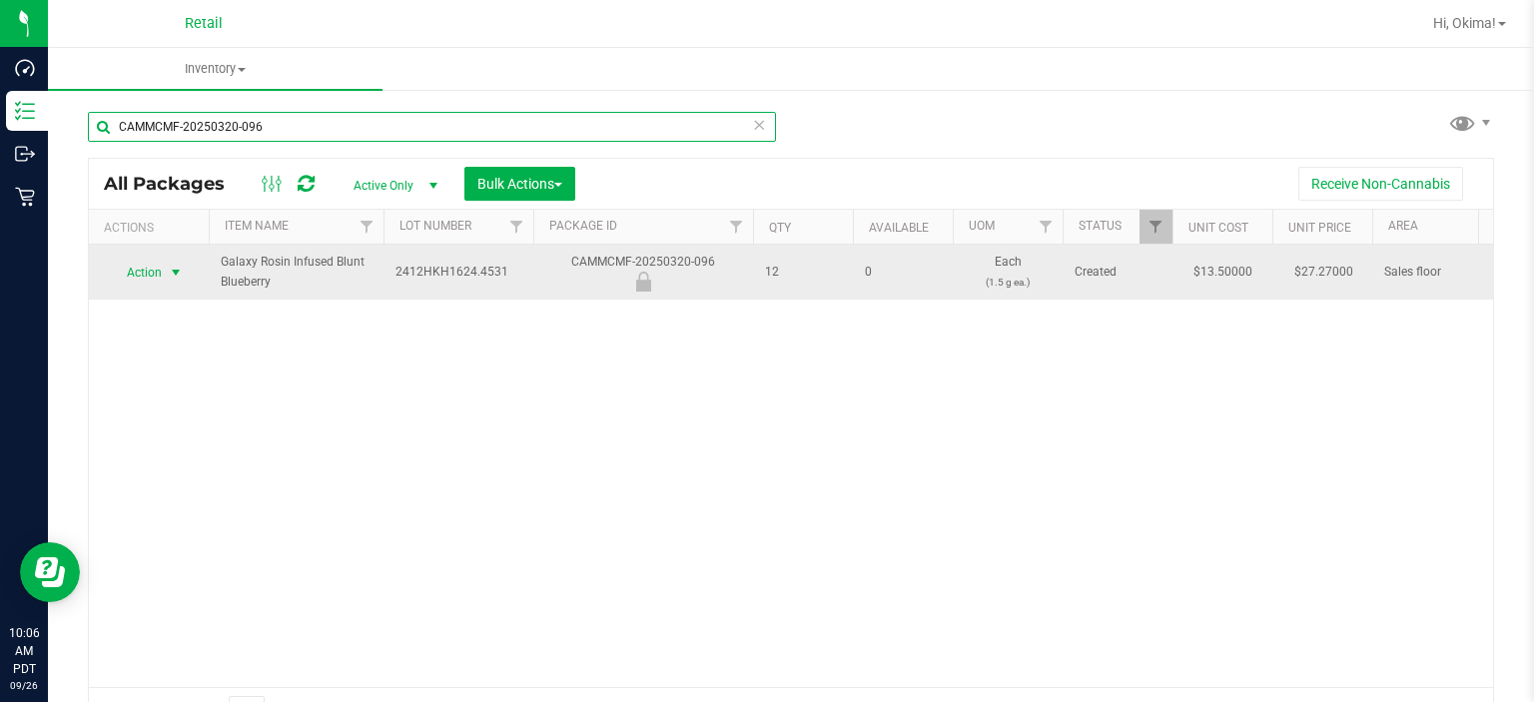
type input "CAMMCMF-20250320-096"
click at [169, 275] on span "select" at bounding box center [176, 273] width 16 height 16
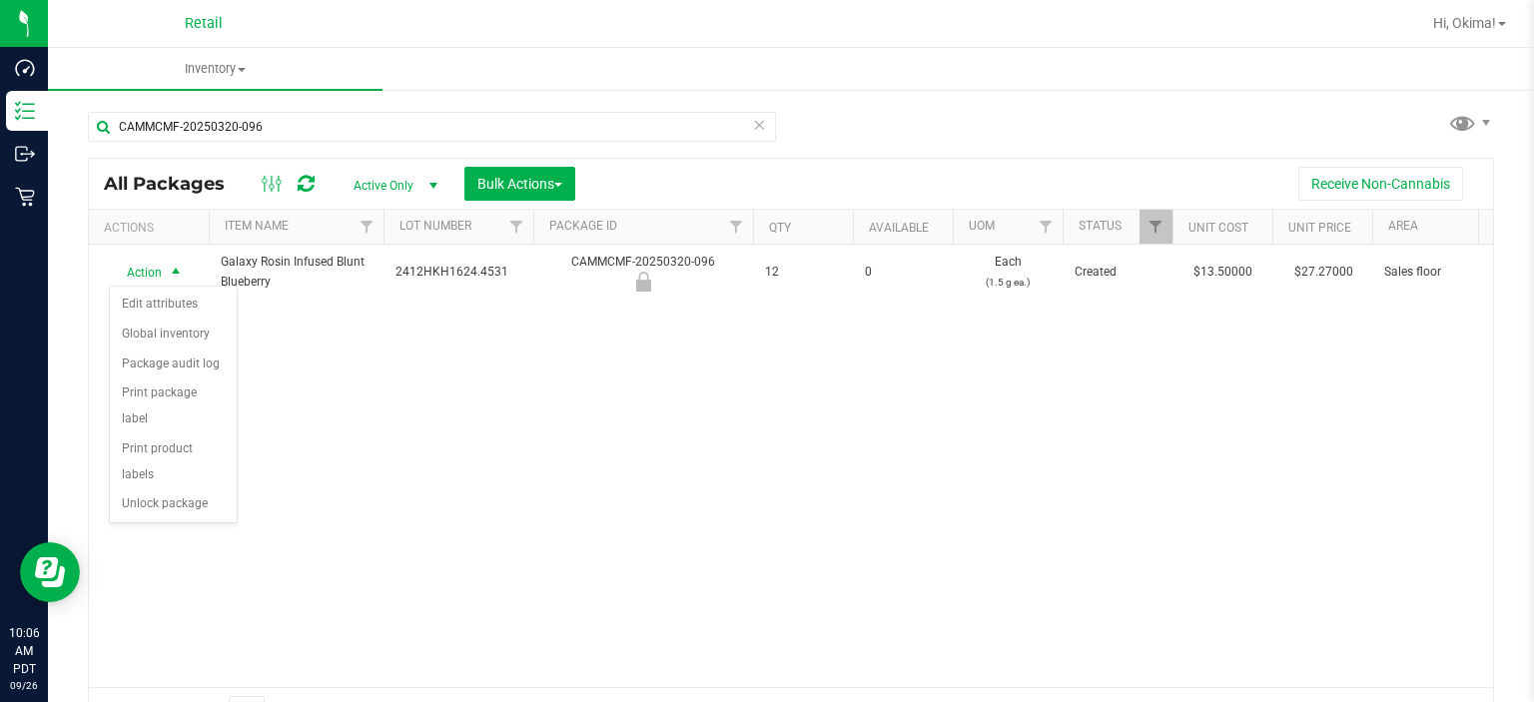
click at [187, 694] on div "Page 1 of 1 1 - 1 of 1 items" at bounding box center [791, 711] width 1404 height 48
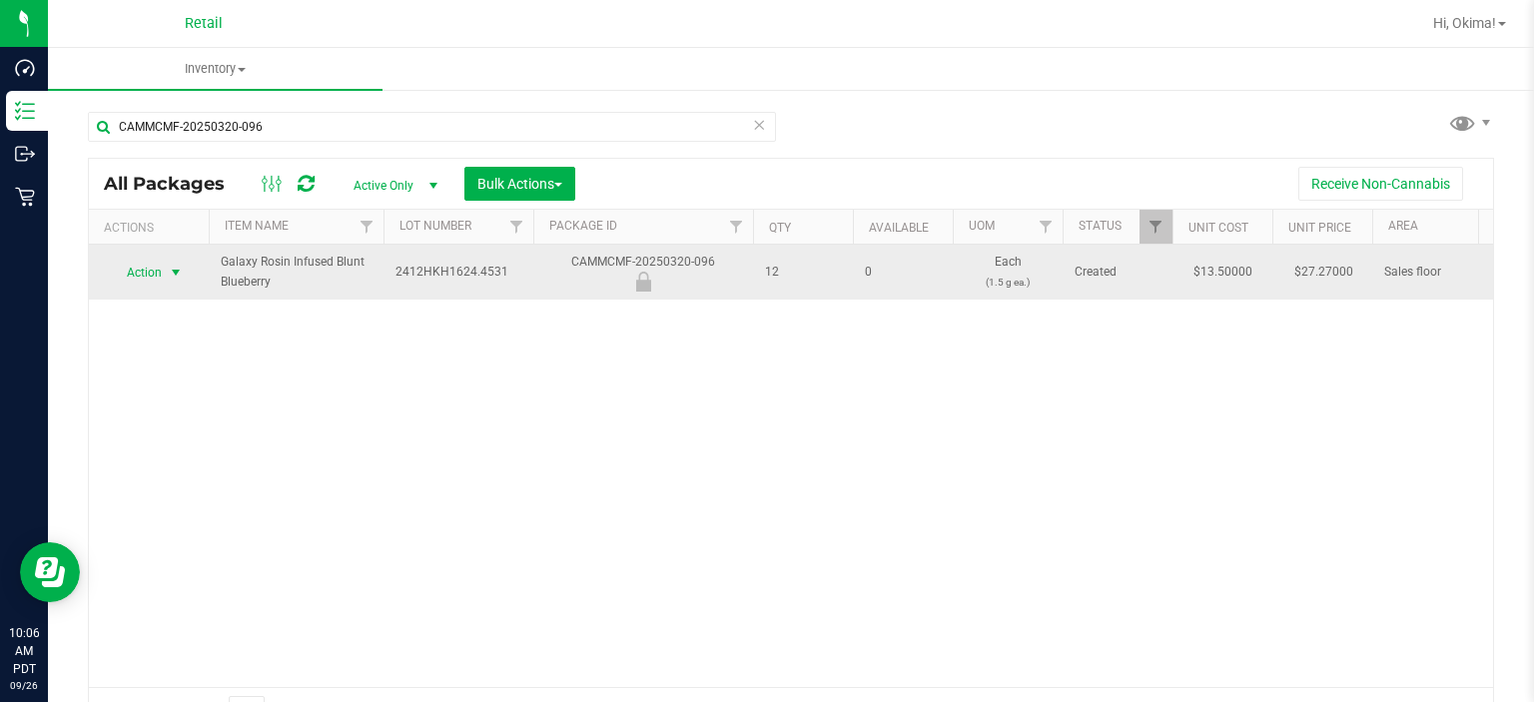
click at [173, 272] on span "select" at bounding box center [176, 273] width 16 height 16
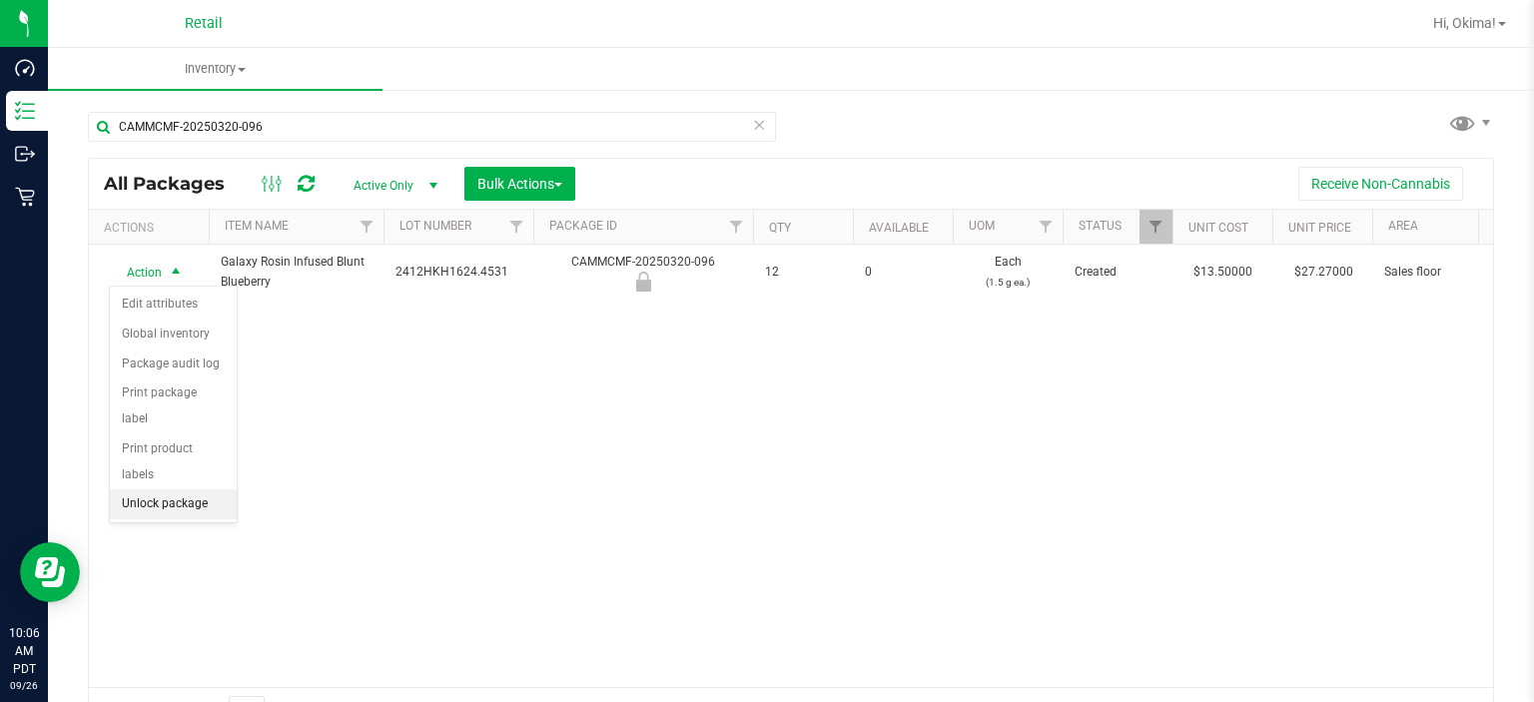
click at [212, 489] on li "Unlock package" at bounding box center [173, 504] width 127 height 30
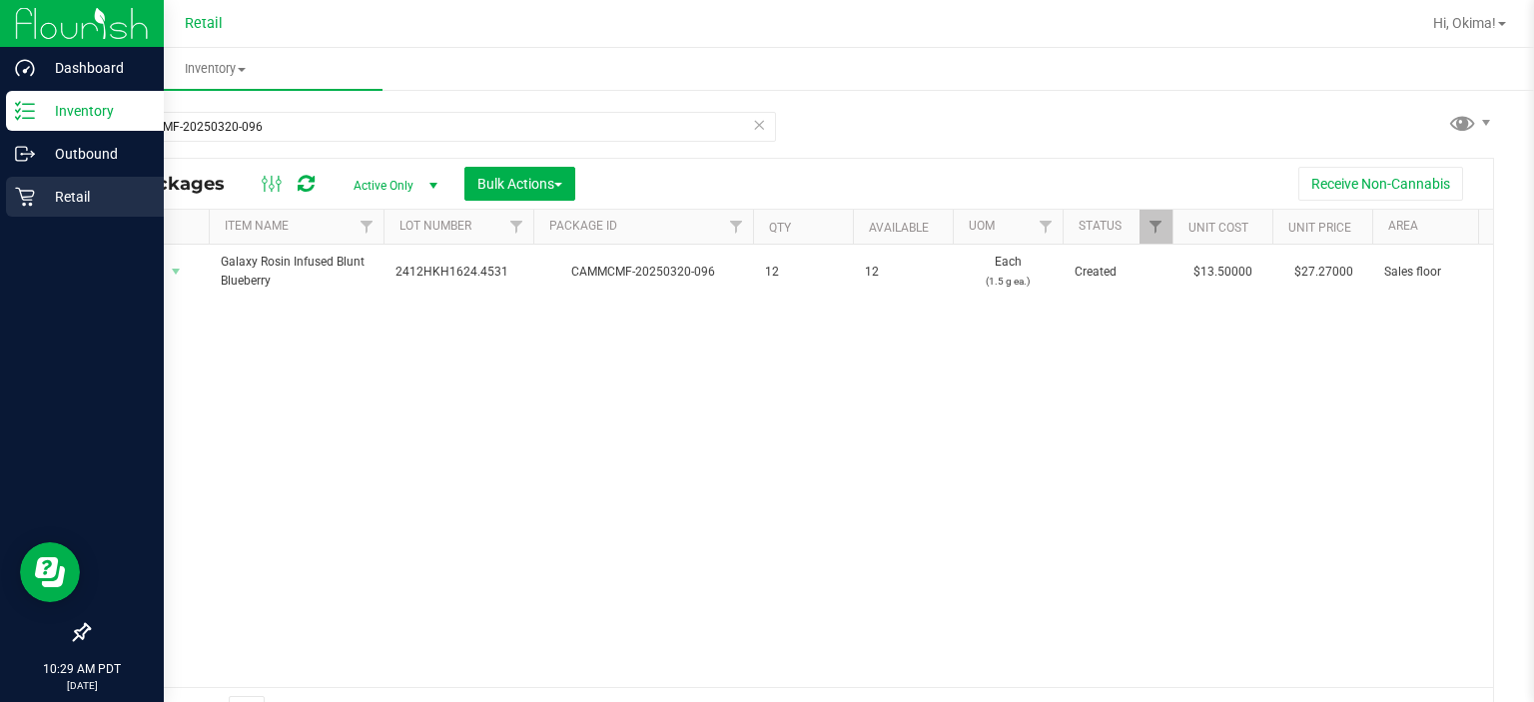
click at [29, 204] on icon at bounding box center [24, 197] width 19 height 19
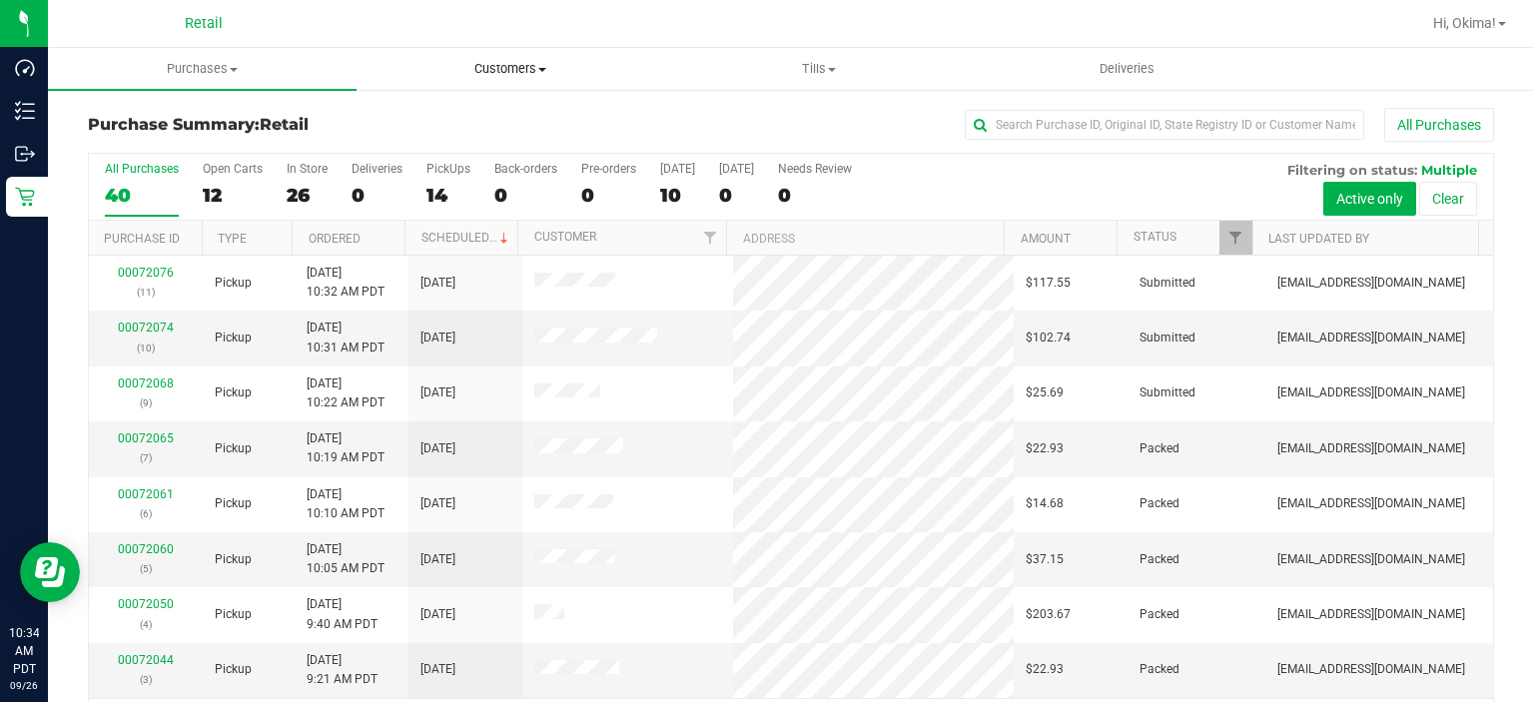
click at [511, 73] on span "Customers" at bounding box center [510, 69] width 307 height 18
click at [433, 123] on span "All customers" at bounding box center [428, 120] width 144 height 17
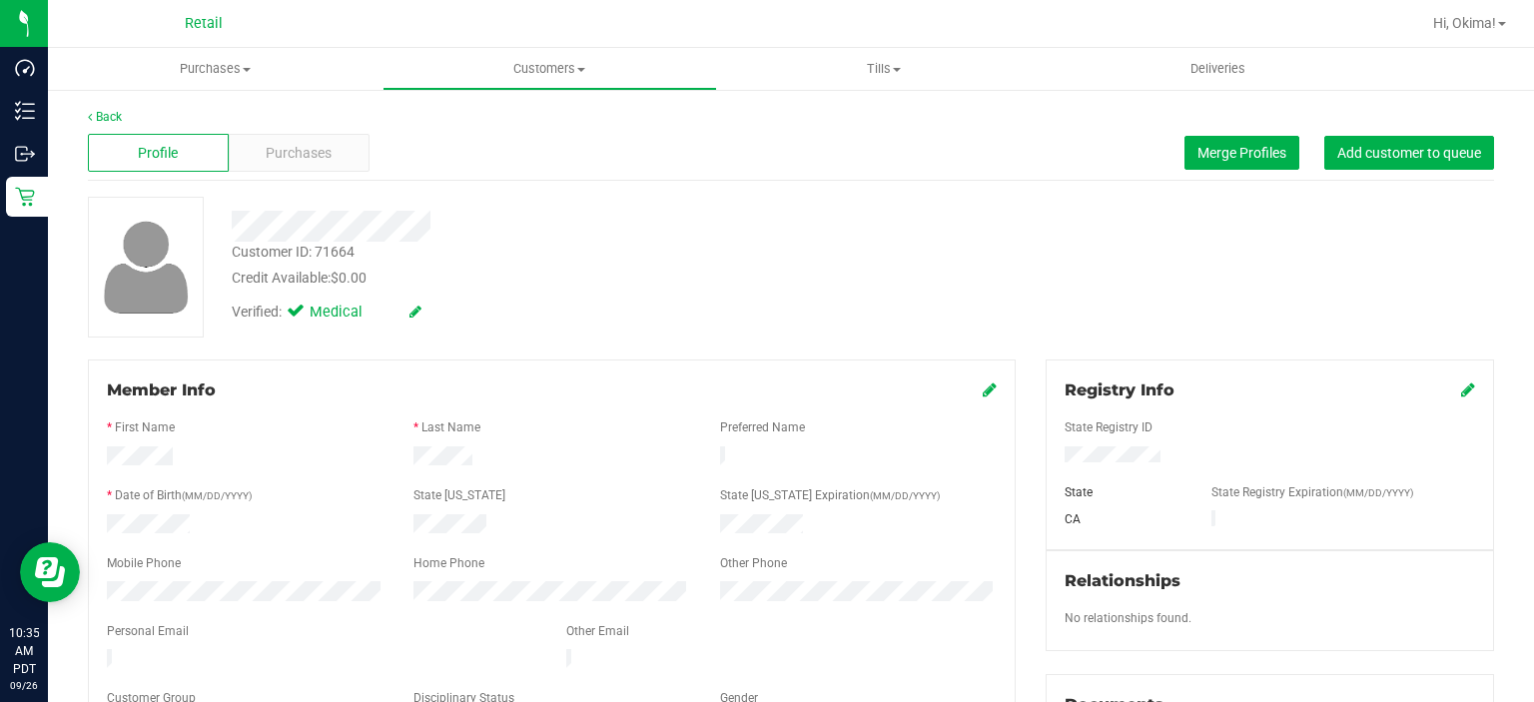
click at [983, 393] on icon at bounding box center [990, 389] width 14 height 16
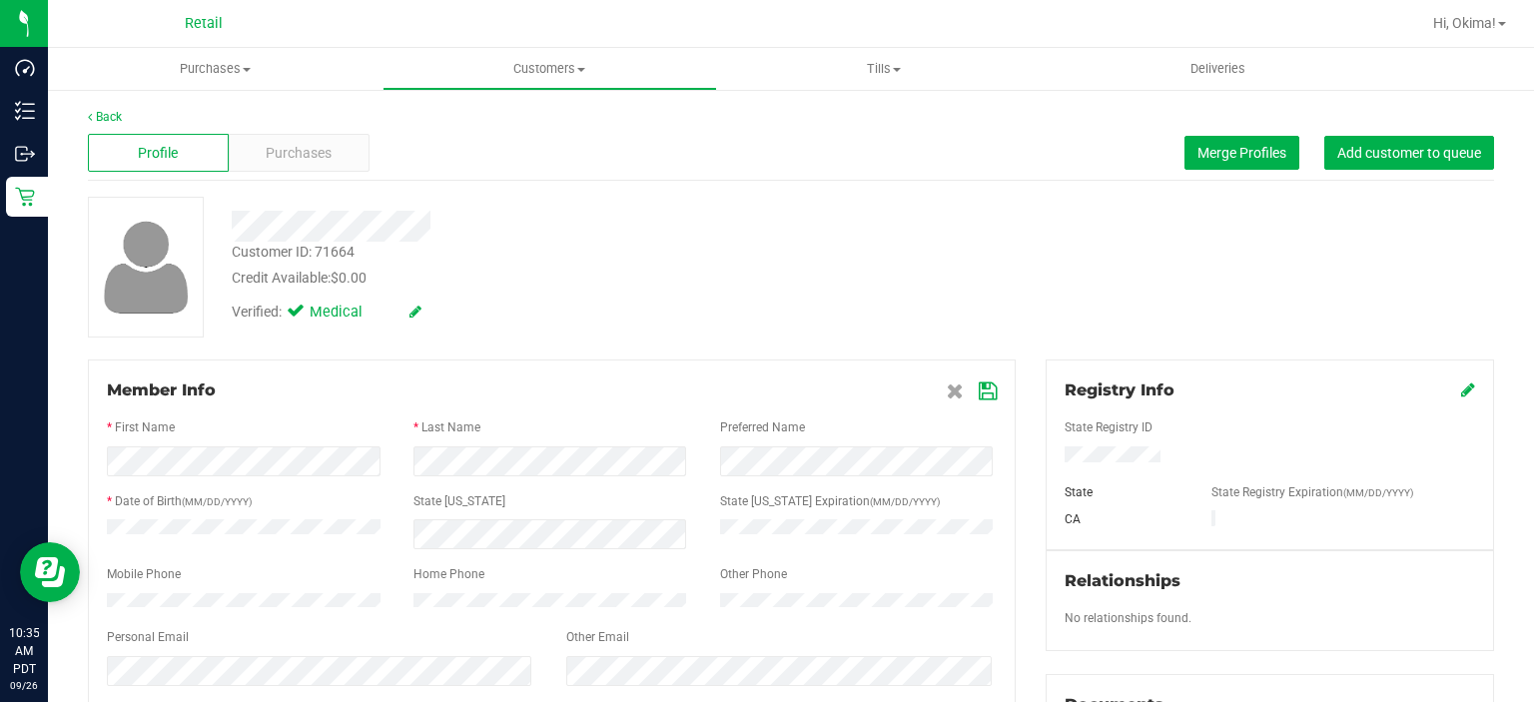
click at [419, 316] on icon at bounding box center [415, 312] width 12 height 14
click at [316, 306] on label "Medical" at bounding box center [333, 315] width 84 height 26
click at [0, 0] on input "Medical" at bounding box center [0, 0] width 0 height 0
click at [312, 314] on label "Medical" at bounding box center [333, 315] width 84 height 26
click at [0, 0] on input "Medical" at bounding box center [0, 0] width 0 height 0
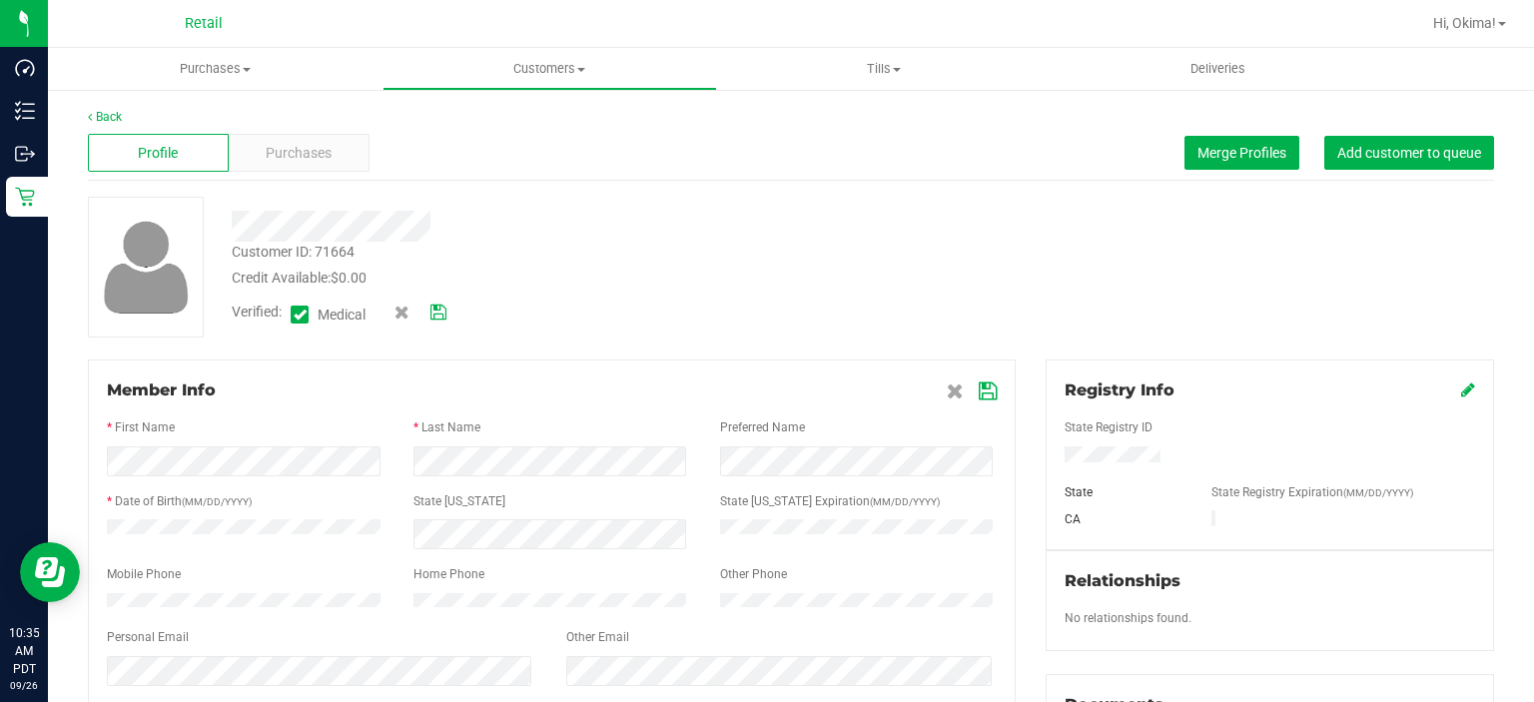
click at [441, 314] on icon at bounding box center [438, 313] width 16 height 14
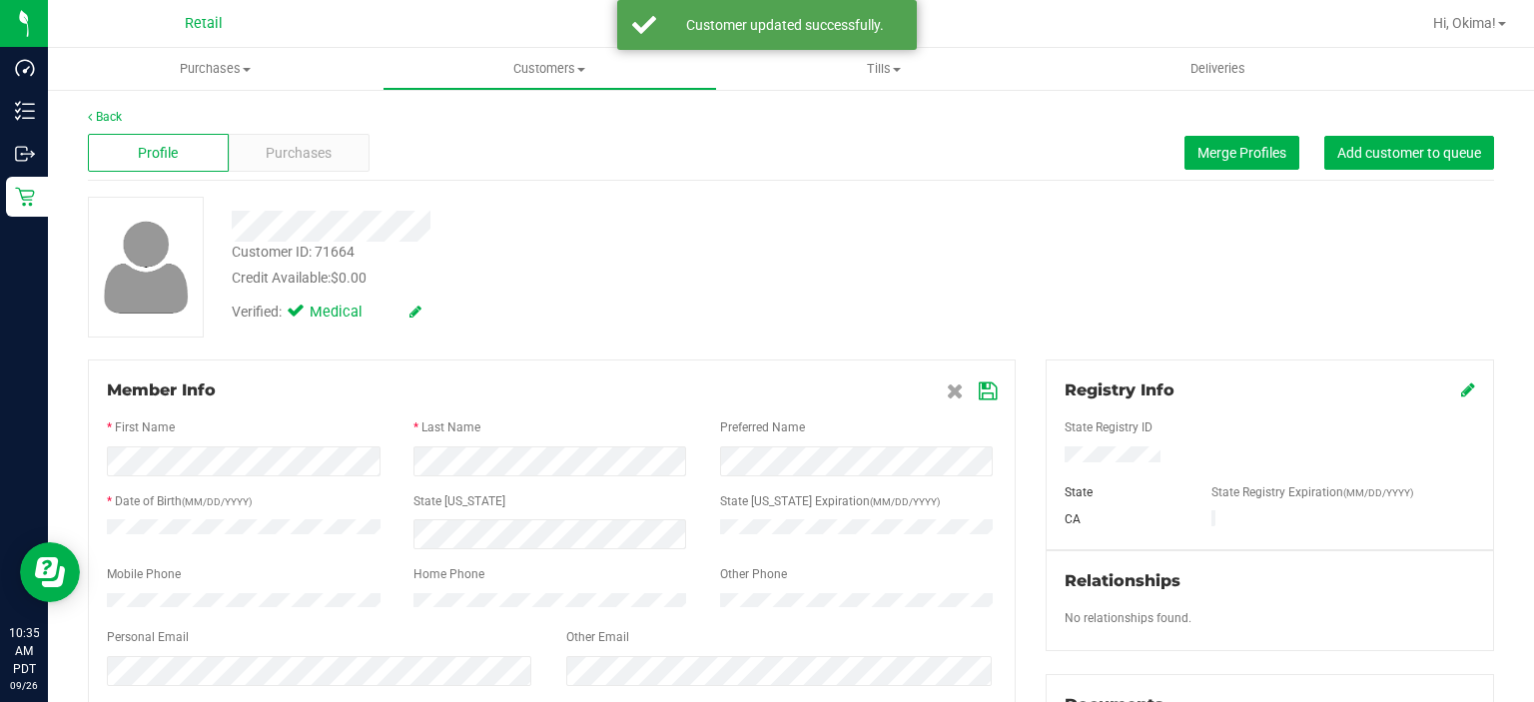
click at [979, 391] on icon at bounding box center [988, 391] width 18 height 16
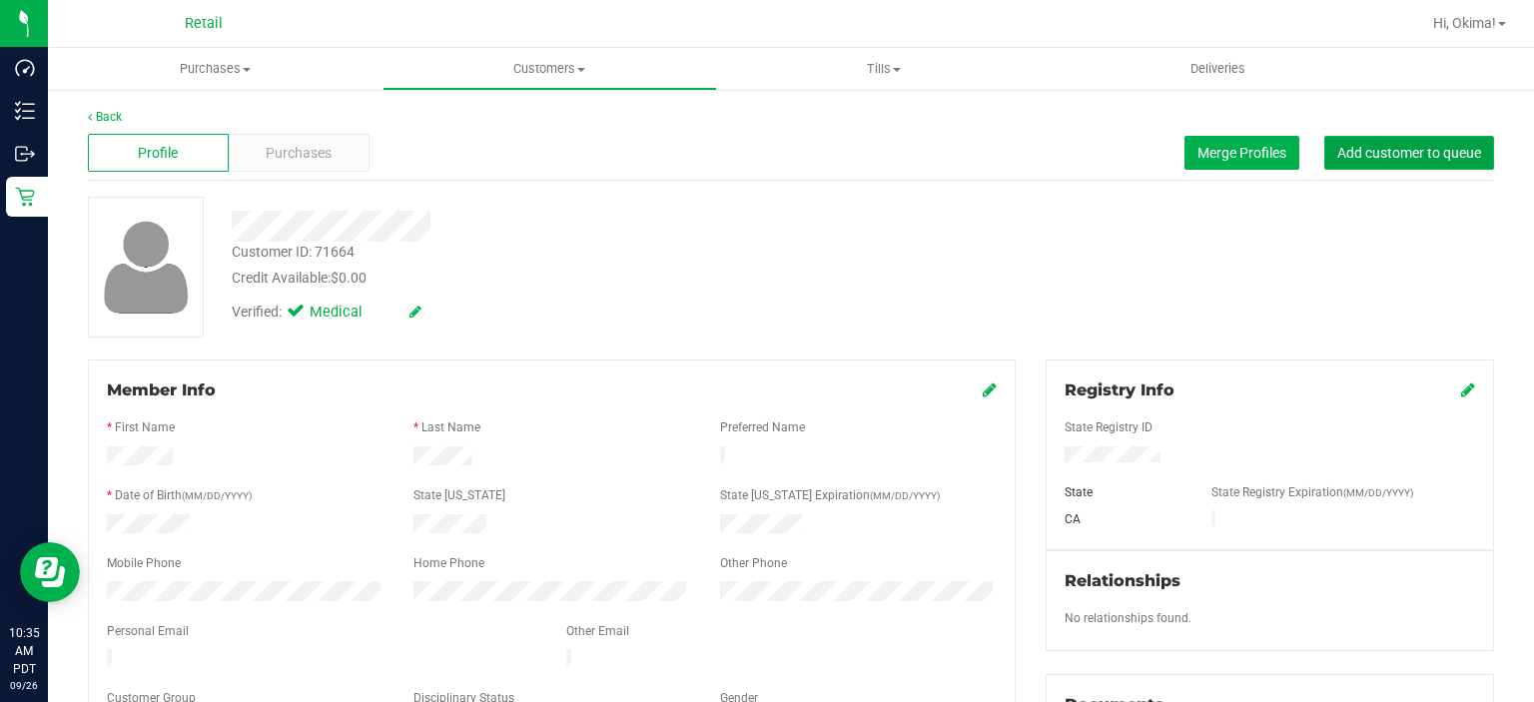
click at [1410, 151] on span "Add customer to queue" at bounding box center [1409, 153] width 144 height 16
click at [115, 116] on link "Back" at bounding box center [105, 117] width 34 height 14
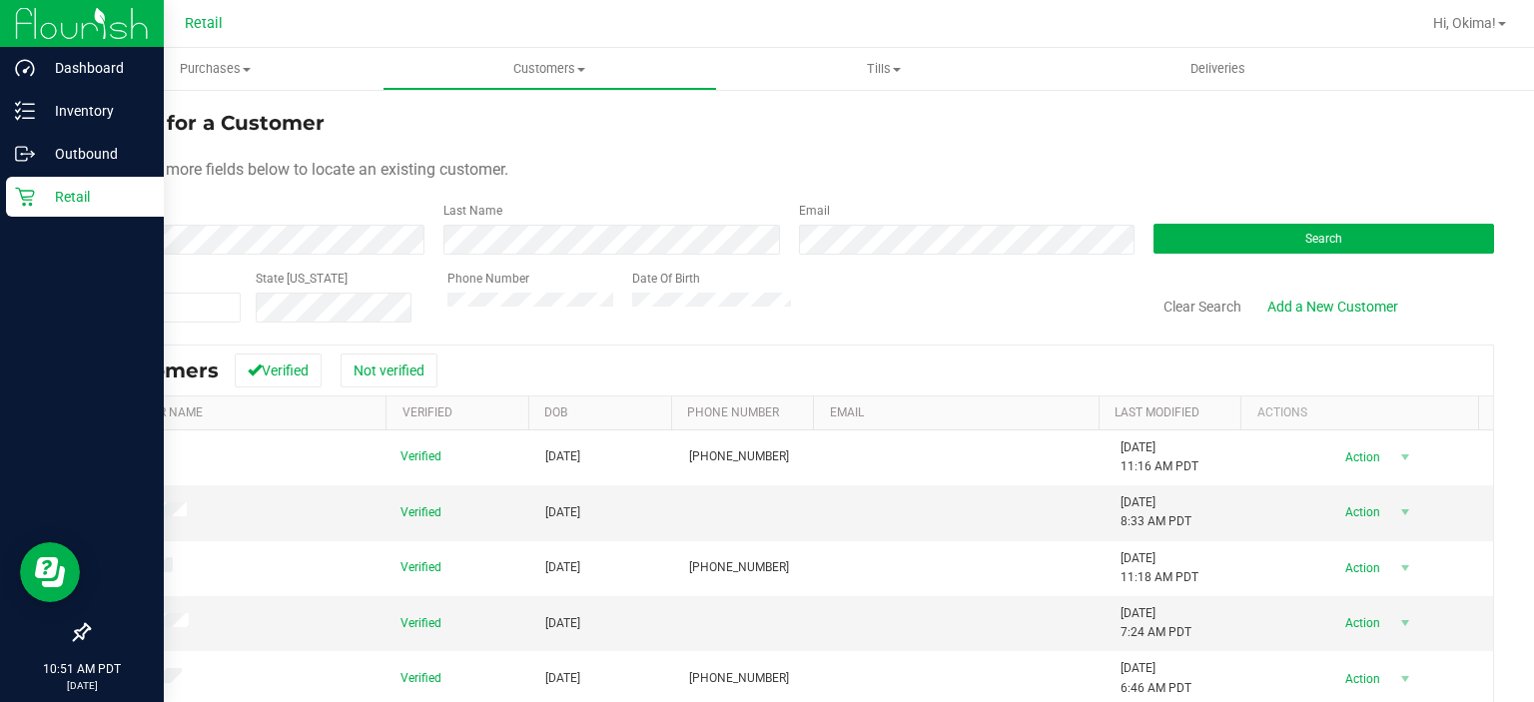
click at [21, 213] on div "Retail" at bounding box center [85, 197] width 158 height 40
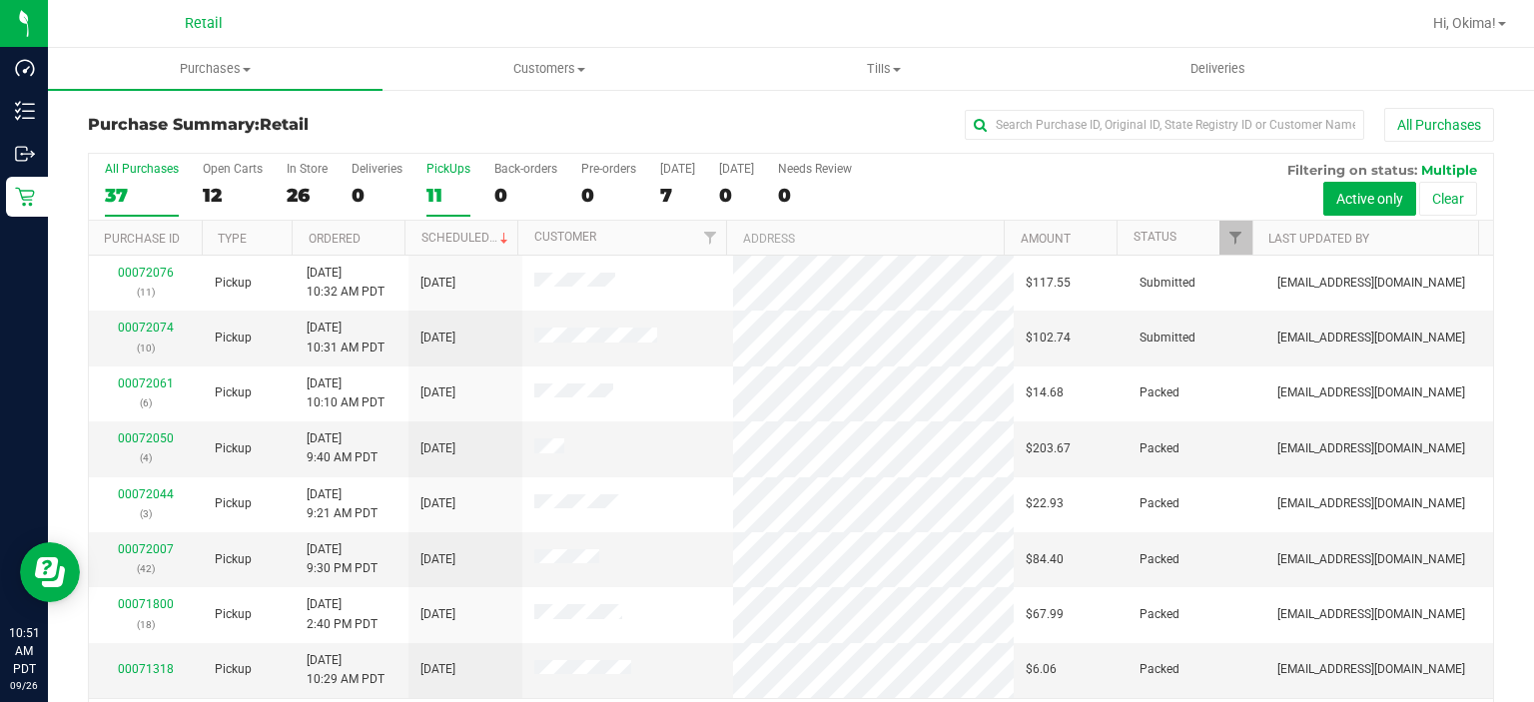
click at [449, 189] on div "11" at bounding box center [448, 195] width 44 height 23
click at [0, 0] on input "PickUps 11" at bounding box center [0, 0] width 0 height 0
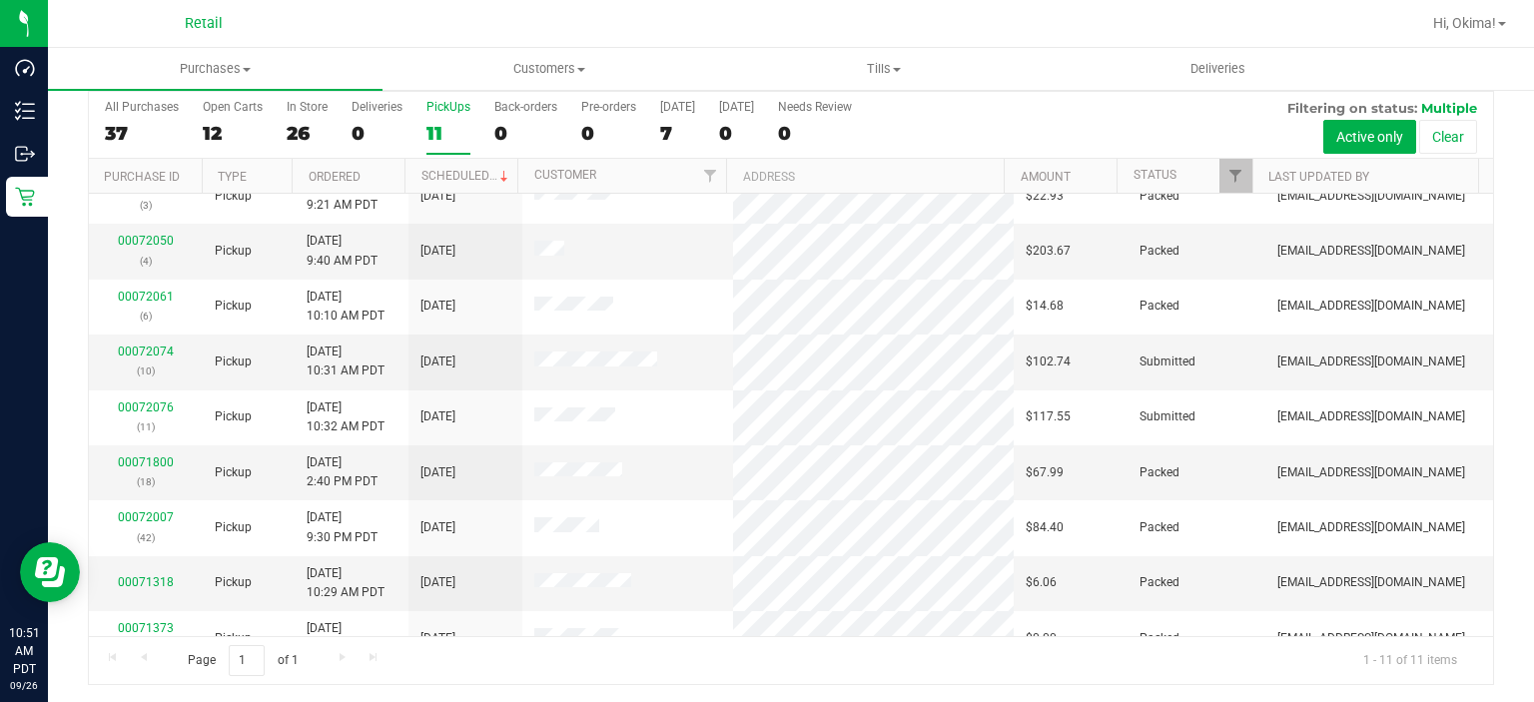
scroll to position [24, 0]
click at [132, 350] on link "00072074" at bounding box center [146, 353] width 56 height 14
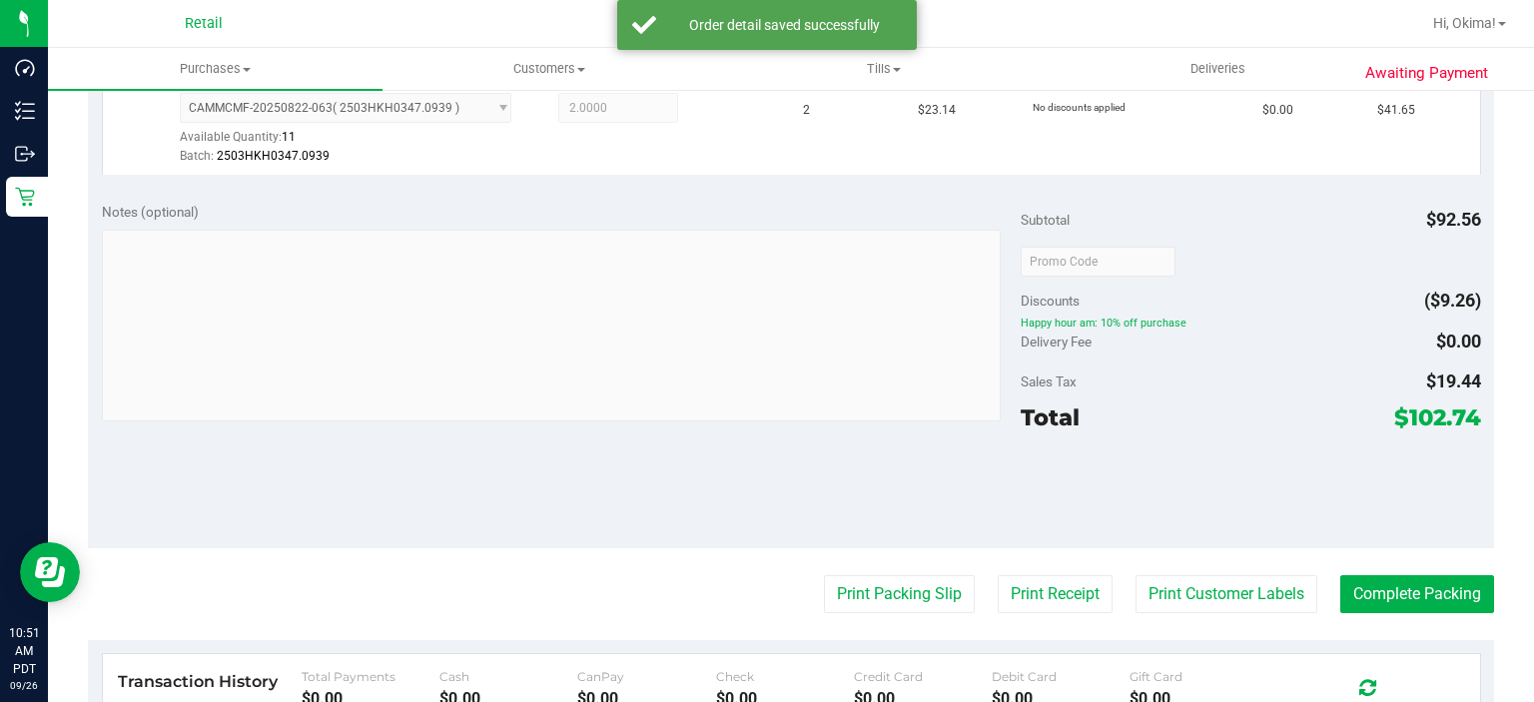
scroll to position [719, 0]
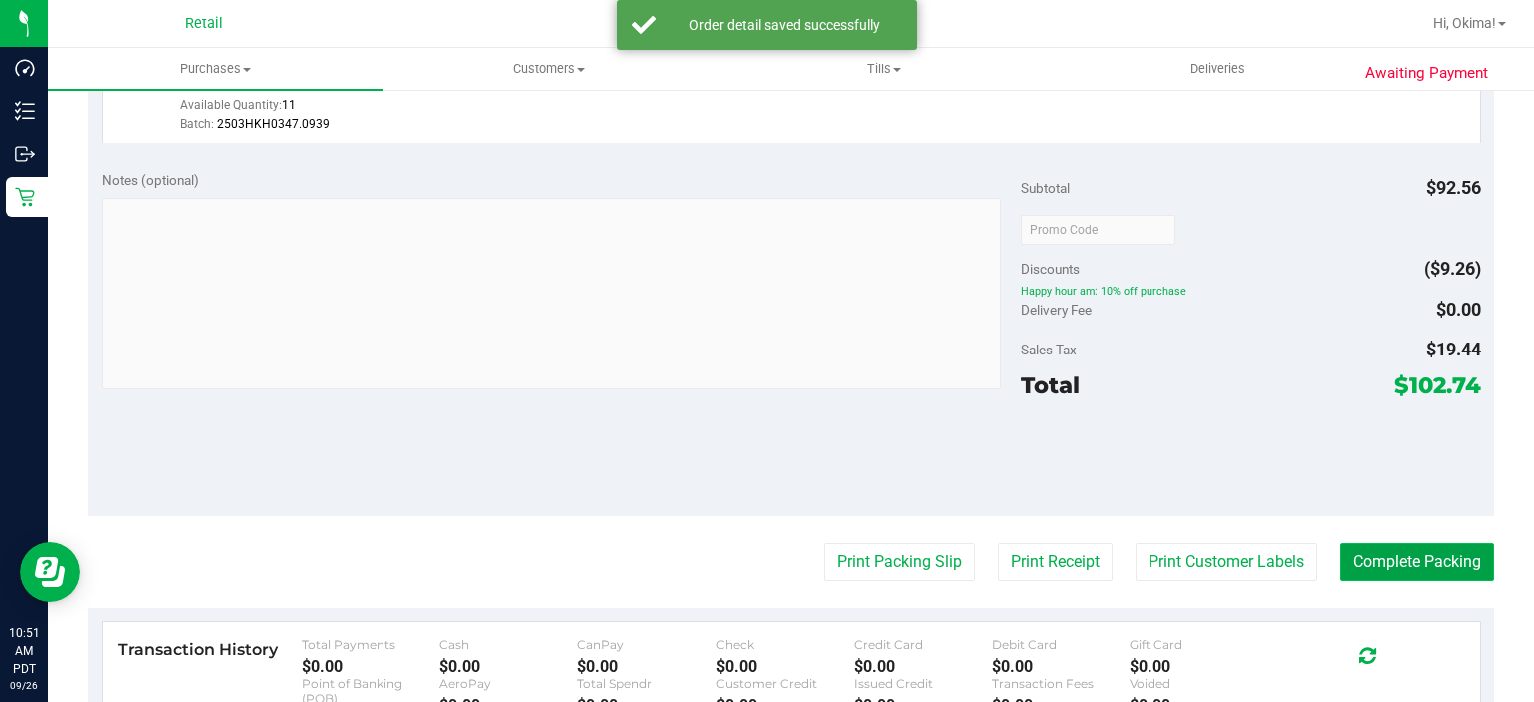
click at [1381, 559] on button "Complete Packing" at bounding box center [1417, 562] width 154 height 38
